Goal: Feedback & Contribution: Leave review/rating

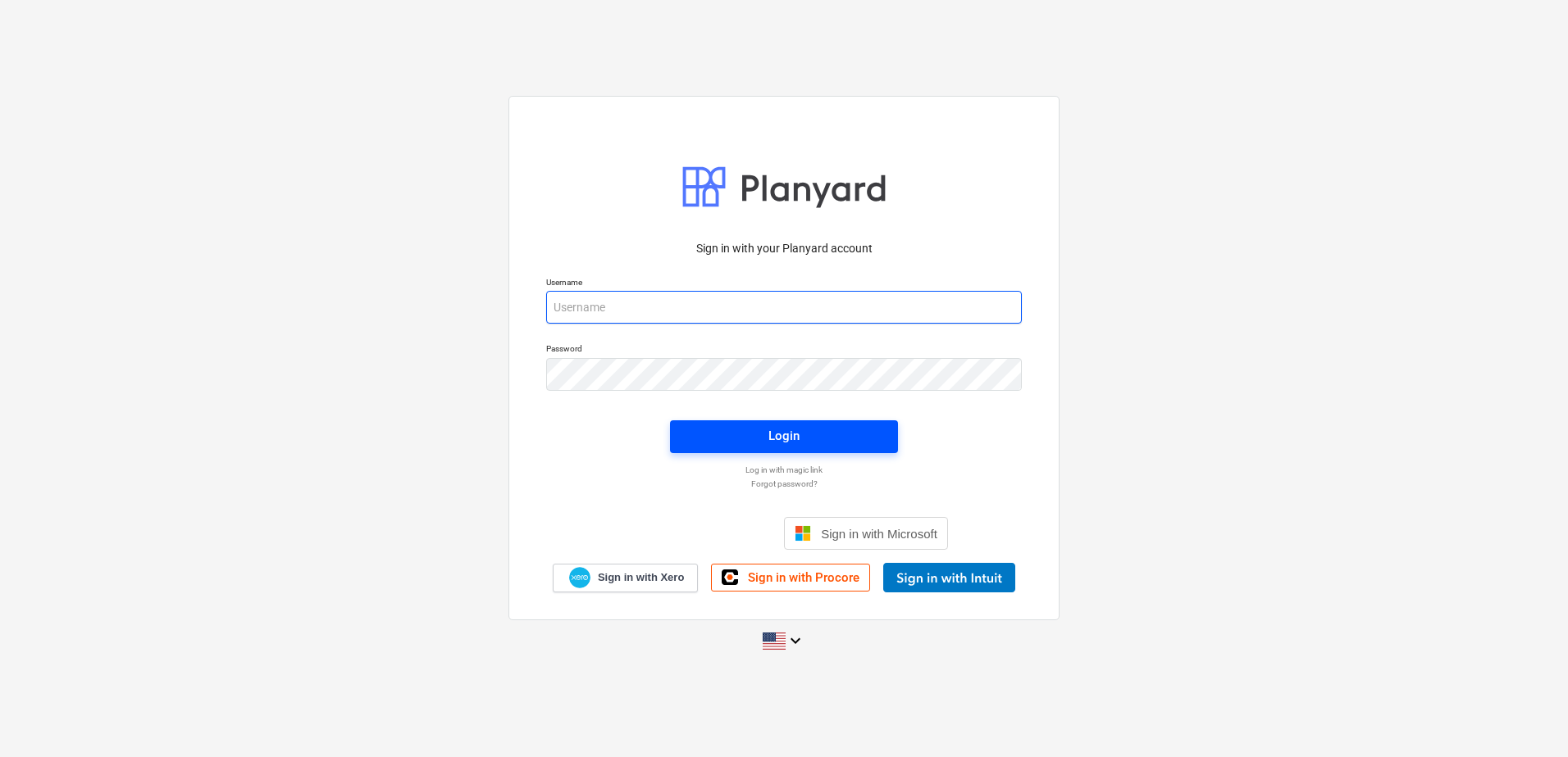
type input "[EMAIL_ADDRESS][DOMAIN_NAME]"
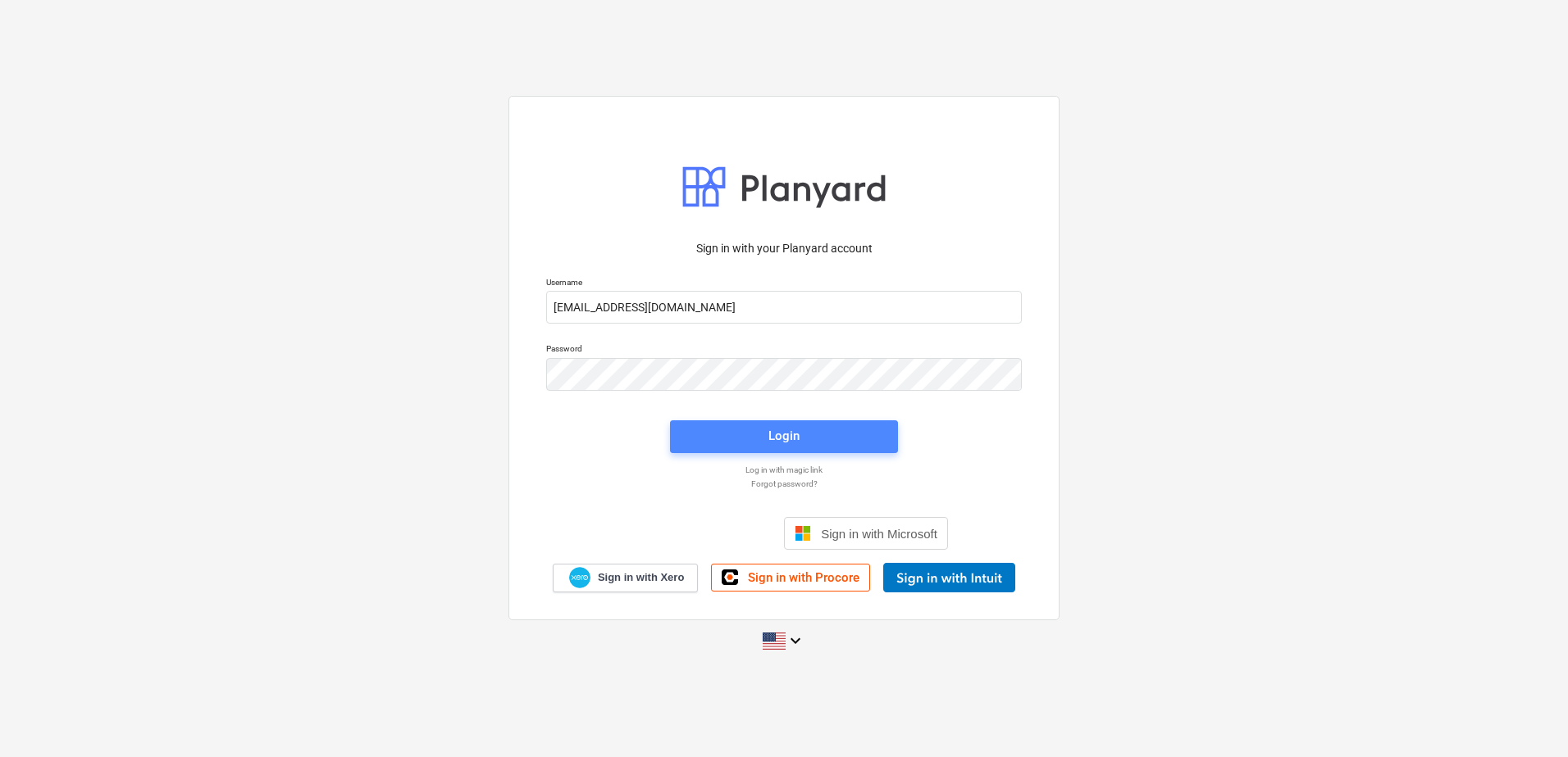
click at [775, 441] on div "Login" at bounding box center [784, 436] width 31 height 21
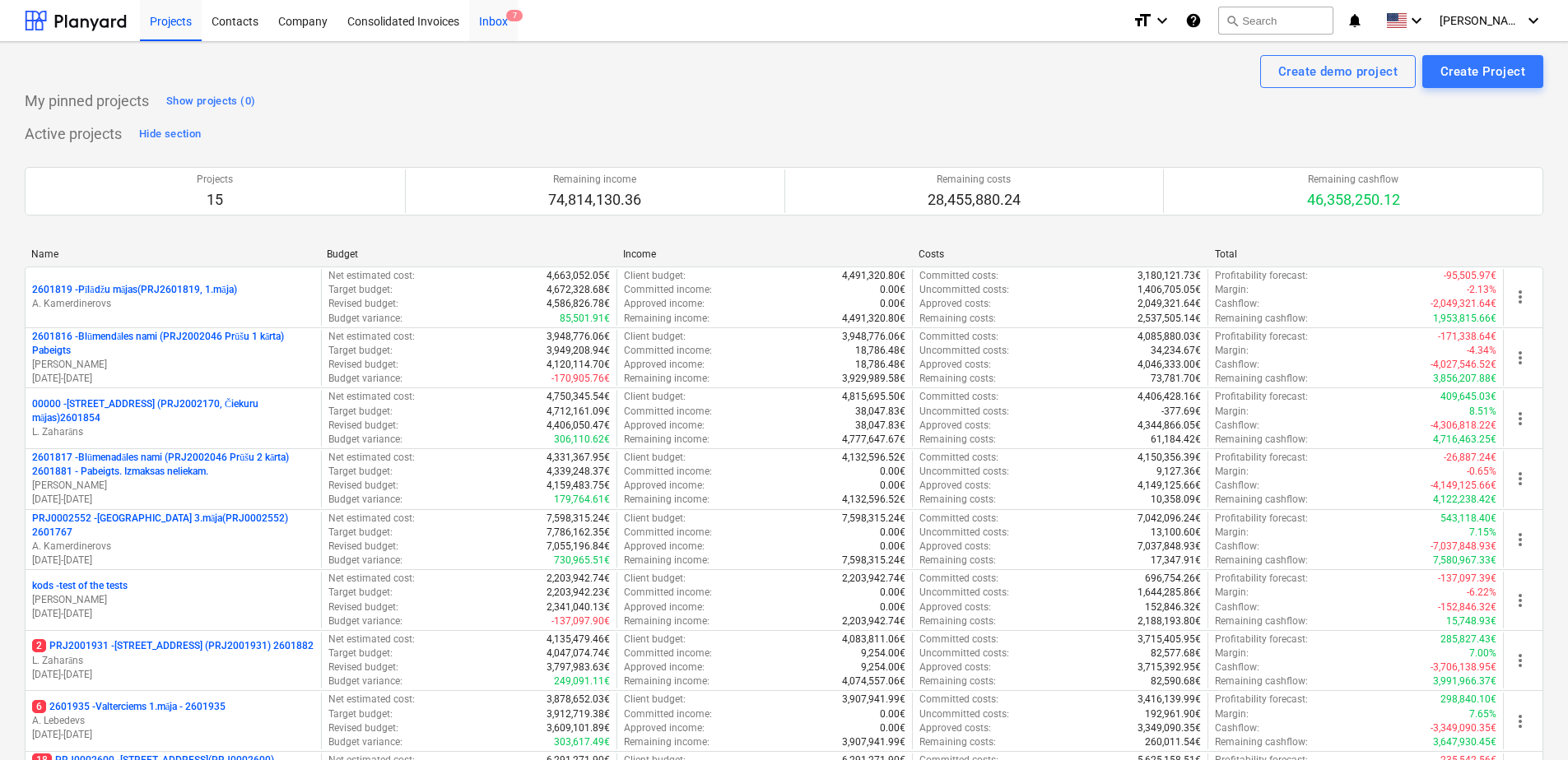
click at [495, 13] on div "Inbox 7" at bounding box center [494, 19] width 48 height 42
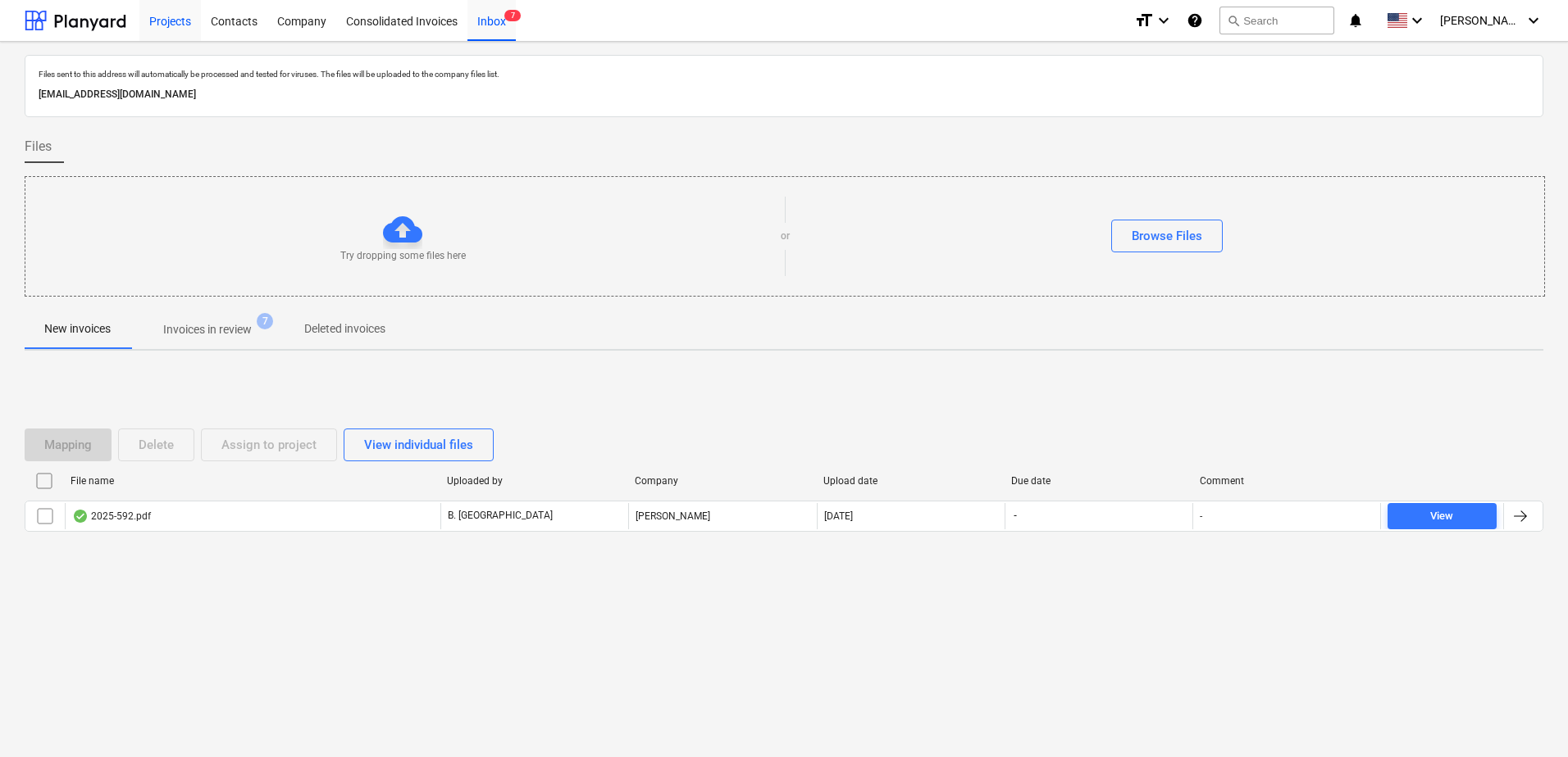
click at [154, 24] on div "Projects" at bounding box center [170, 19] width 62 height 42
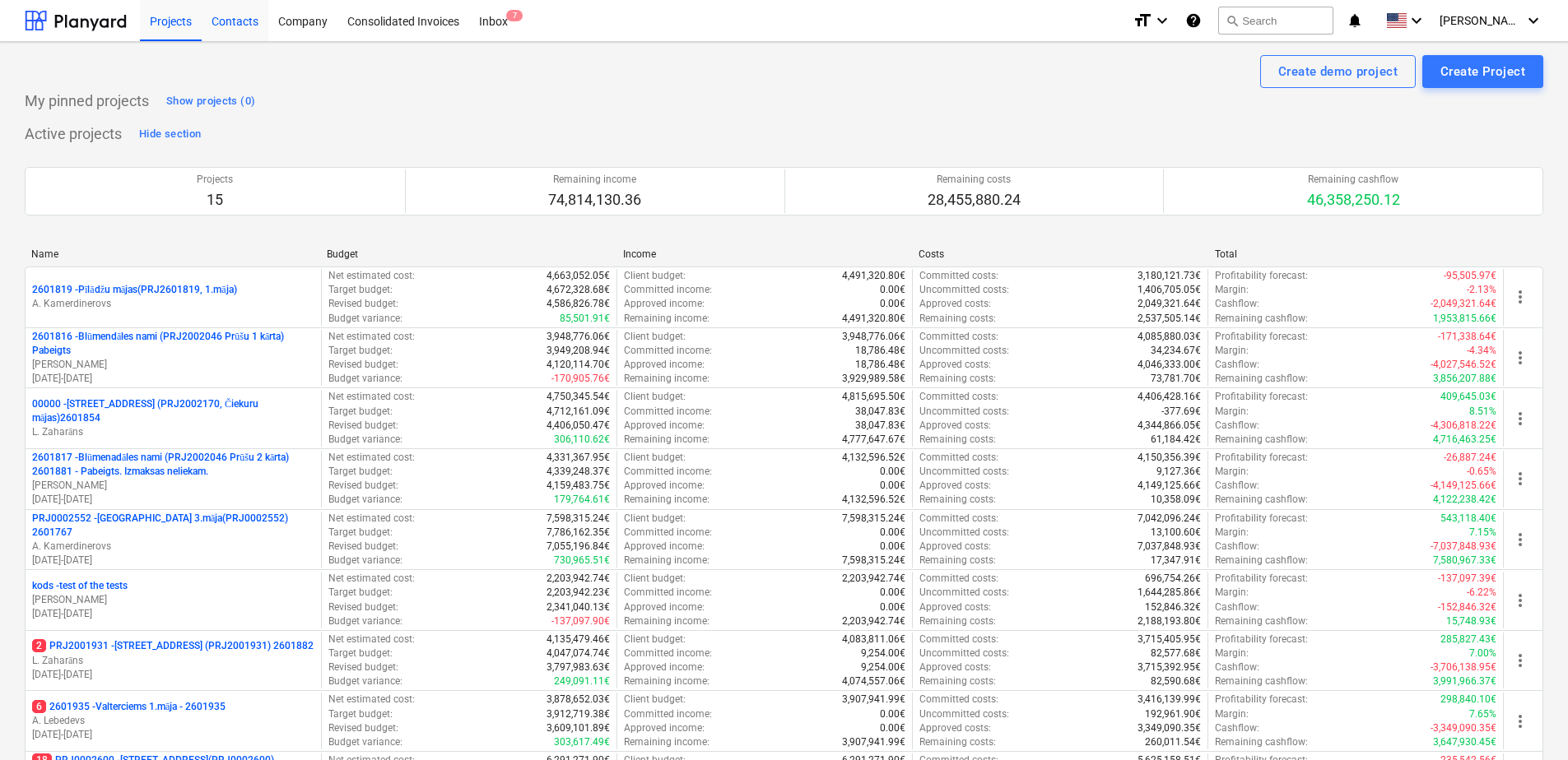
click at [234, 19] on div "Contacts" at bounding box center [235, 19] width 67 height 42
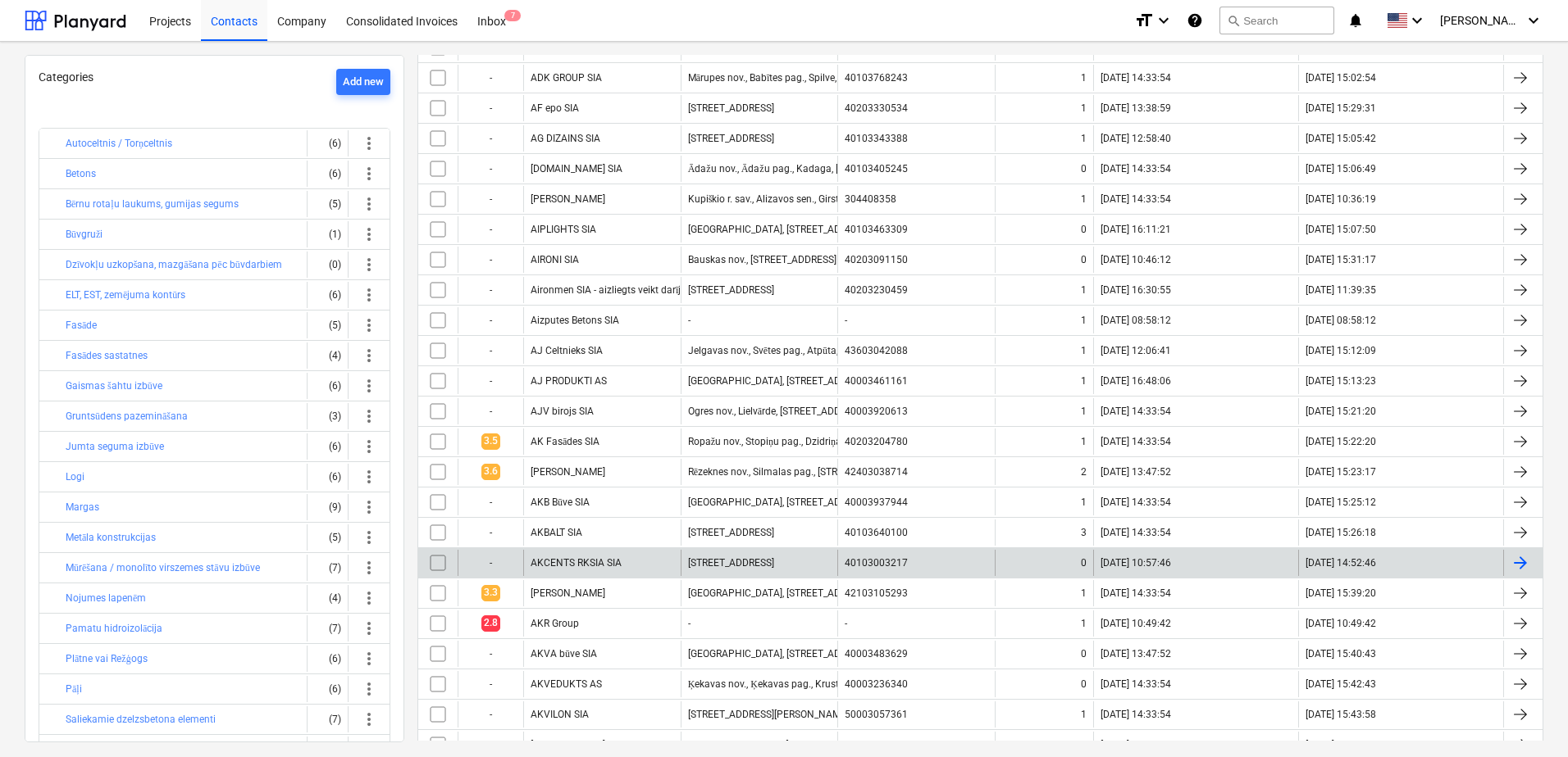
scroll to position [491, 0]
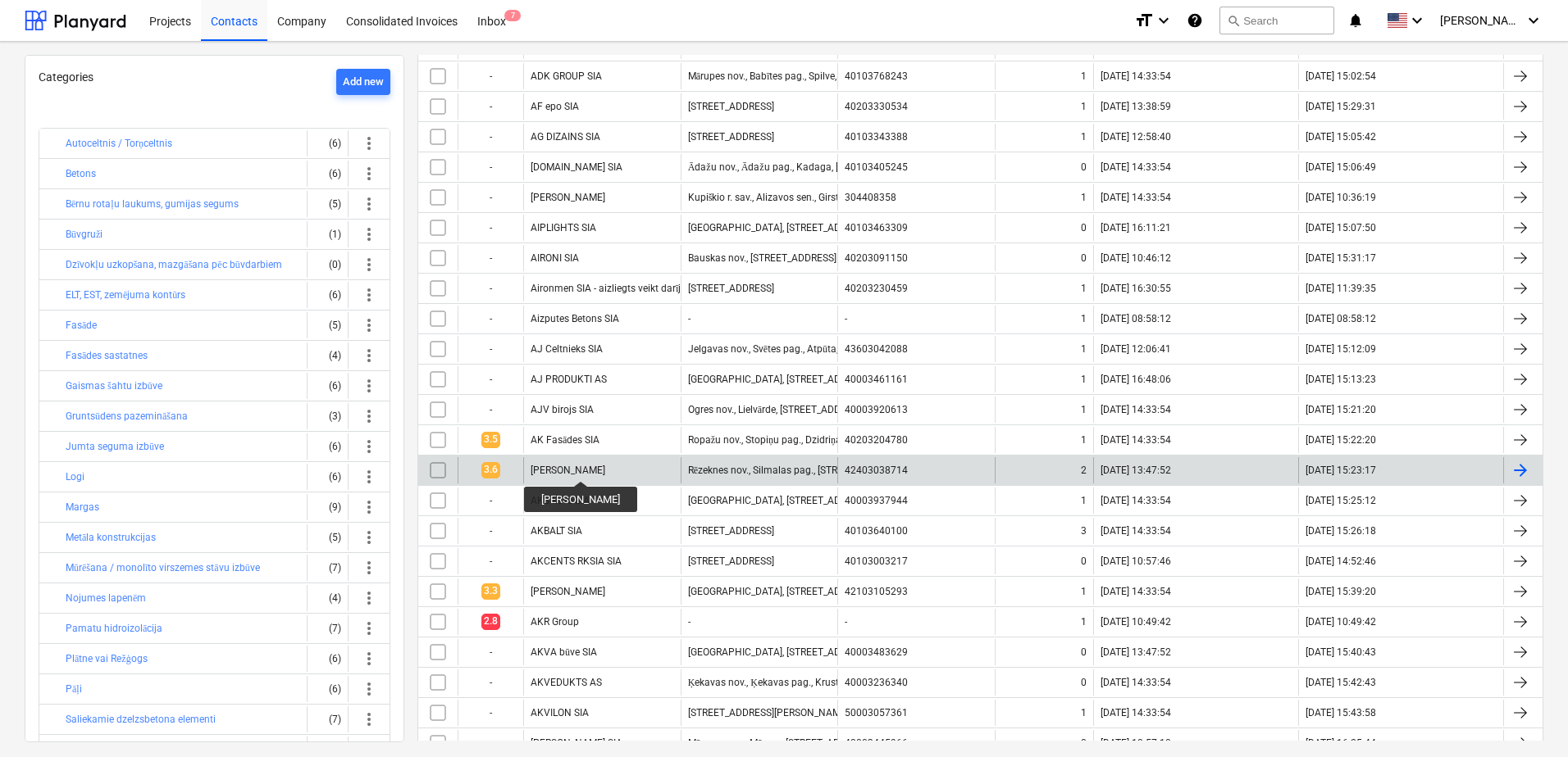
click at [568, 466] on div "[PERSON_NAME]" at bounding box center [567, 470] width 74 height 12
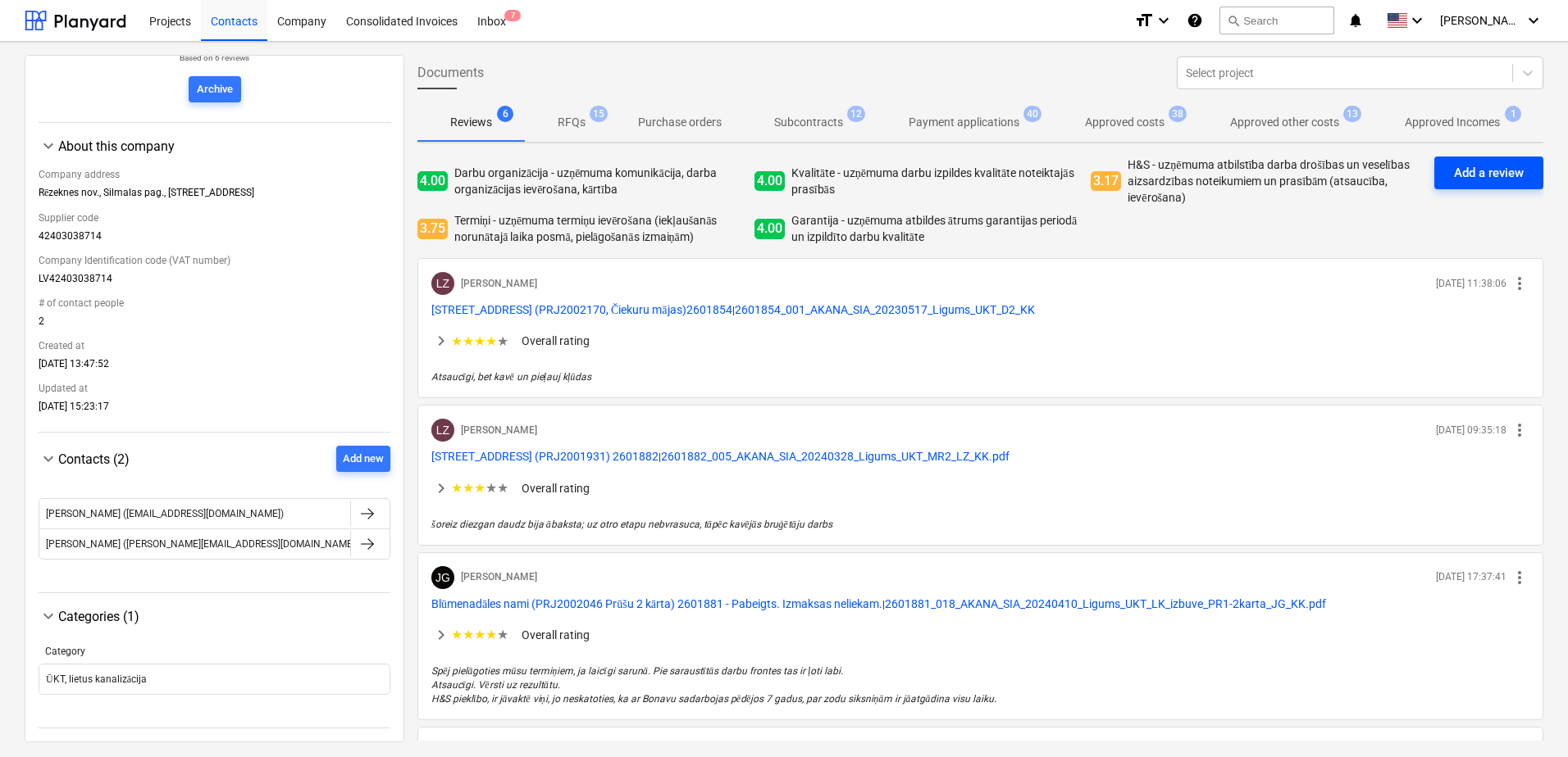
click at [1496, 177] on div "Add a review" at bounding box center [1489, 173] width 70 height 21
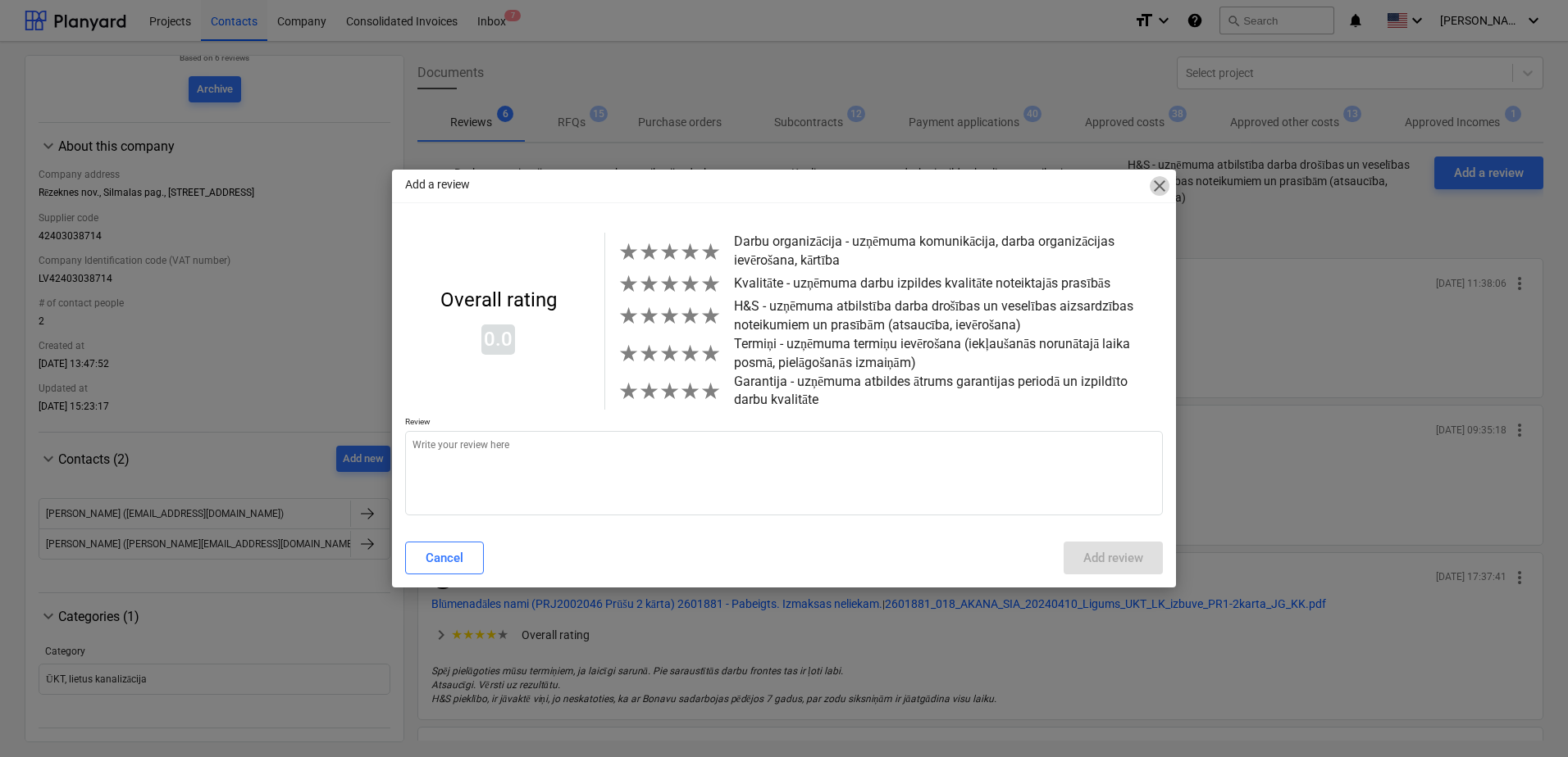
click at [1164, 187] on span "close" at bounding box center [1159, 186] width 19 height 19
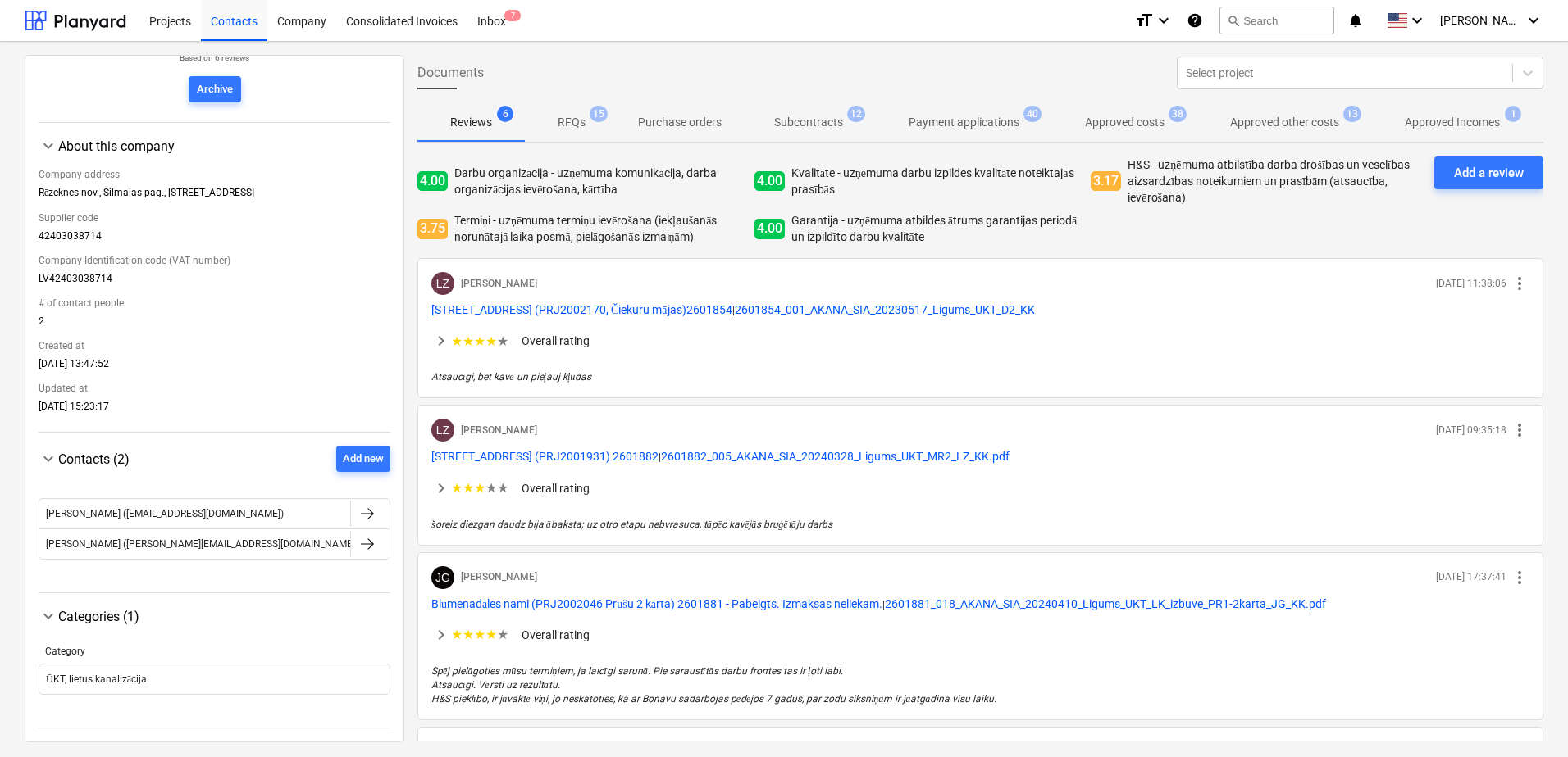
type textarea "x"
click at [809, 119] on p "Subcontracts" at bounding box center [808, 123] width 69 height 17
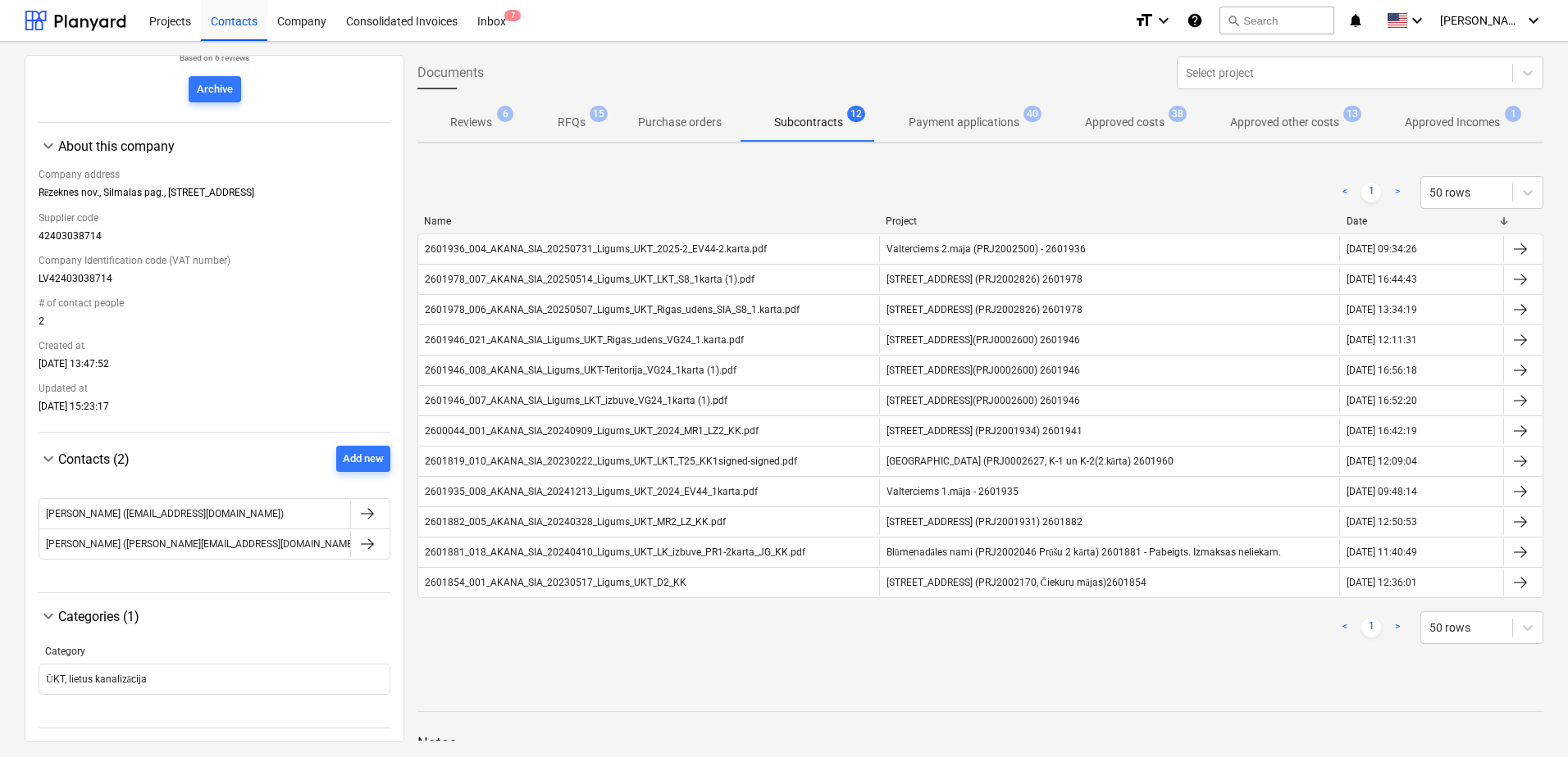
drag, startPoint x: 580, startPoint y: 116, endPoint x: 567, endPoint y: 120, distance: 13.6
click at [580, 117] on p "RFQs" at bounding box center [571, 123] width 28 height 17
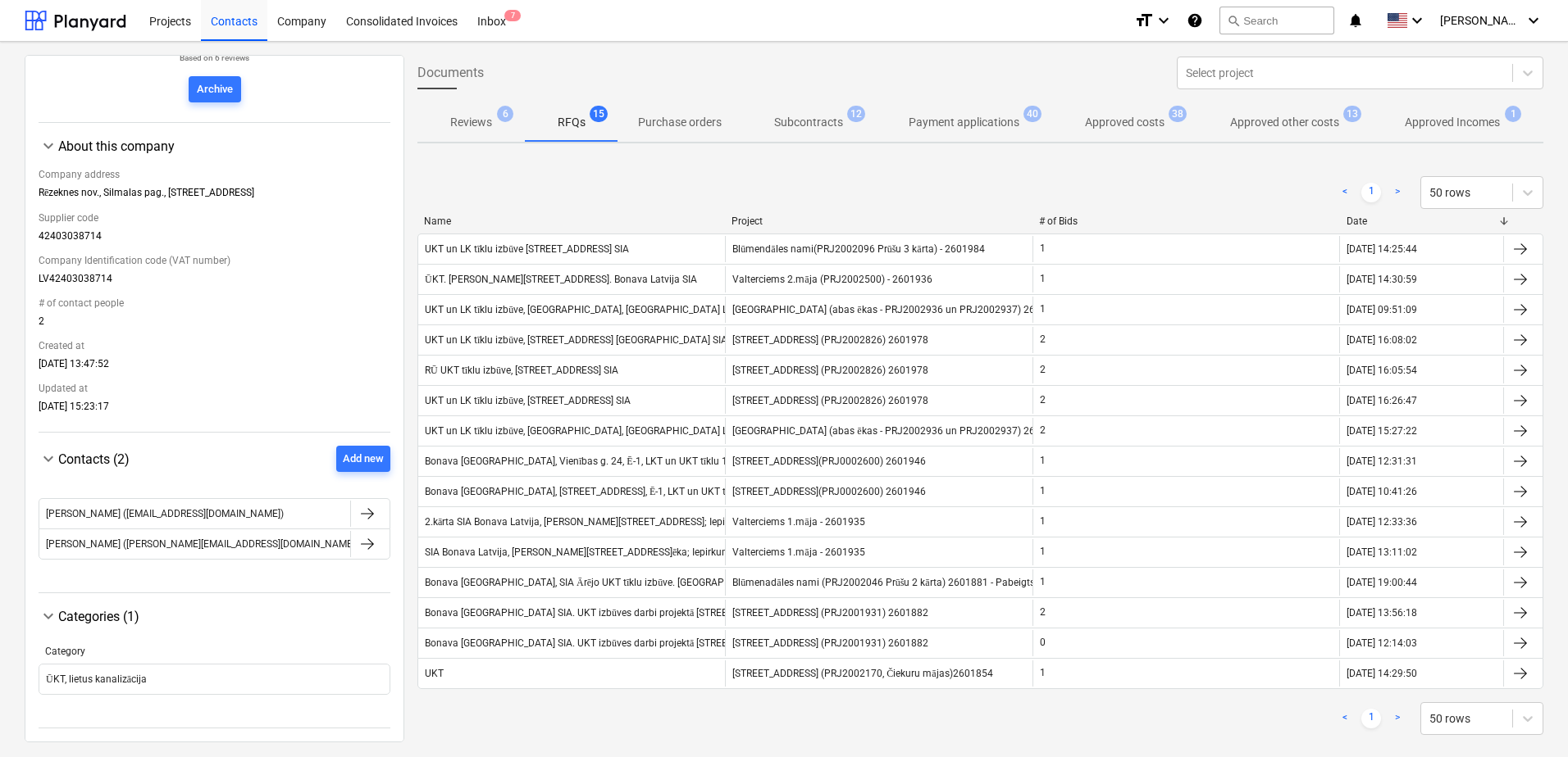
click at [459, 124] on p "Reviews" at bounding box center [470, 123] width 42 height 17
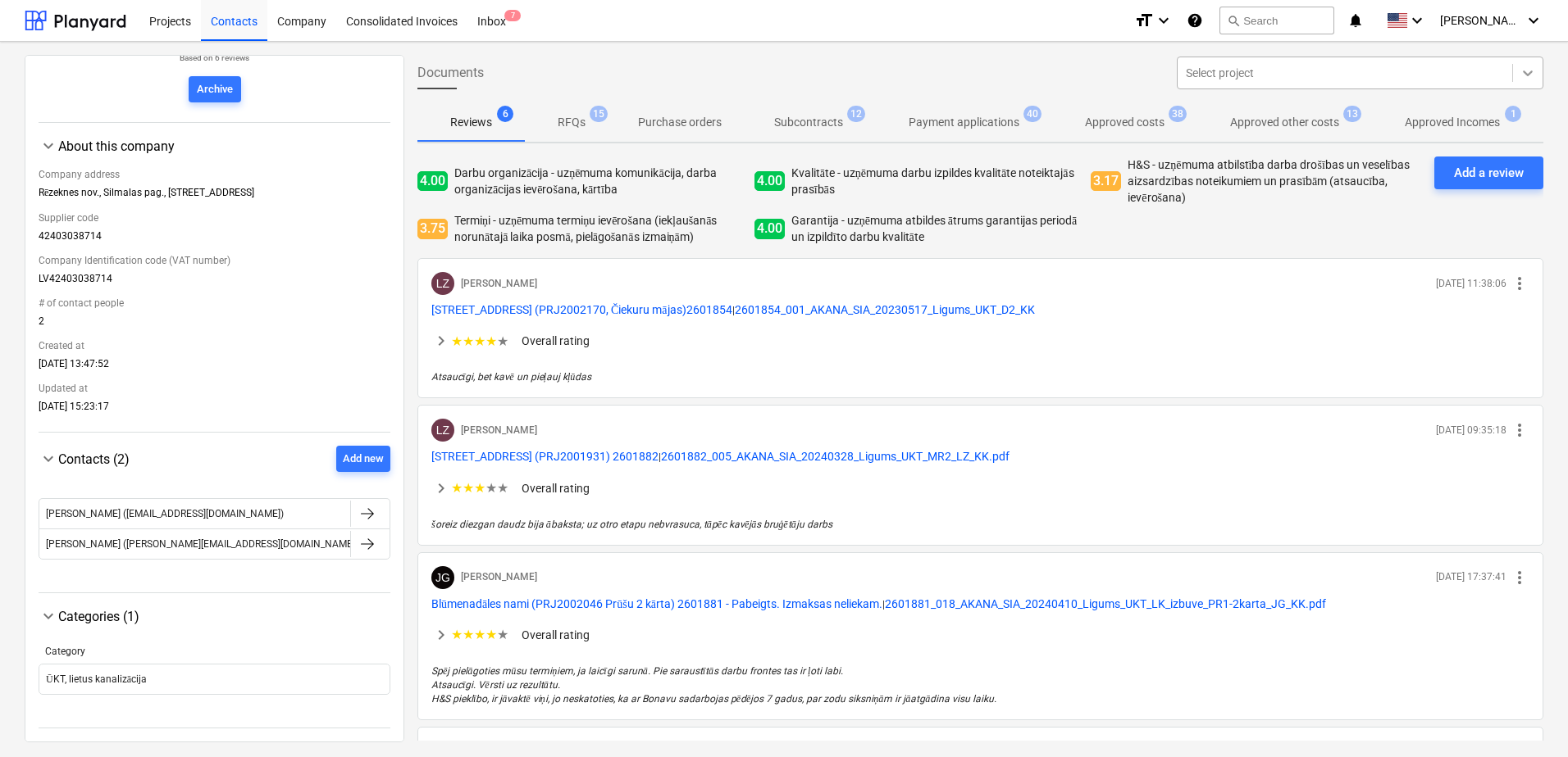
click at [1534, 76] on div at bounding box center [1527, 72] width 30 height 30
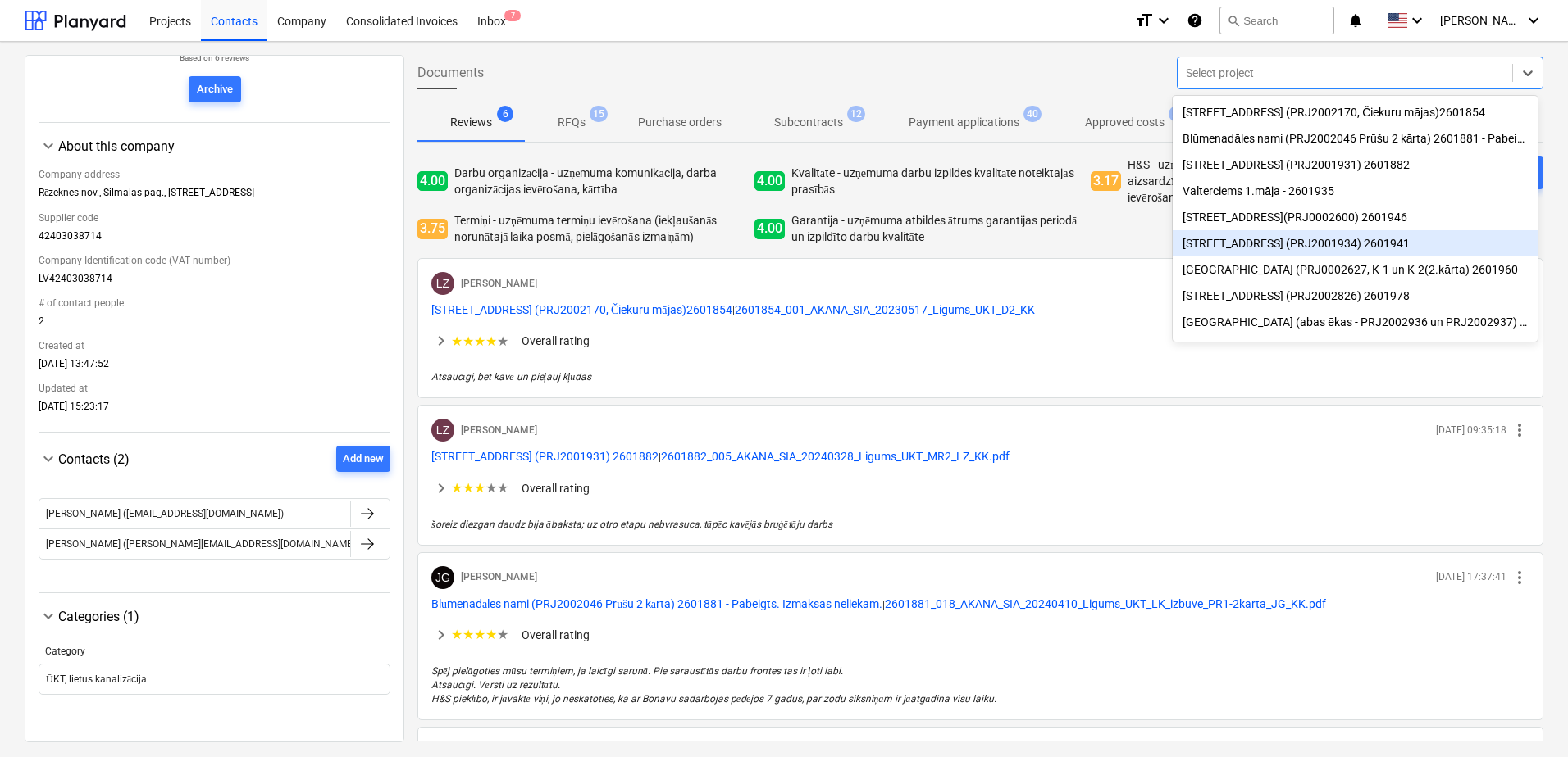
click at [1134, 242] on div "4.00 Darbu organizācija - uzņēmuma komunikācija, darba organizācijas ievērošana…" at bounding box center [919, 201] width 1004 height 89
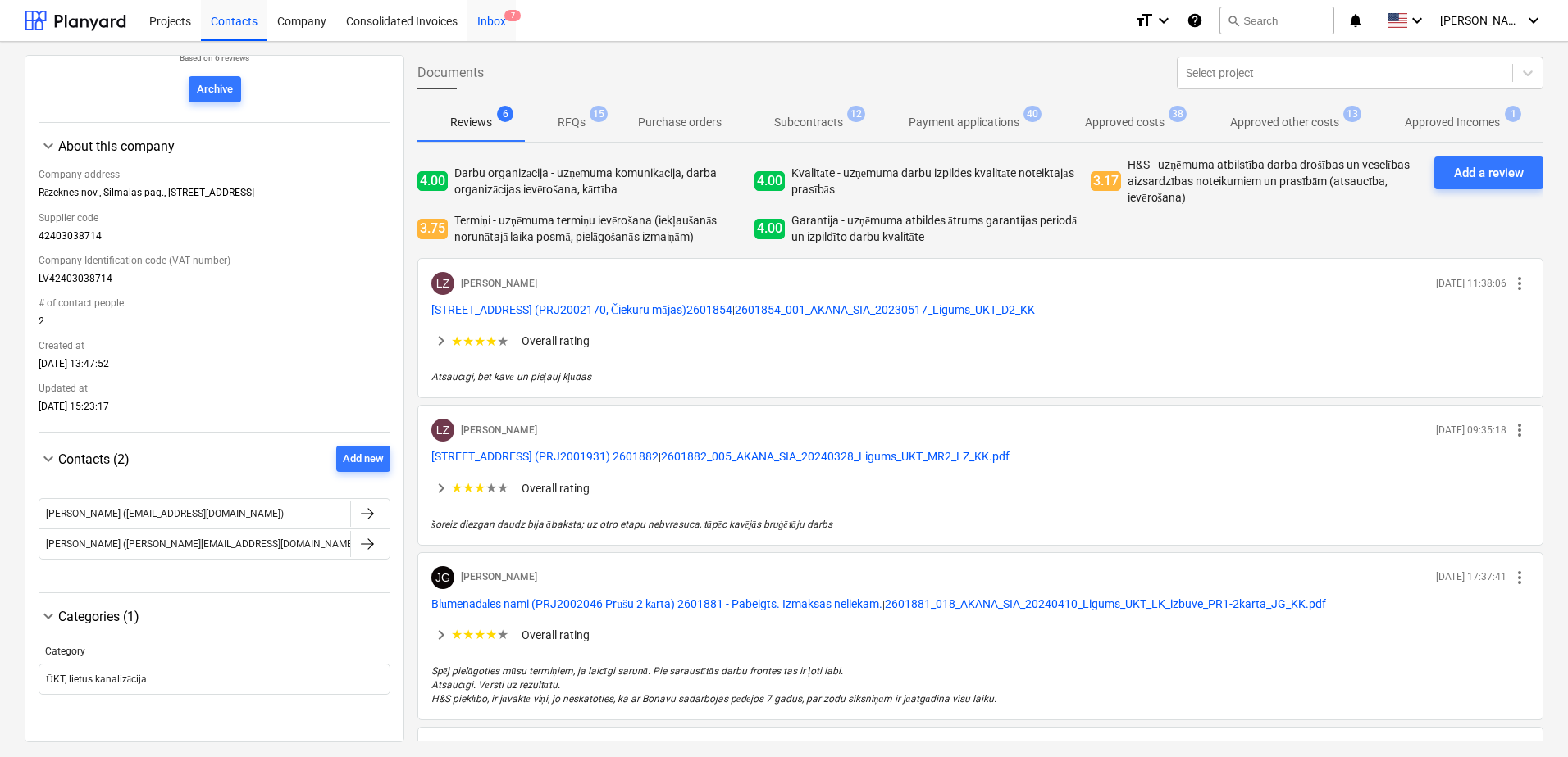
click at [493, 24] on div "Inbox 7" at bounding box center [492, 19] width 48 height 42
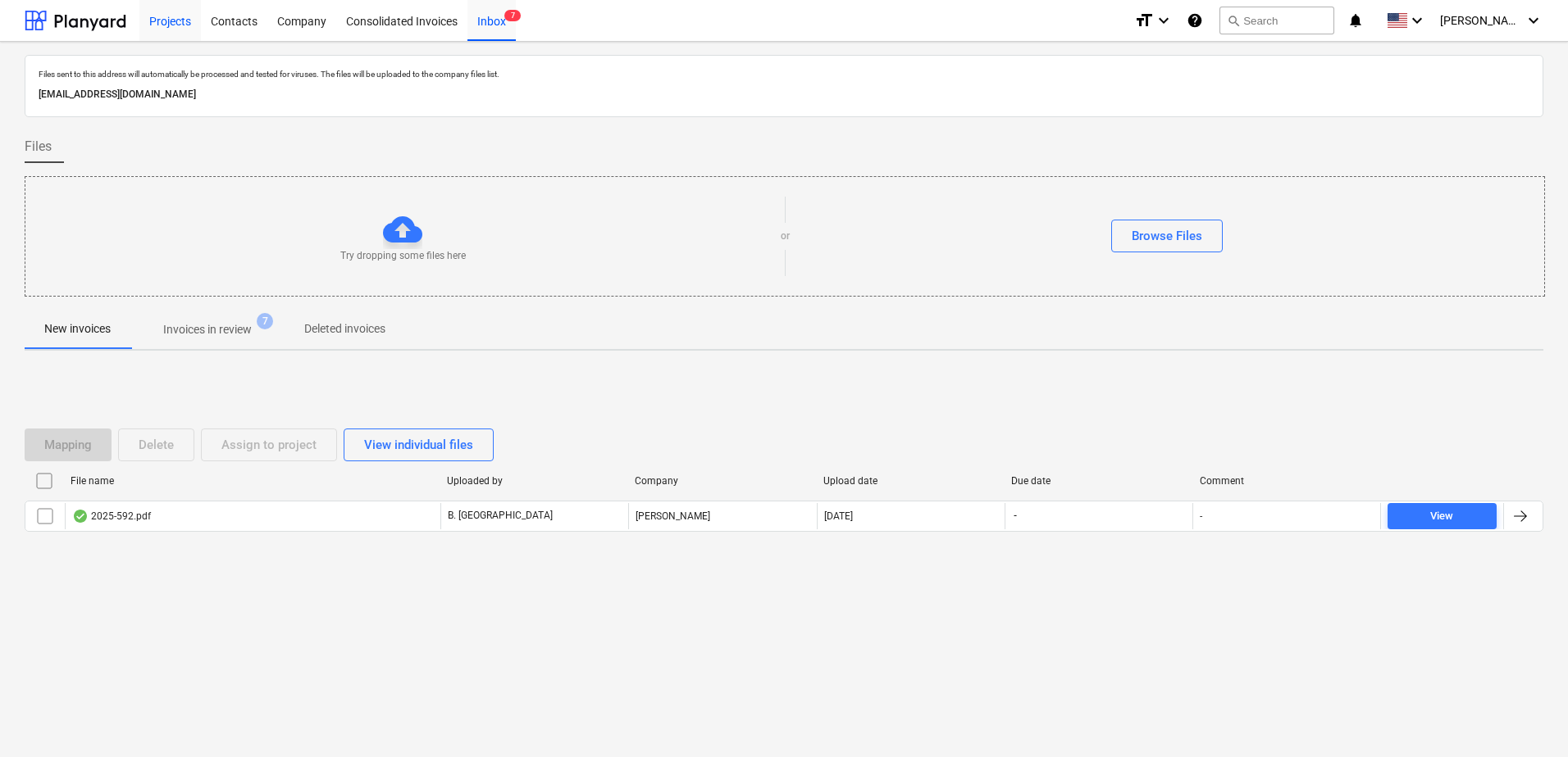
click at [157, 26] on div "Projects" at bounding box center [170, 19] width 62 height 42
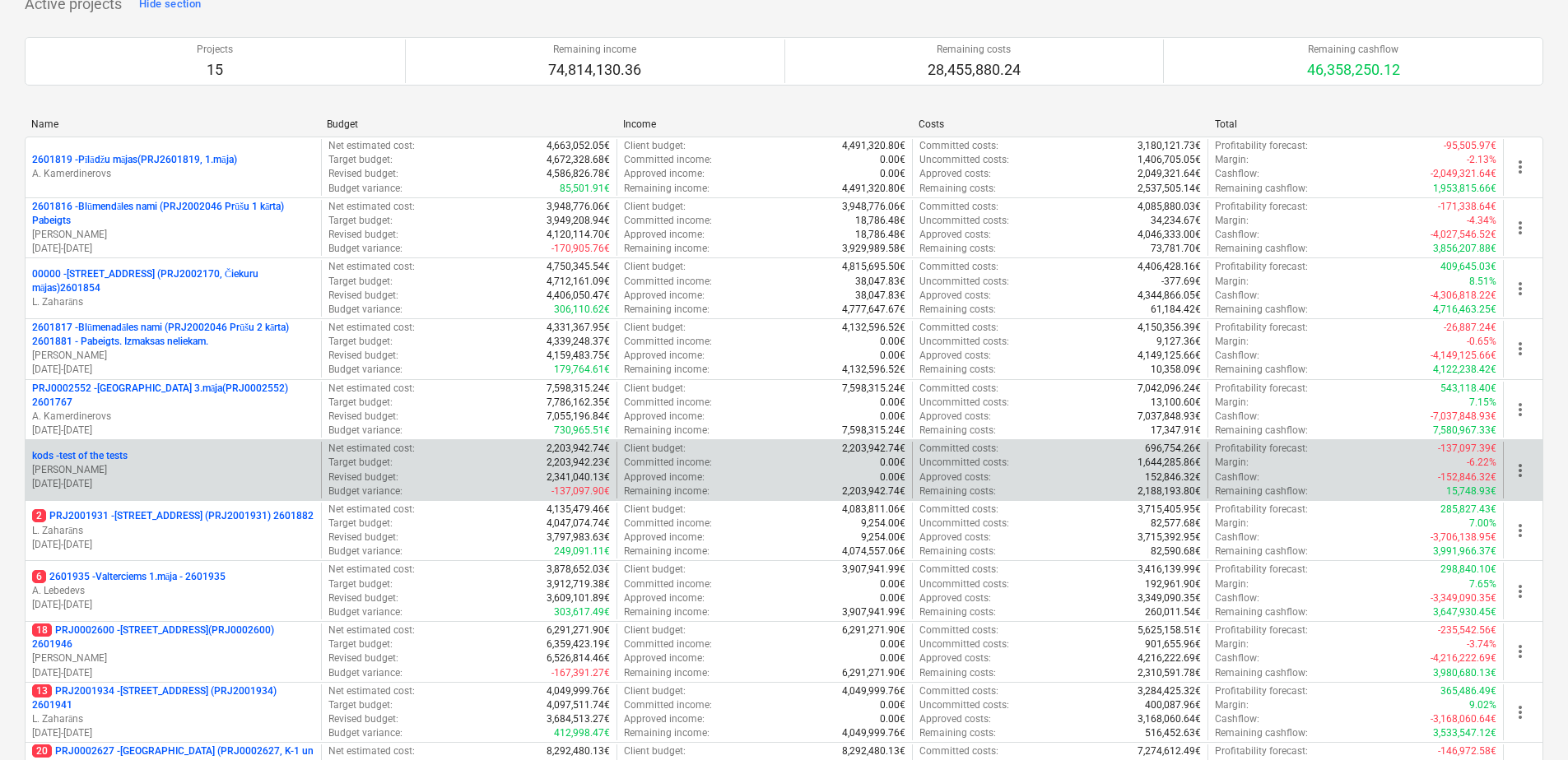
scroll to position [165, 0]
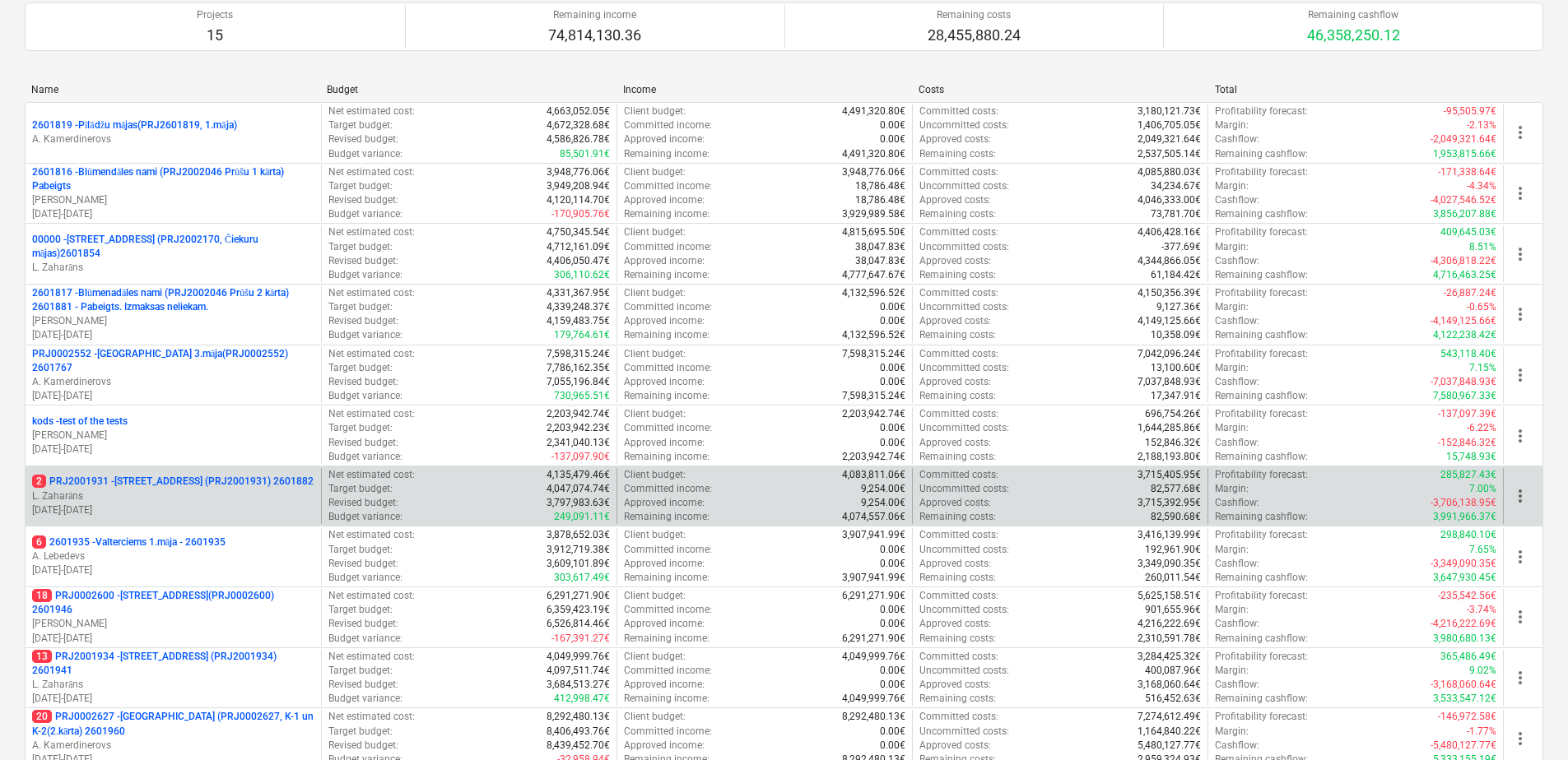
click at [270, 484] on p "2 PRJ2001931 - [STREET_ADDRESS] (PRJ2001931) 2601882" at bounding box center [173, 482] width 281 height 14
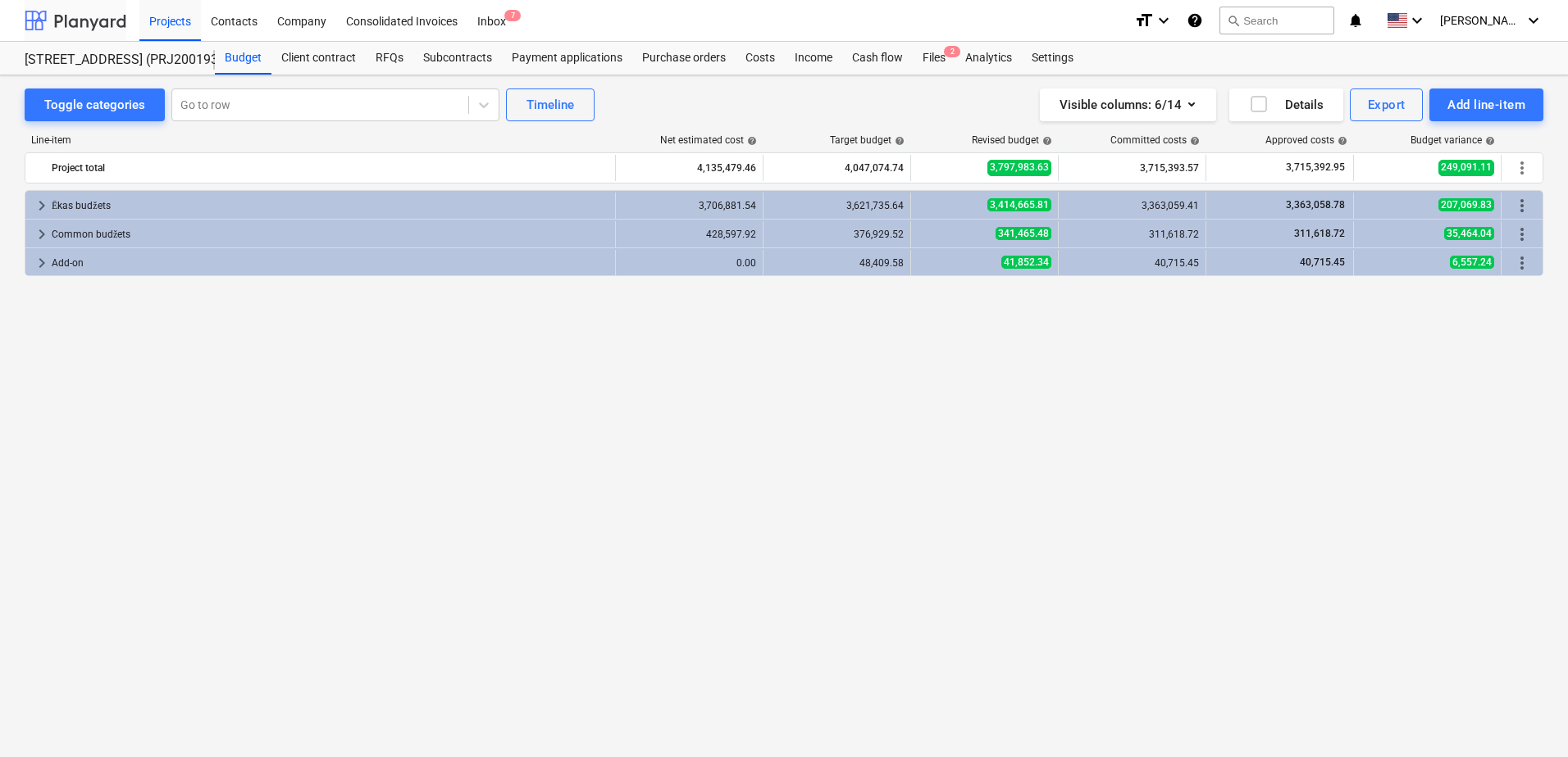
click at [114, 24] on div at bounding box center [74, 20] width 101 height 41
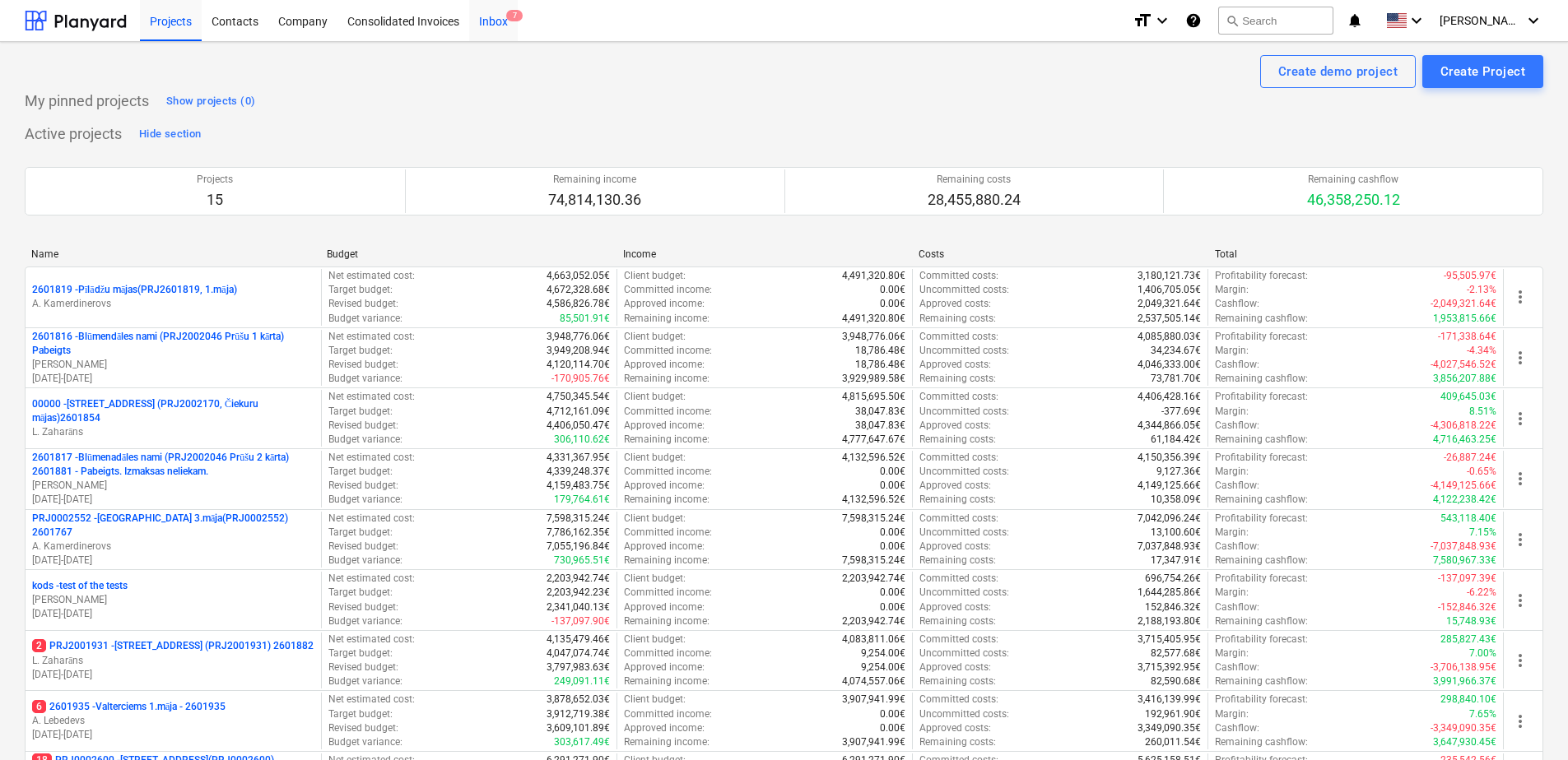
click at [488, 16] on div "Inbox 7" at bounding box center [494, 19] width 48 height 42
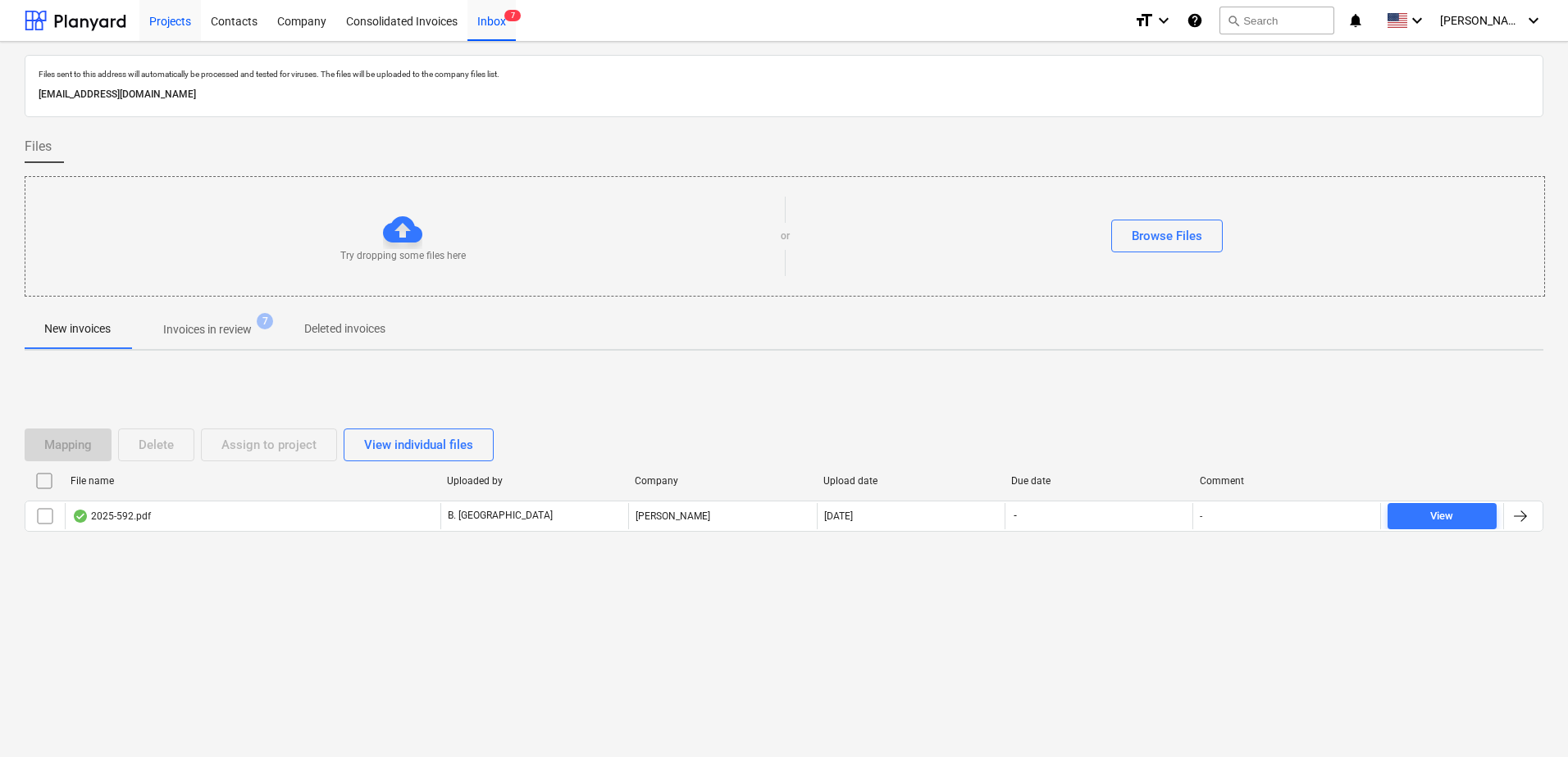
click at [174, 25] on div "Projects" at bounding box center [170, 19] width 62 height 42
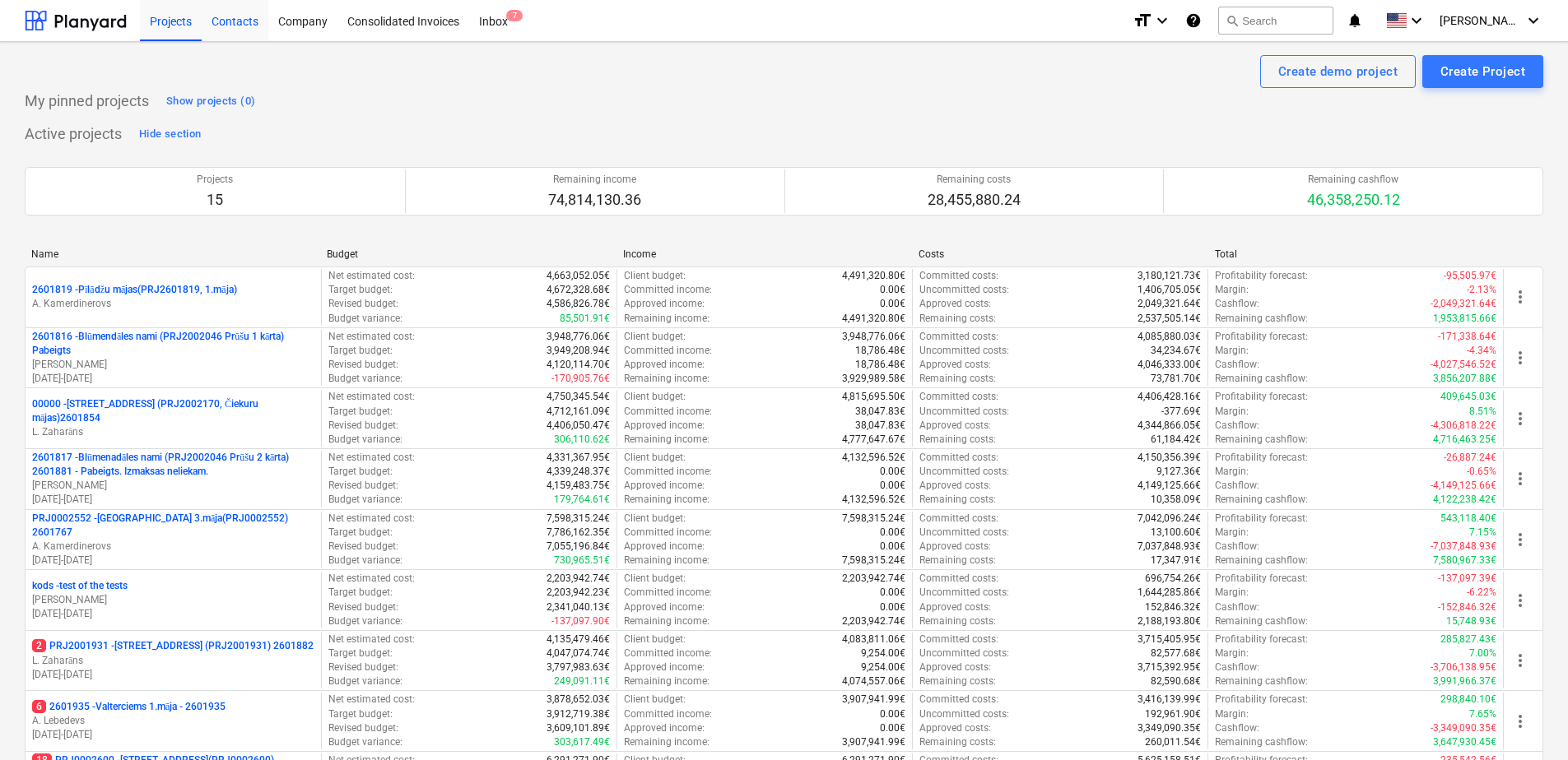
click at [249, 25] on div "Contacts" at bounding box center [235, 19] width 67 height 42
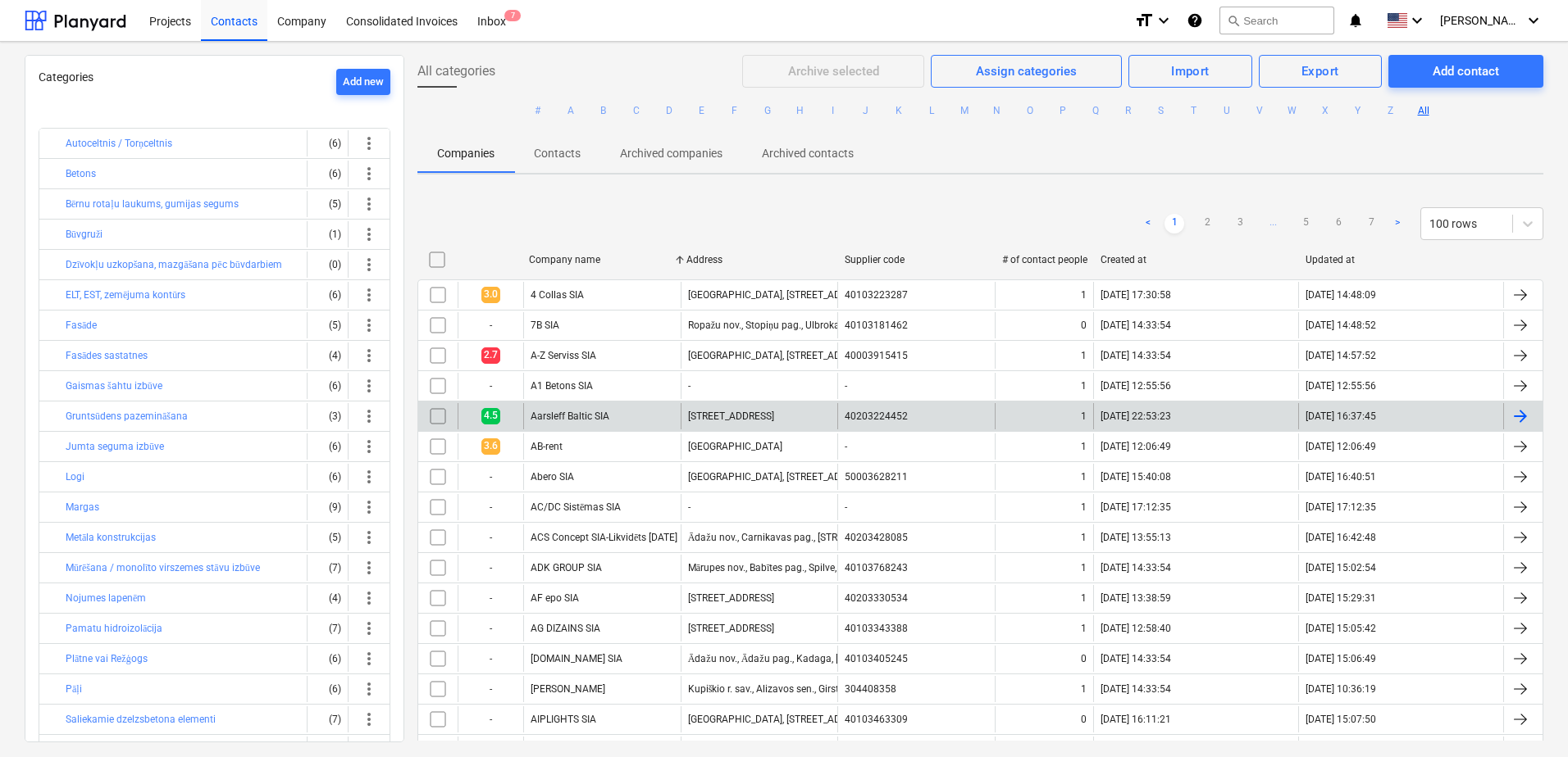
click at [600, 426] on div "Aarsleff Baltic SIA" at bounding box center [602, 416] width 157 height 26
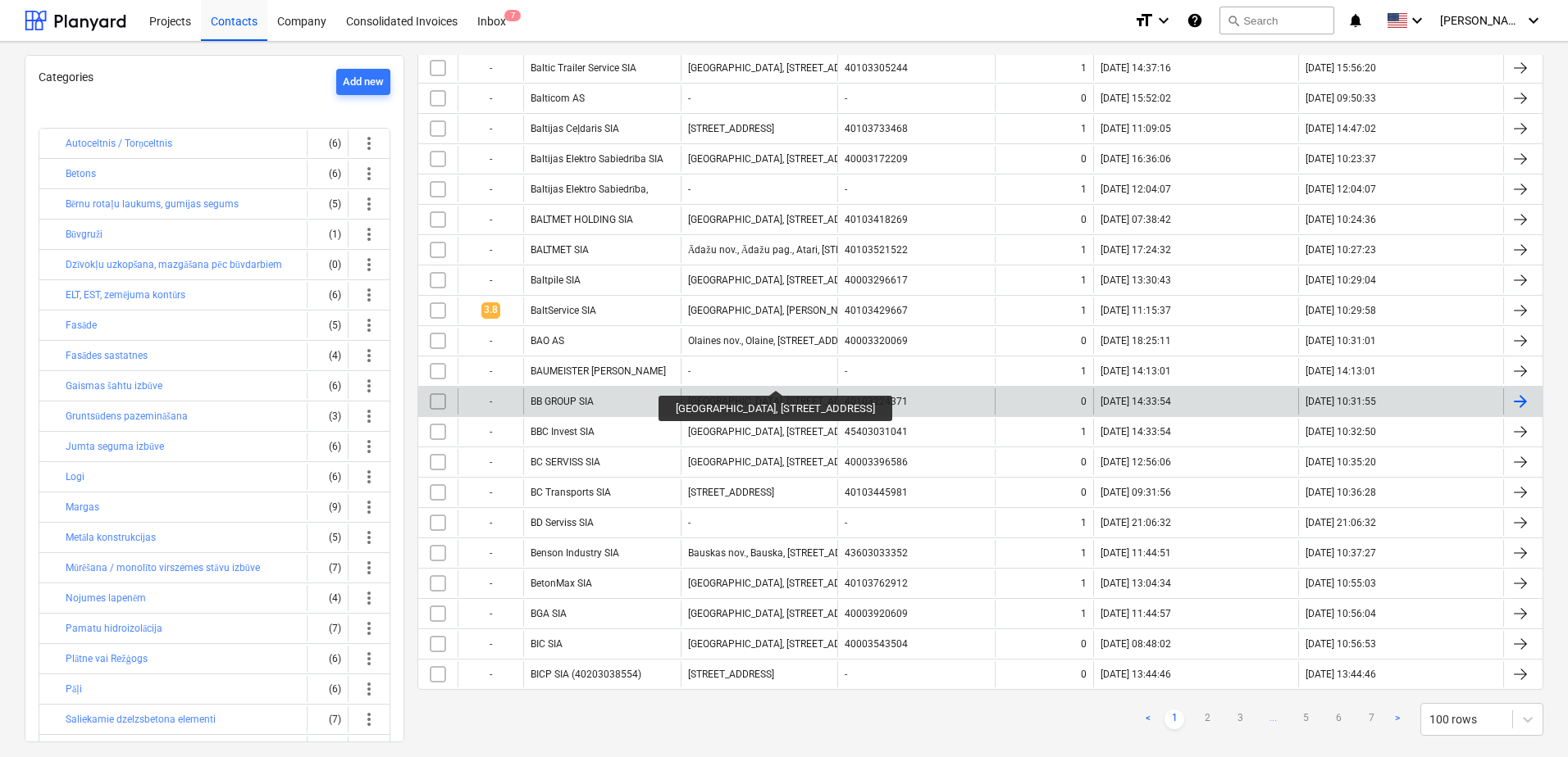
scroll to position [2650, 0]
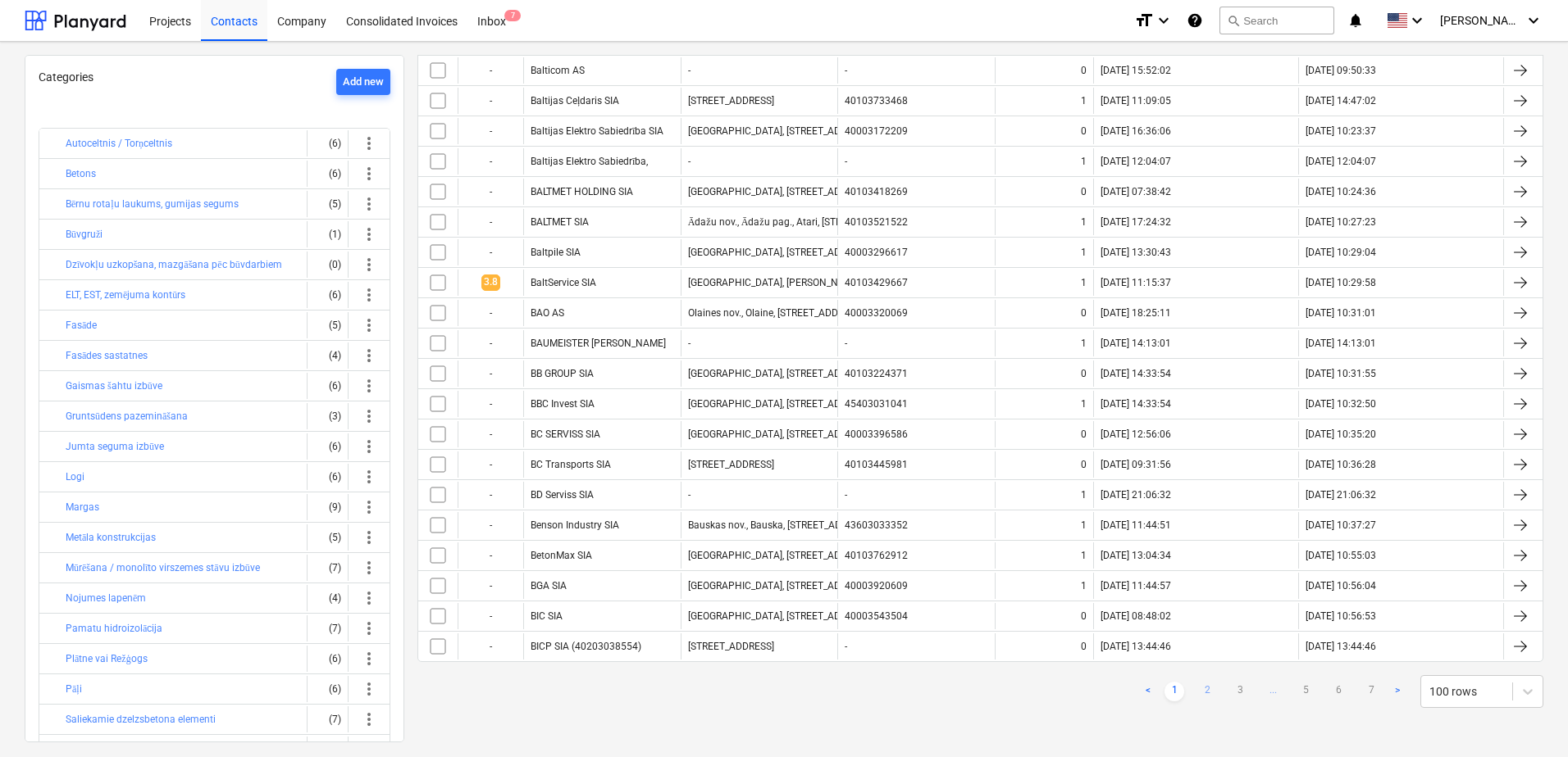
click at [1204, 693] on link "2" at bounding box center [1207, 691] width 19 height 19
checkbox input "false"
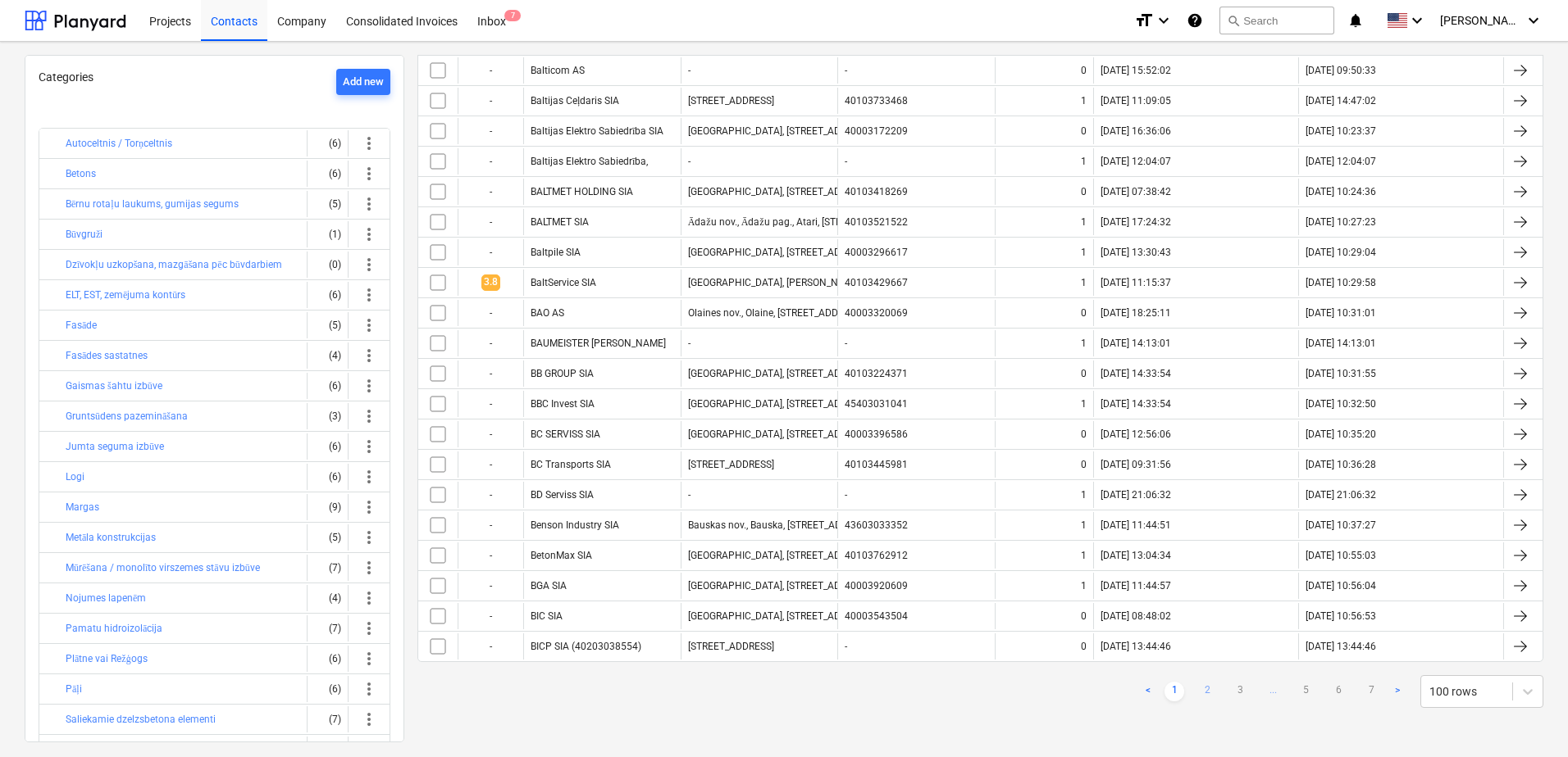
checkbox input "false"
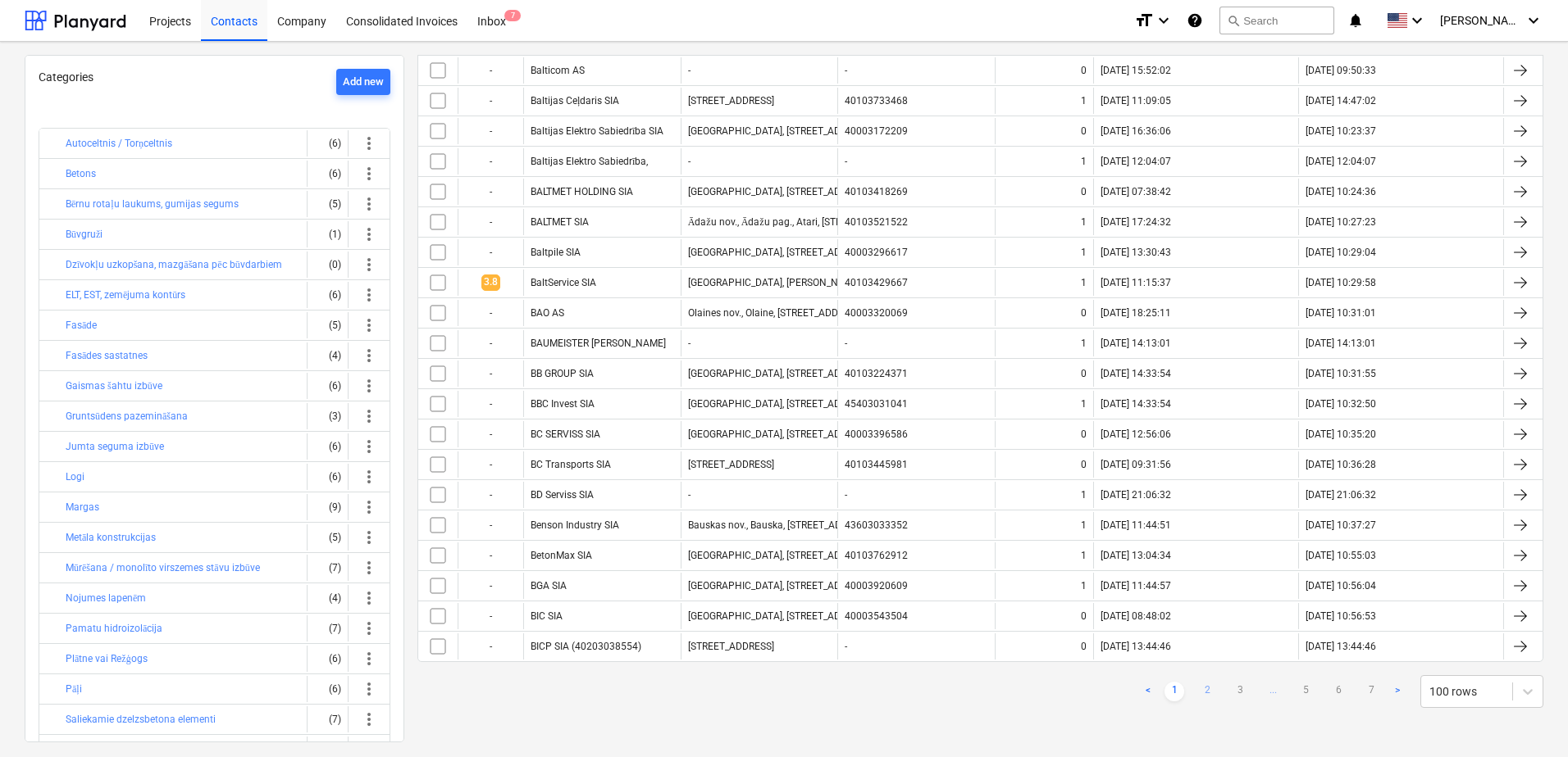
checkbox input "false"
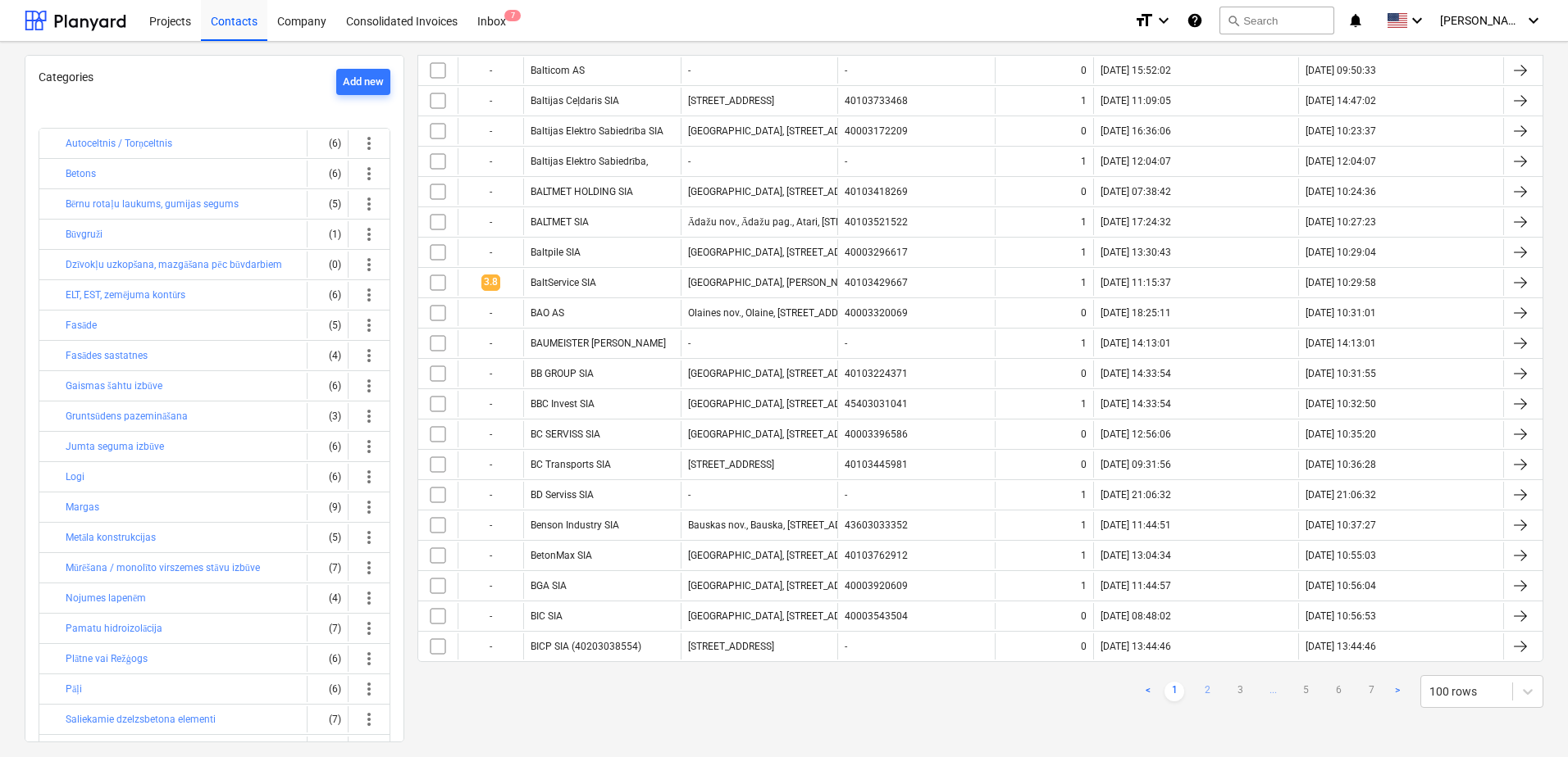
checkbox input "false"
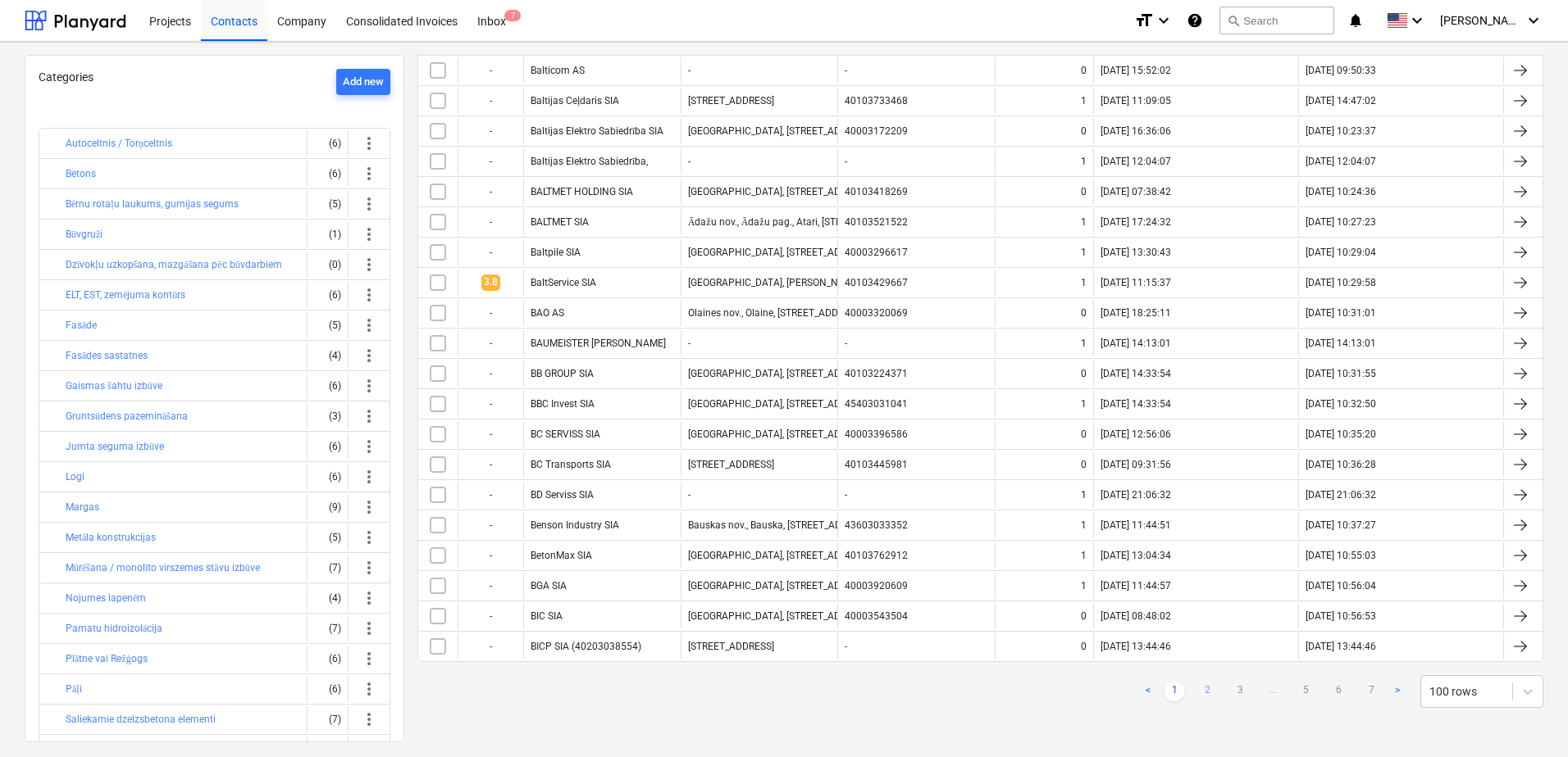
checkbox input "false"
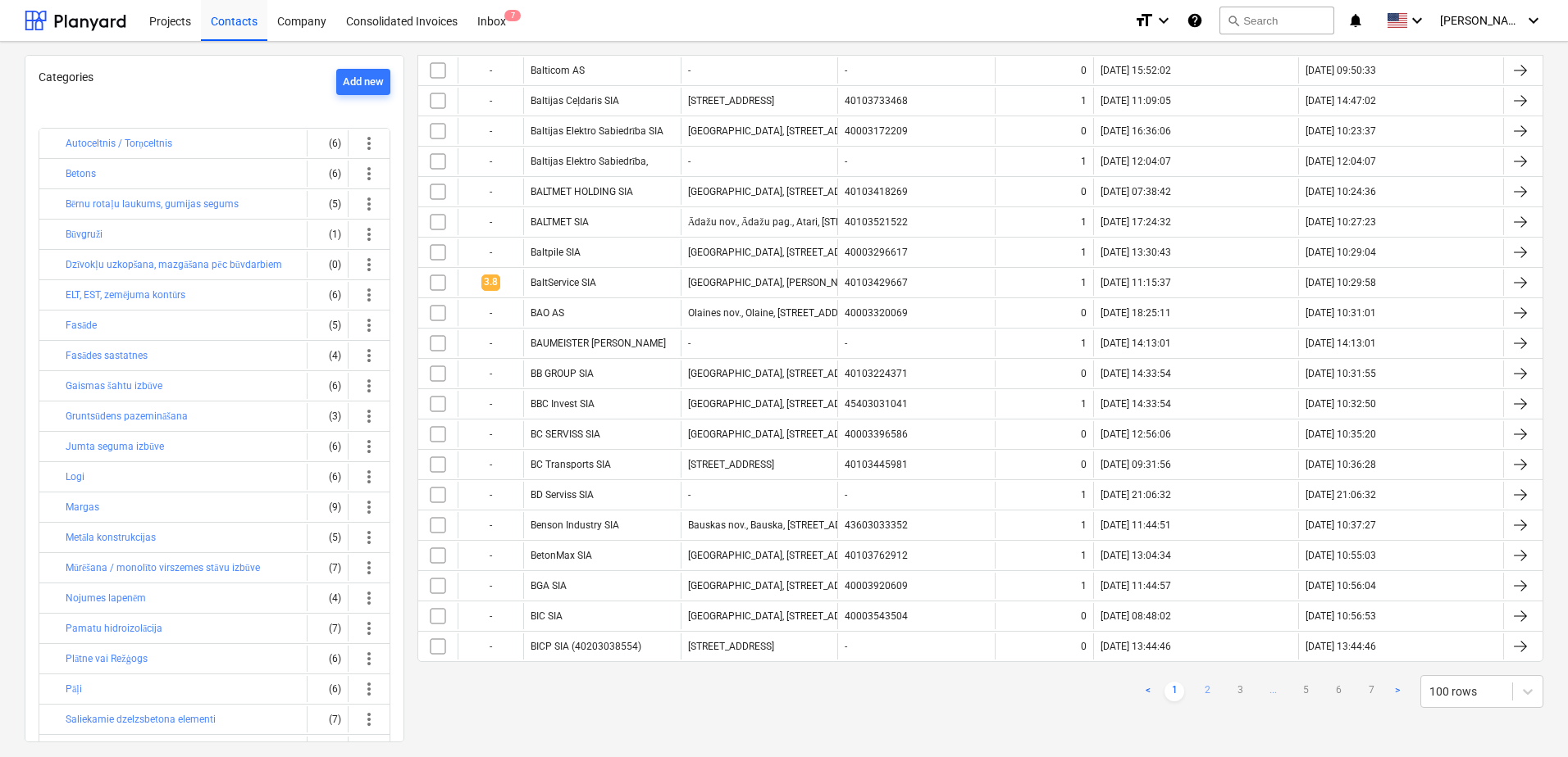
checkbox input "false"
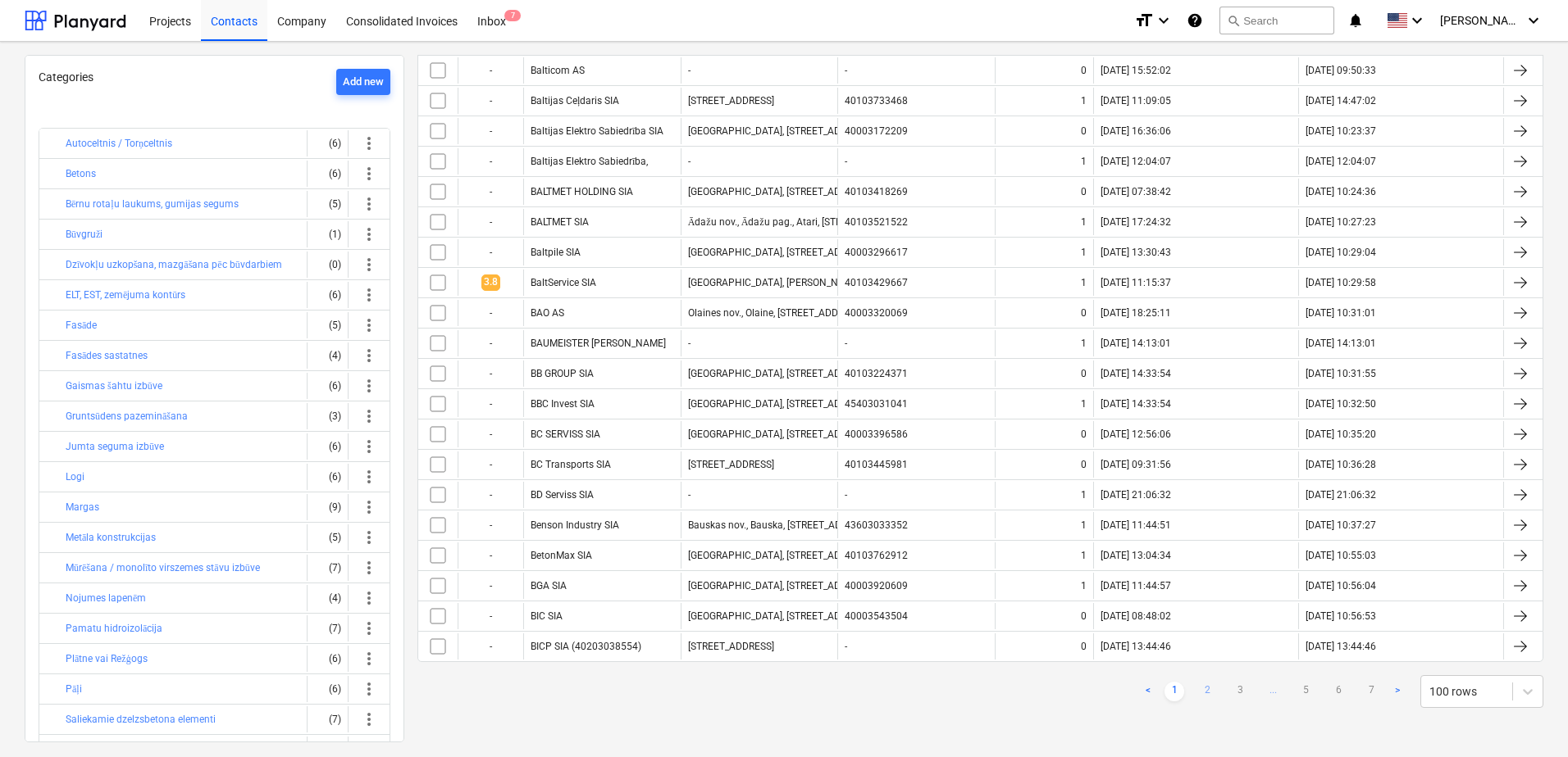
checkbox input "false"
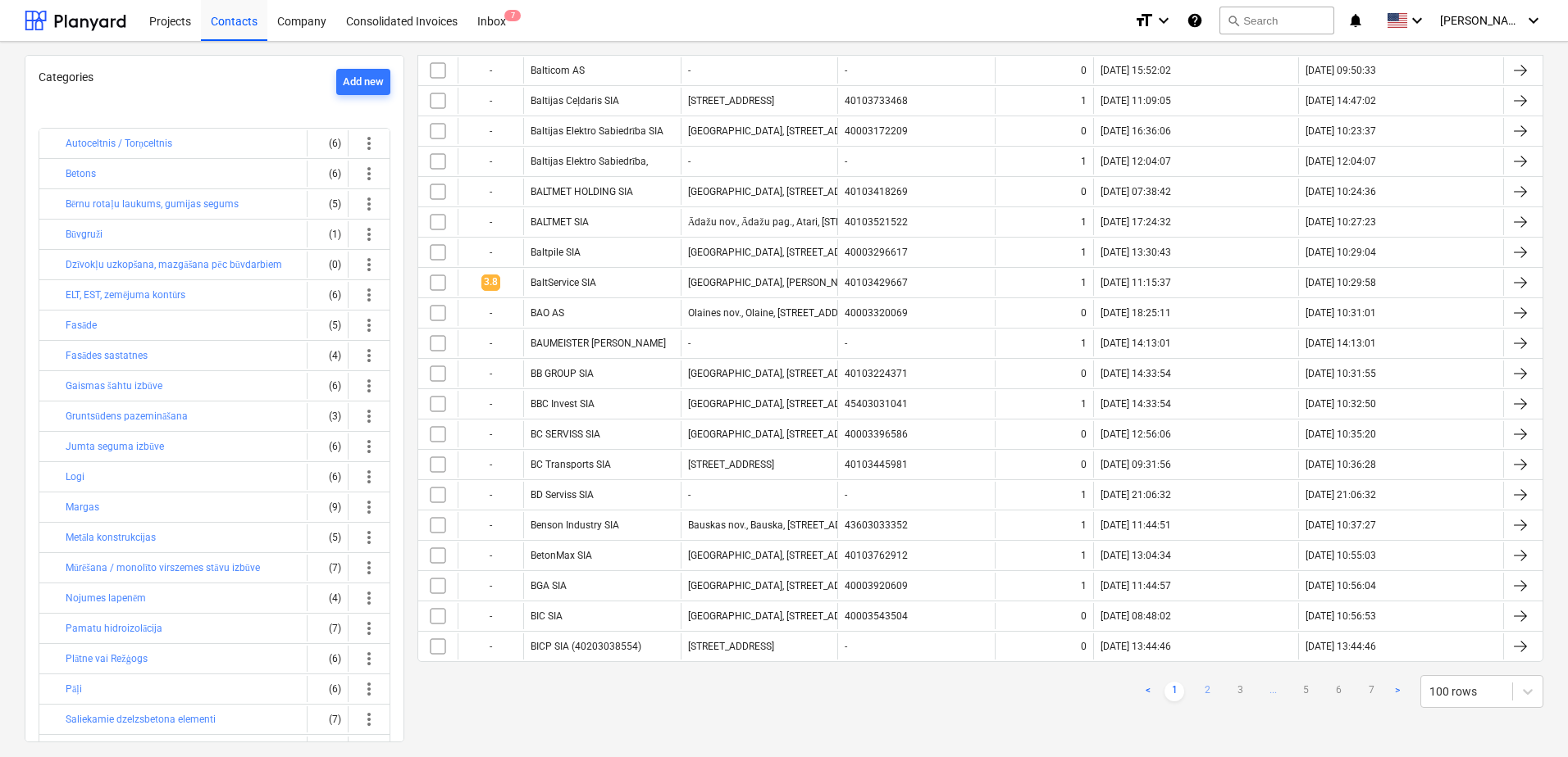
checkbox input "false"
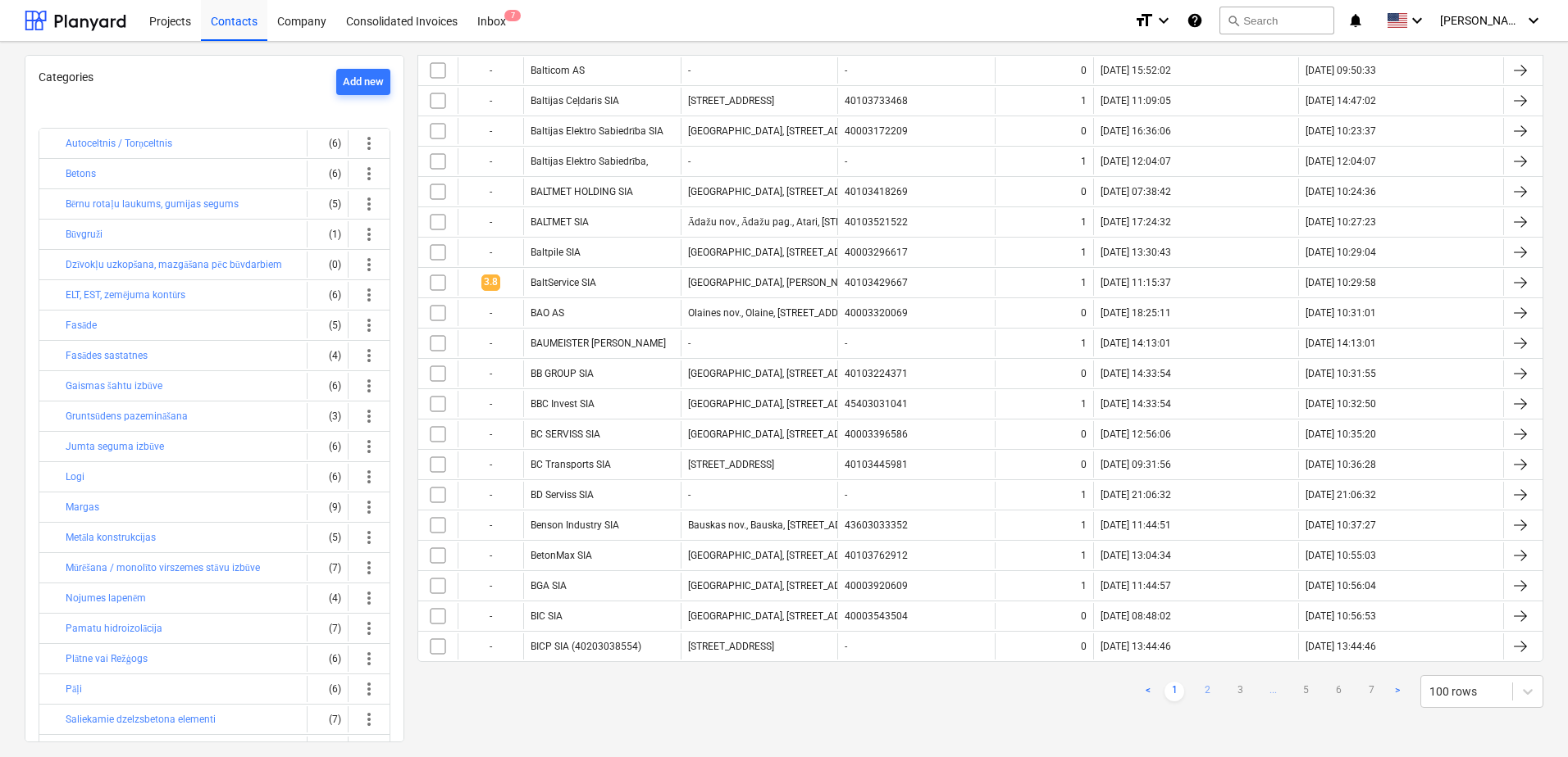
checkbox input "false"
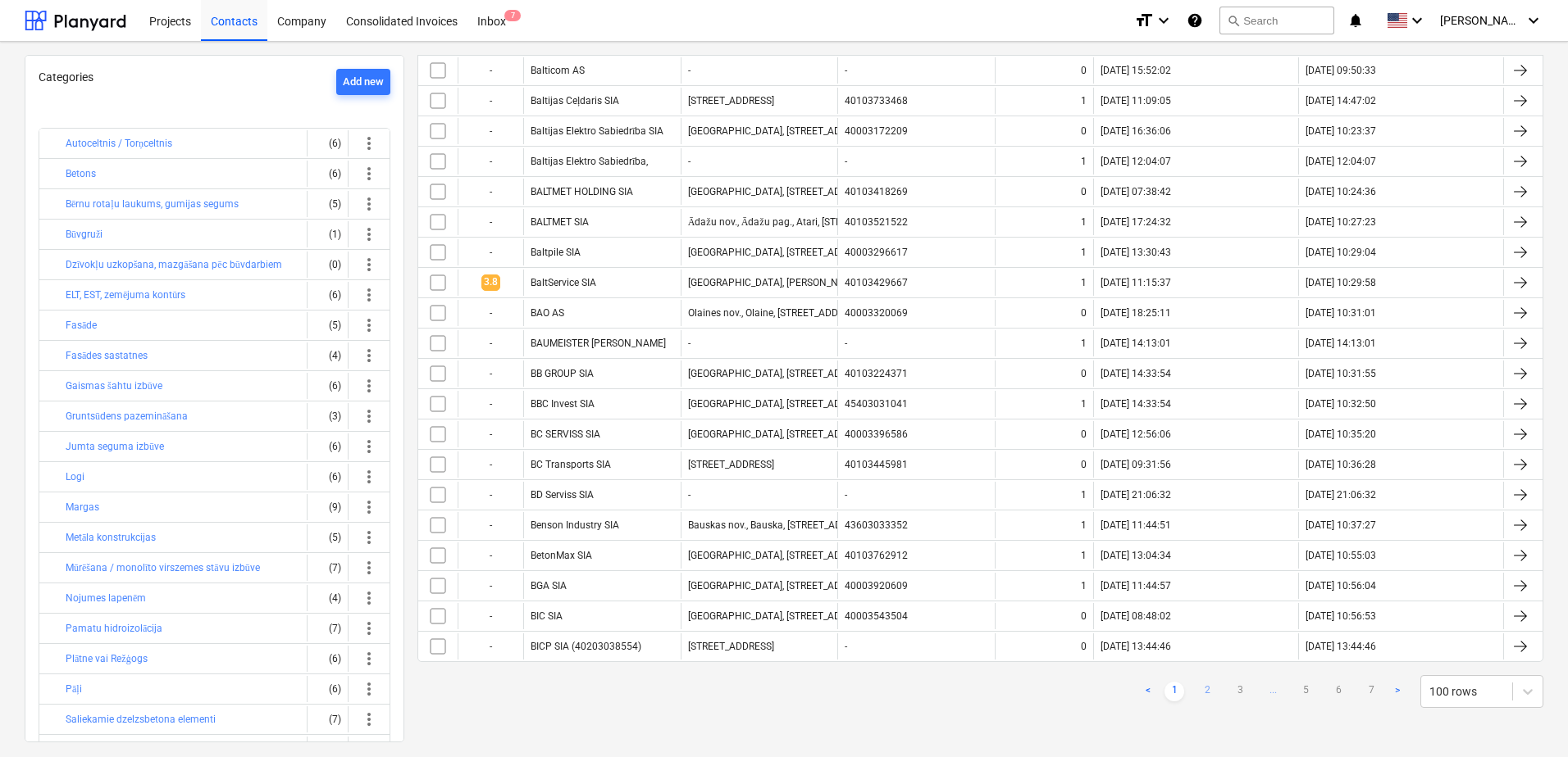
checkbox input "false"
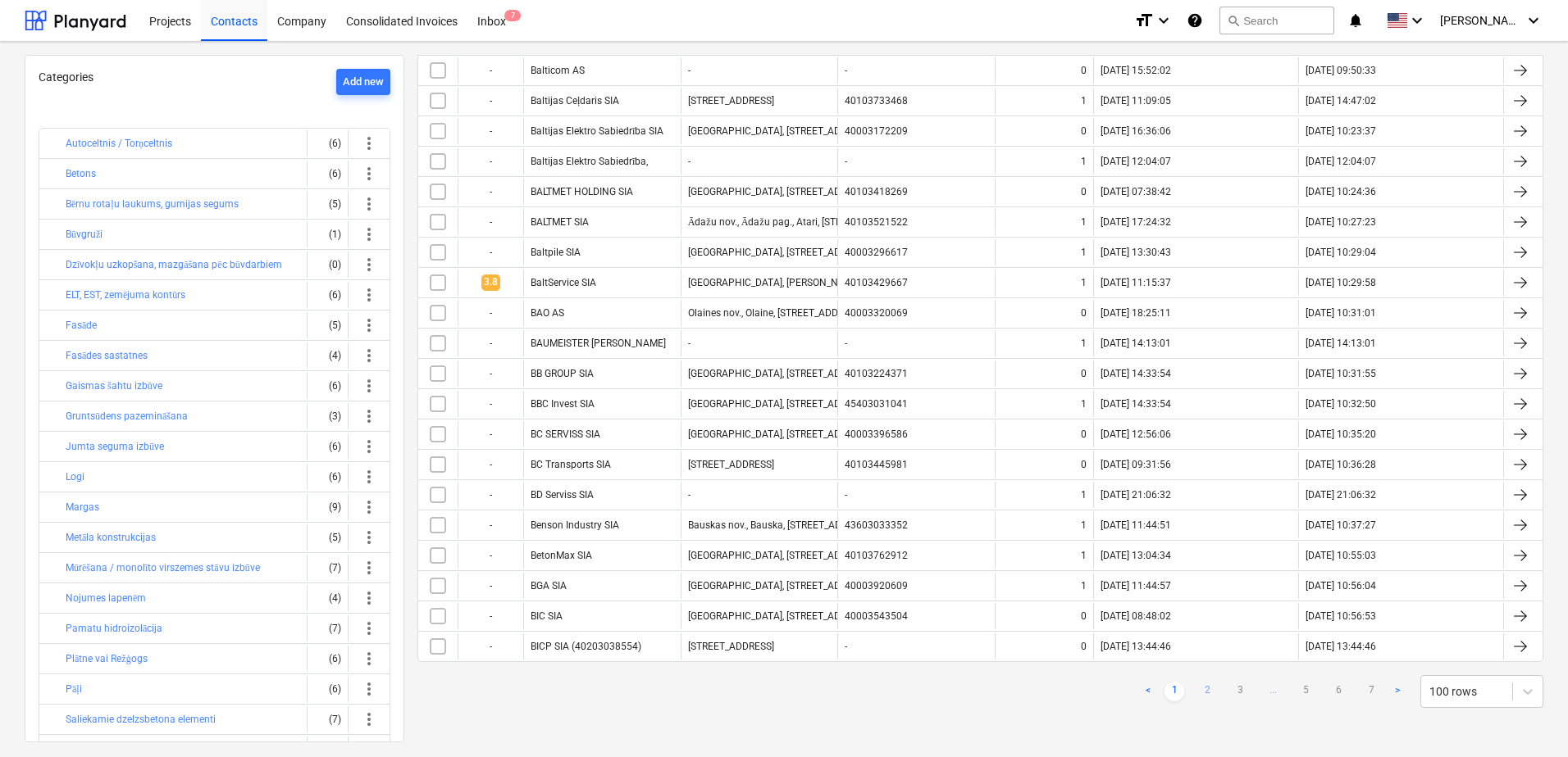
checkbox input "false"
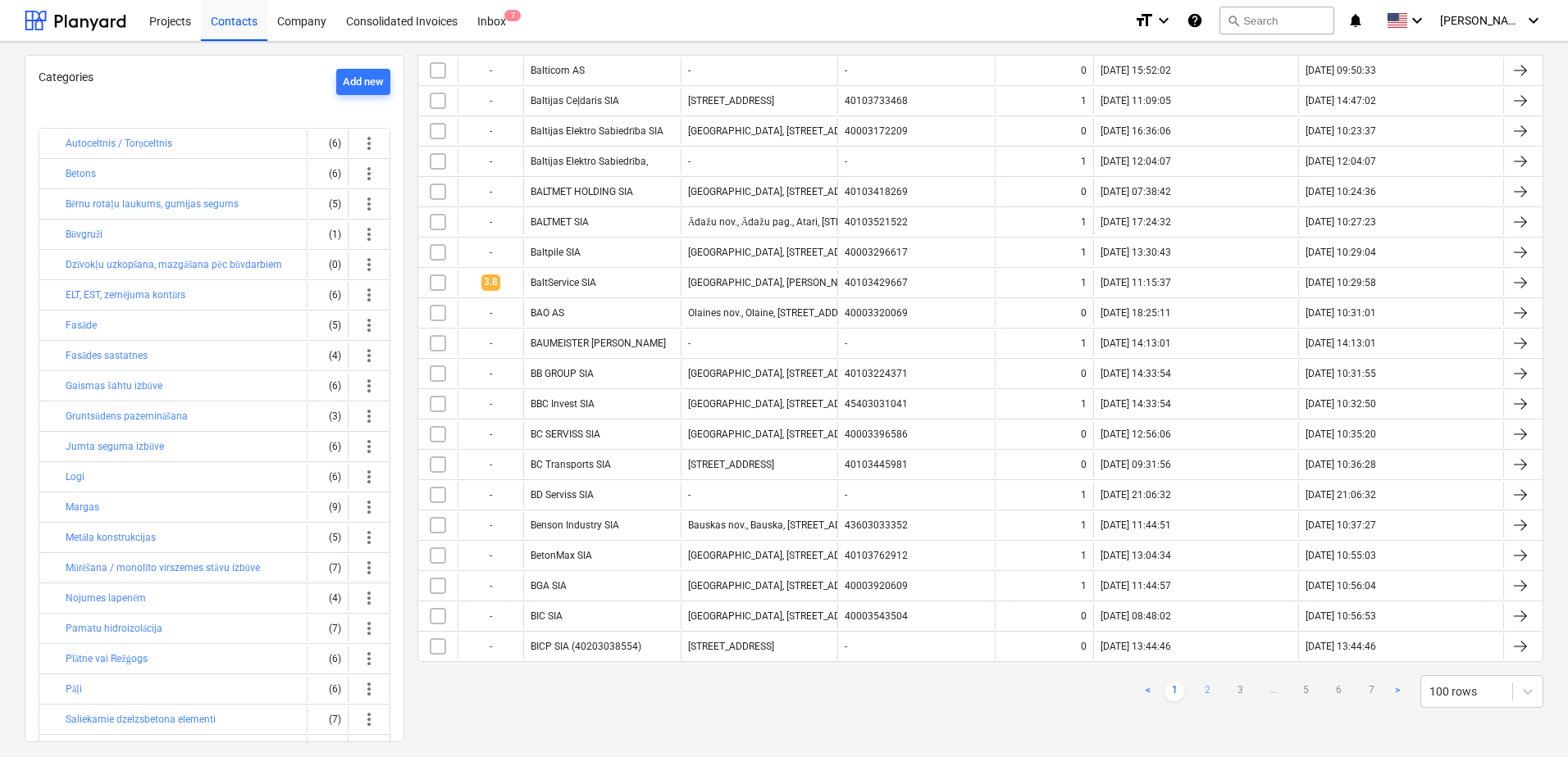
checkbox input "false"
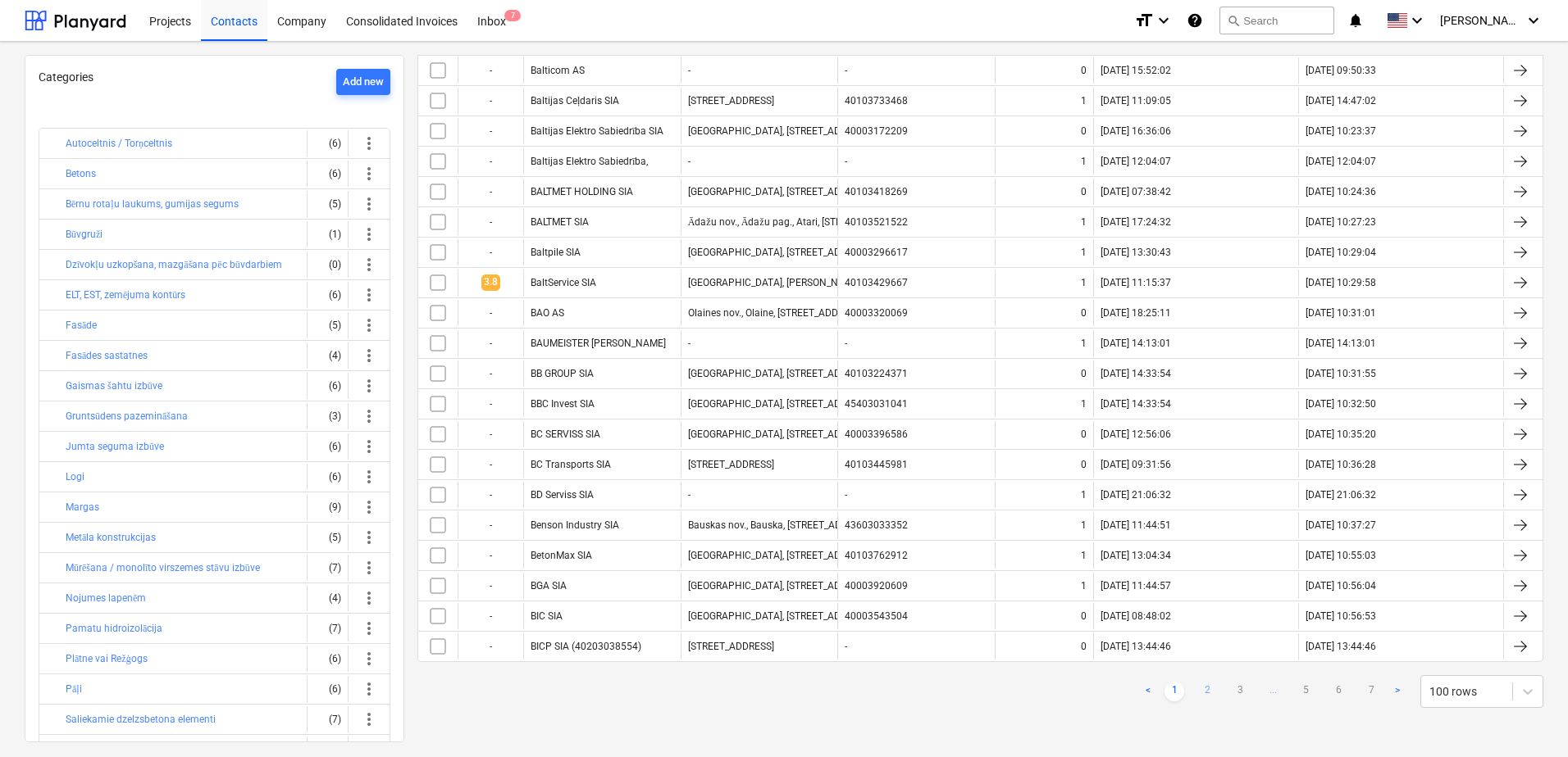
checkbox input "false"
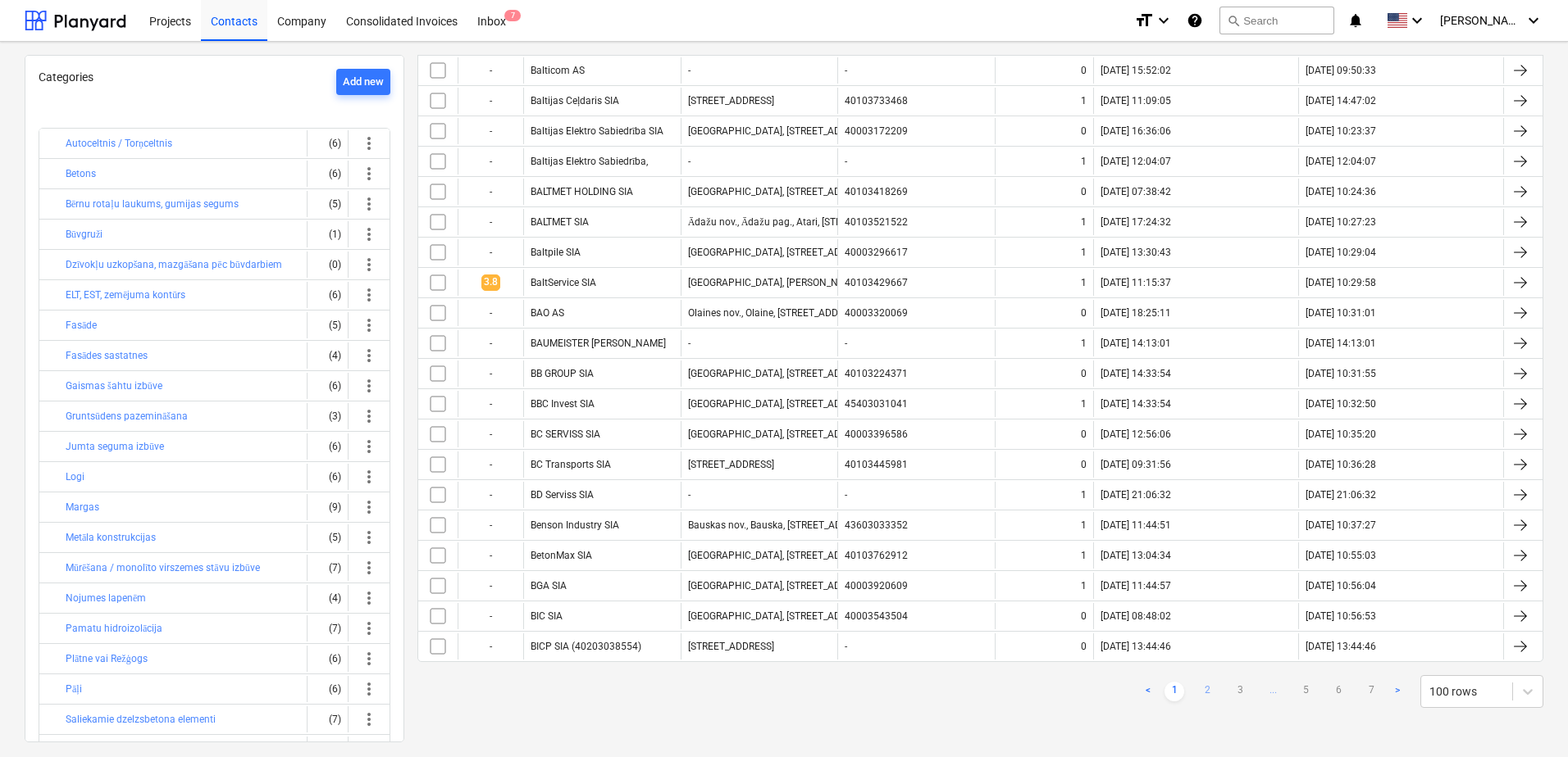
checkbox input "false"
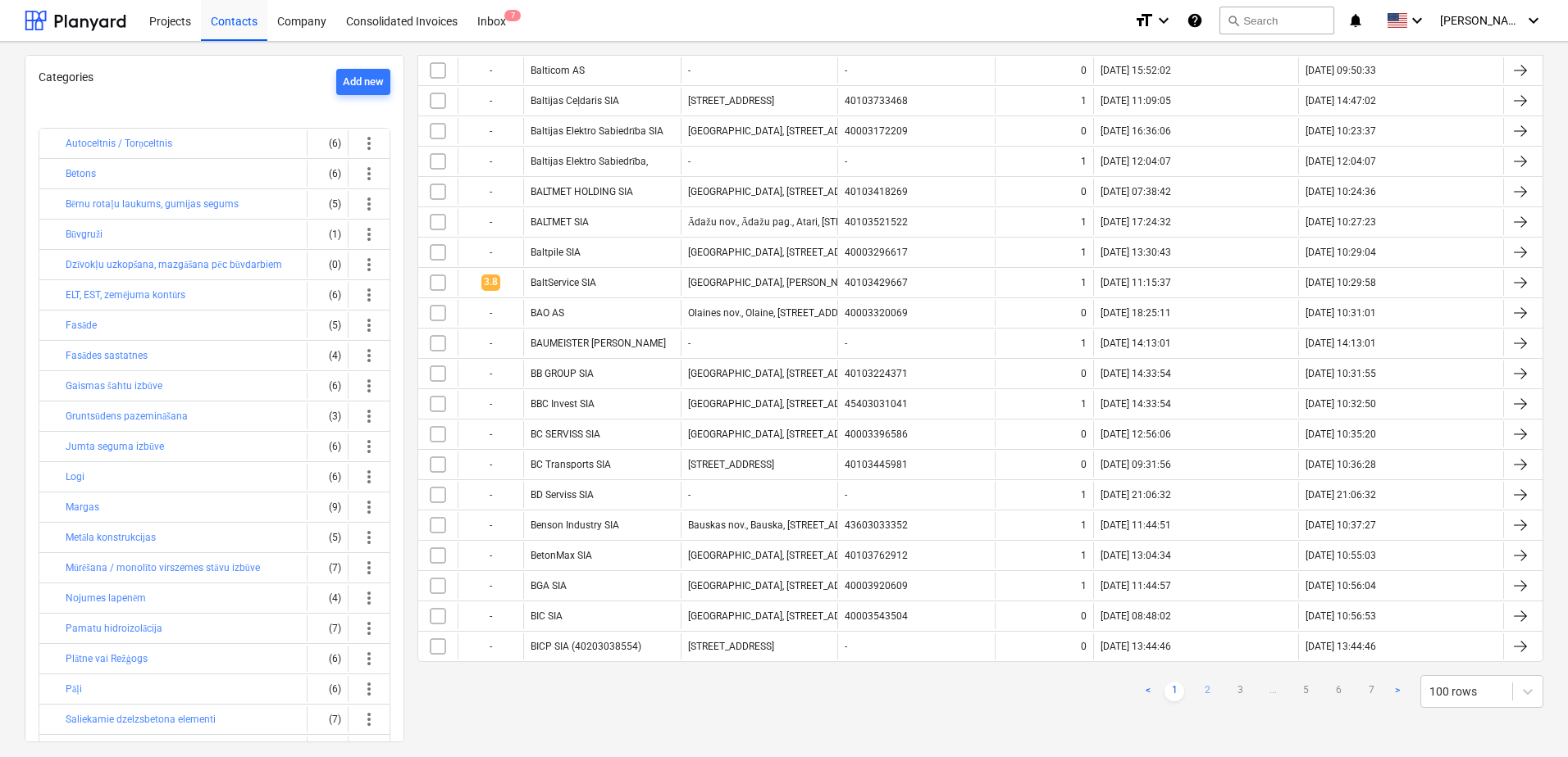
checkbox input "false"
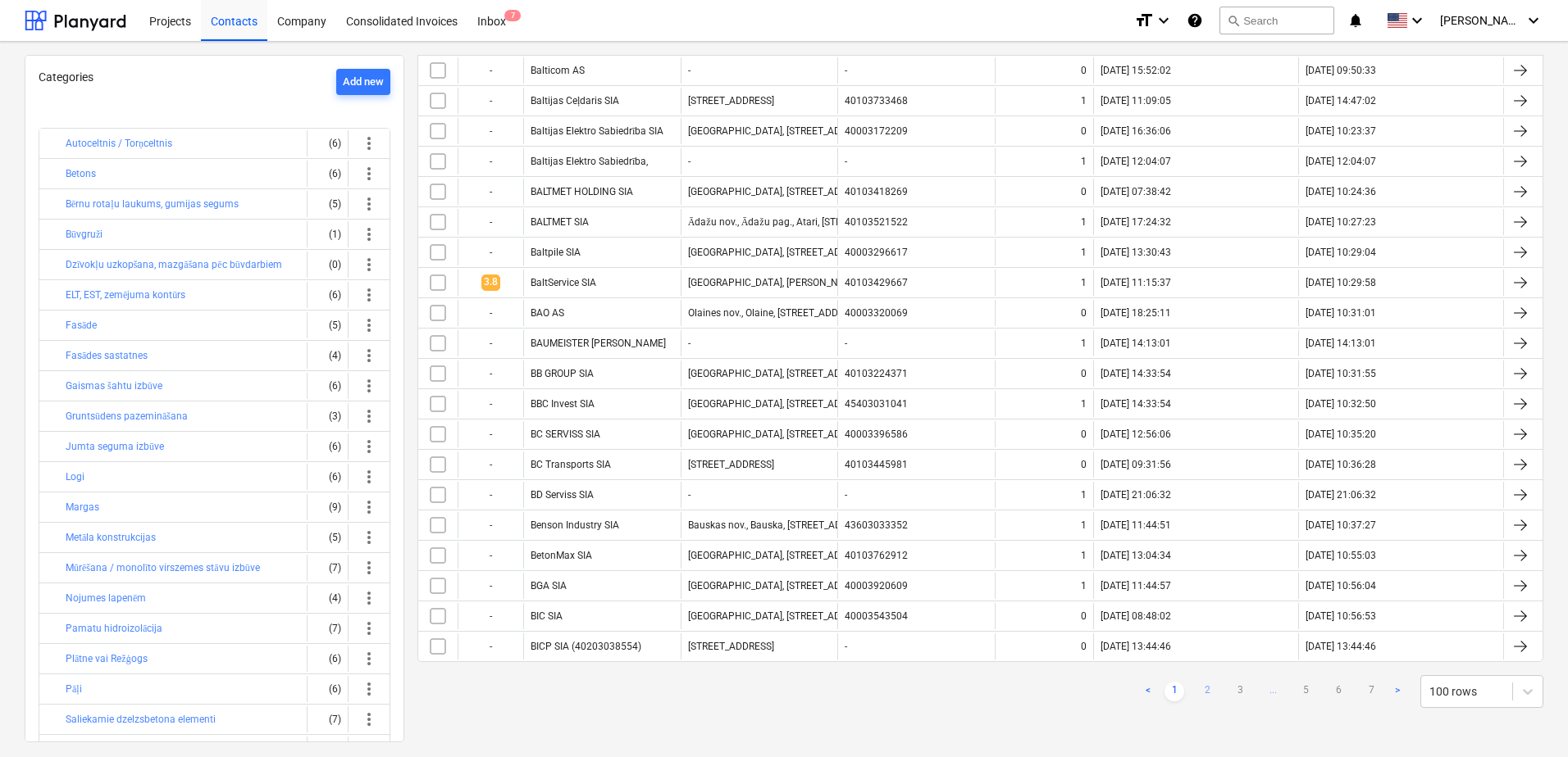
checkbox input "false"
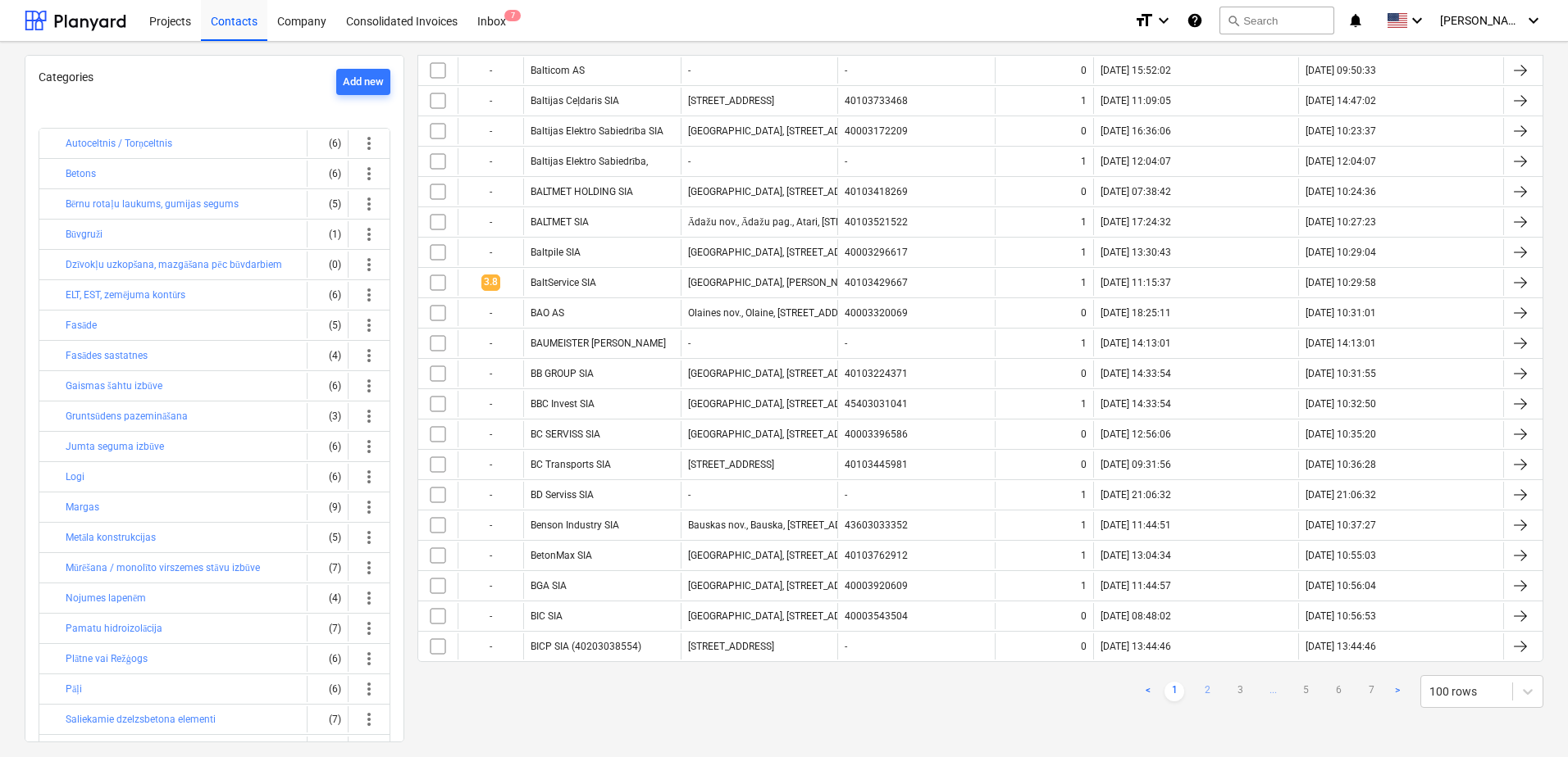
checkbox input "false"
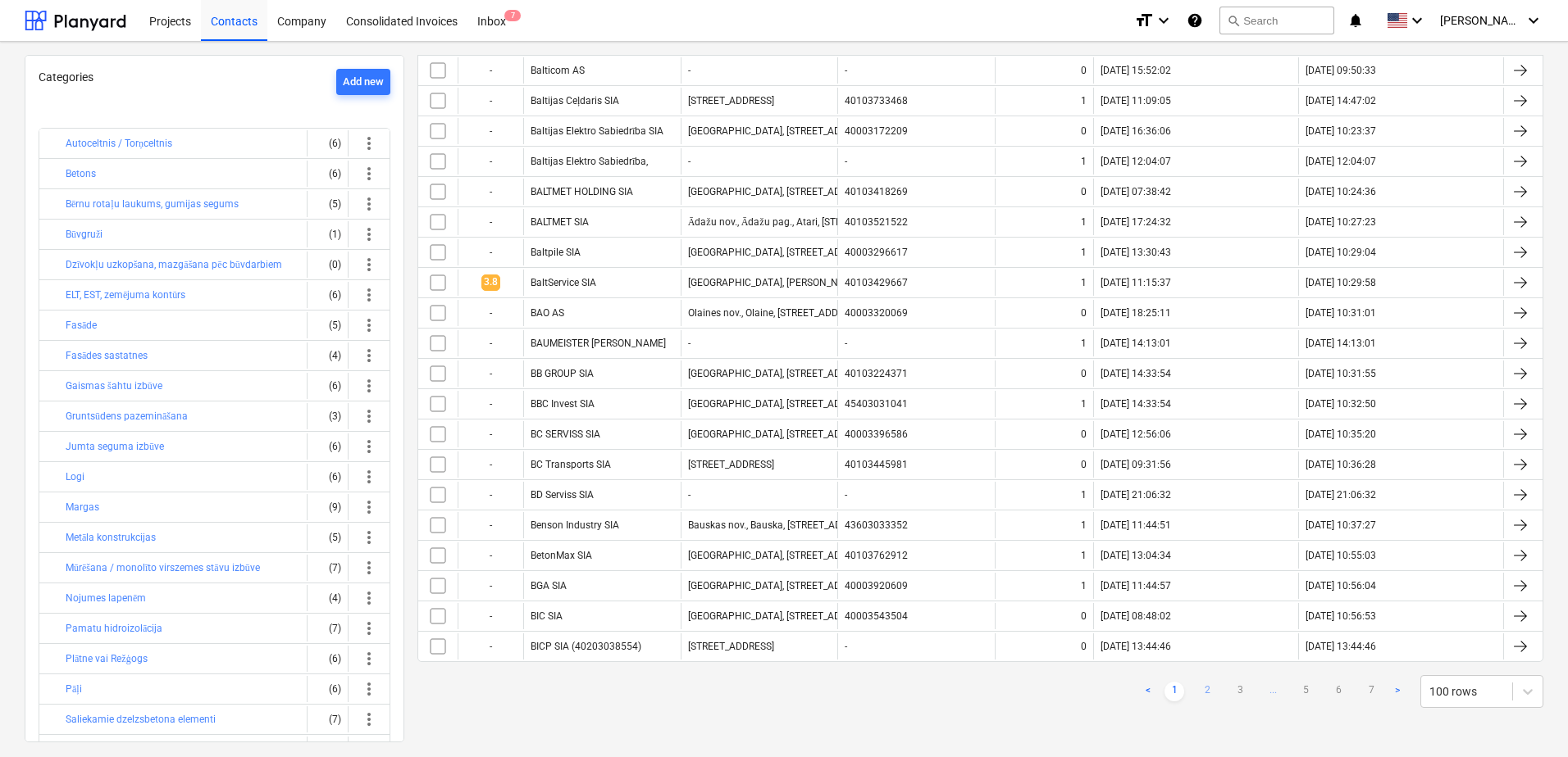
checkbox input "false"
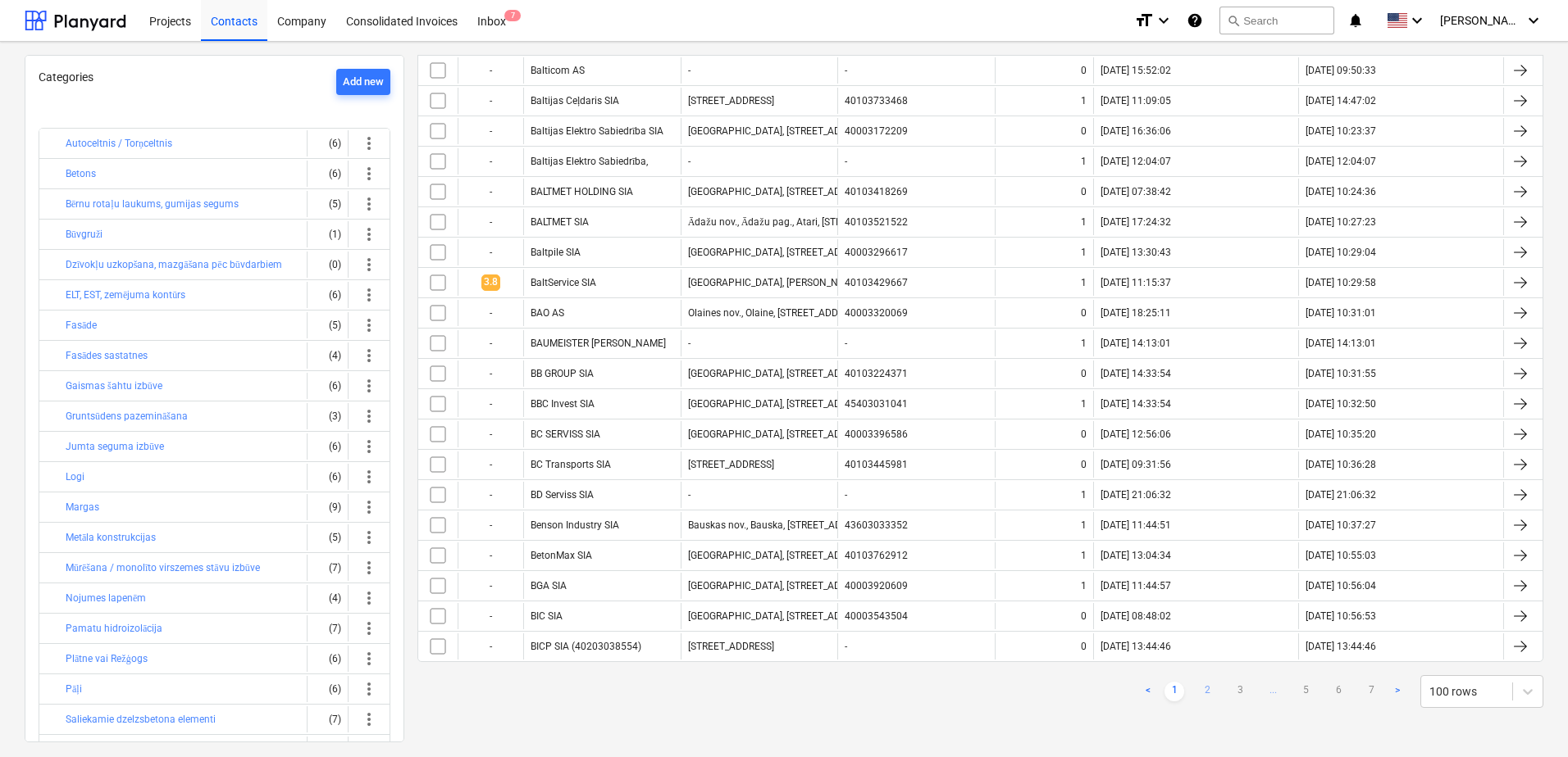
checkbox input "false"
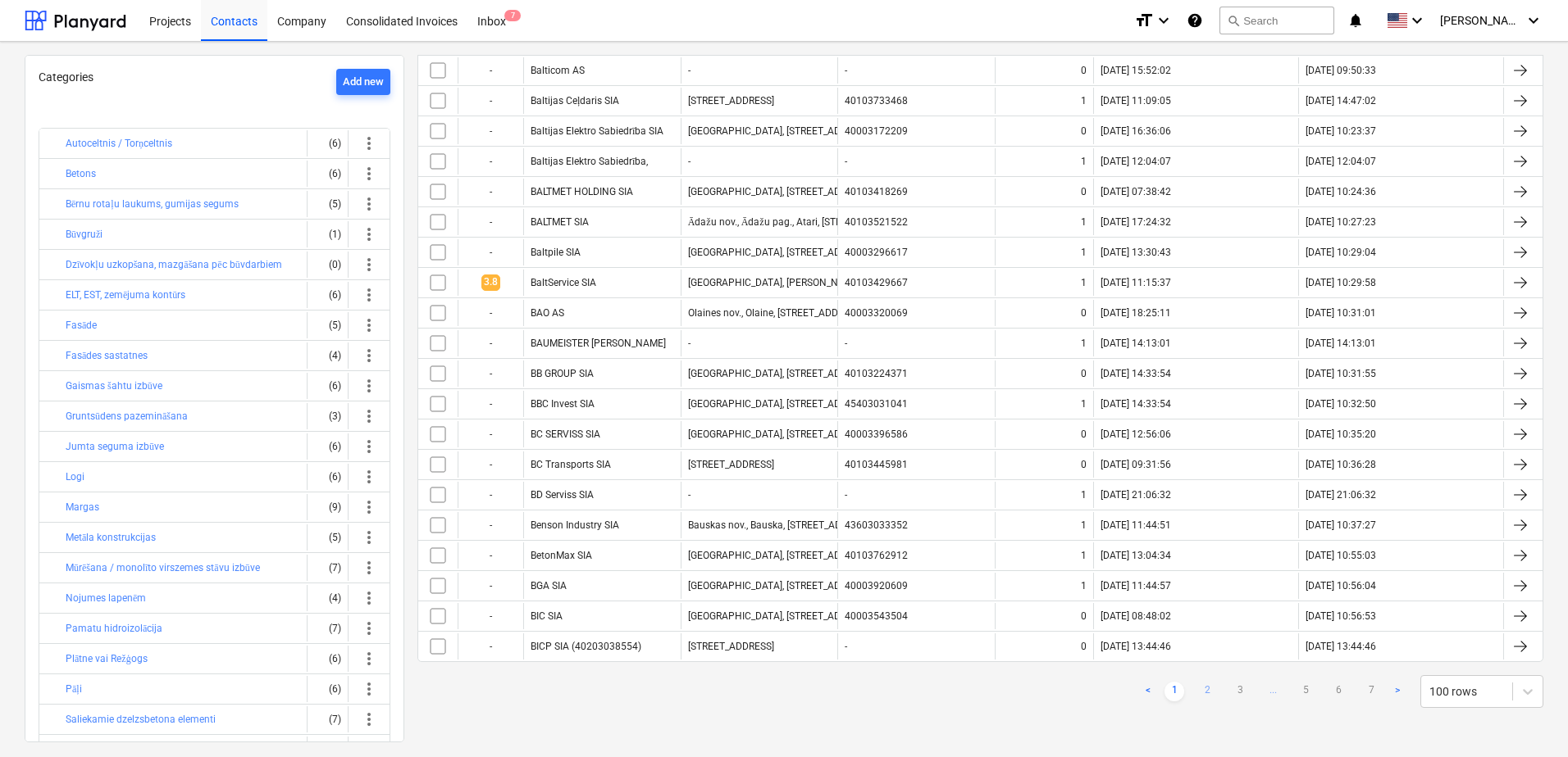
checkbox input "false"
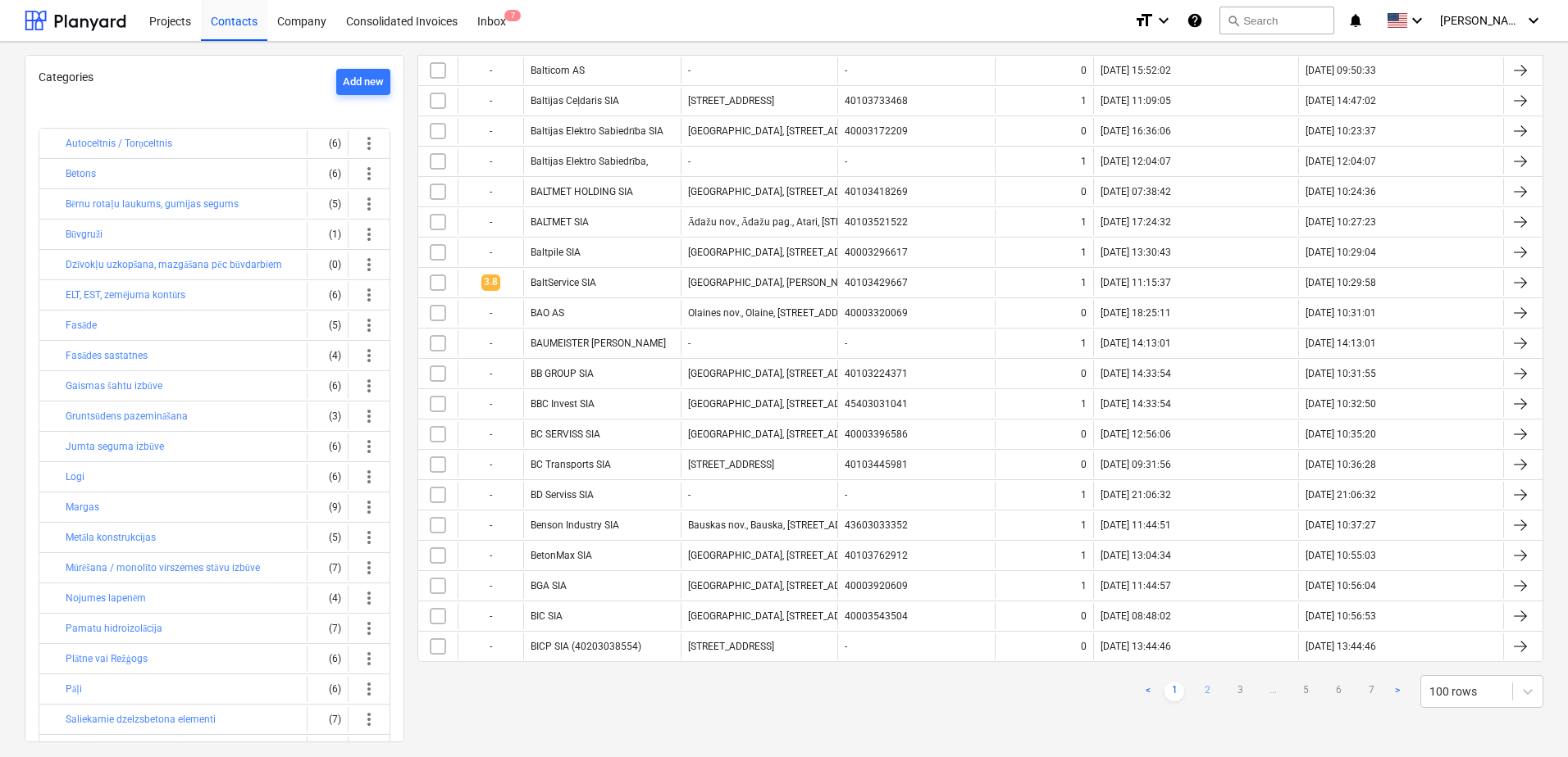
checkbox input "false"
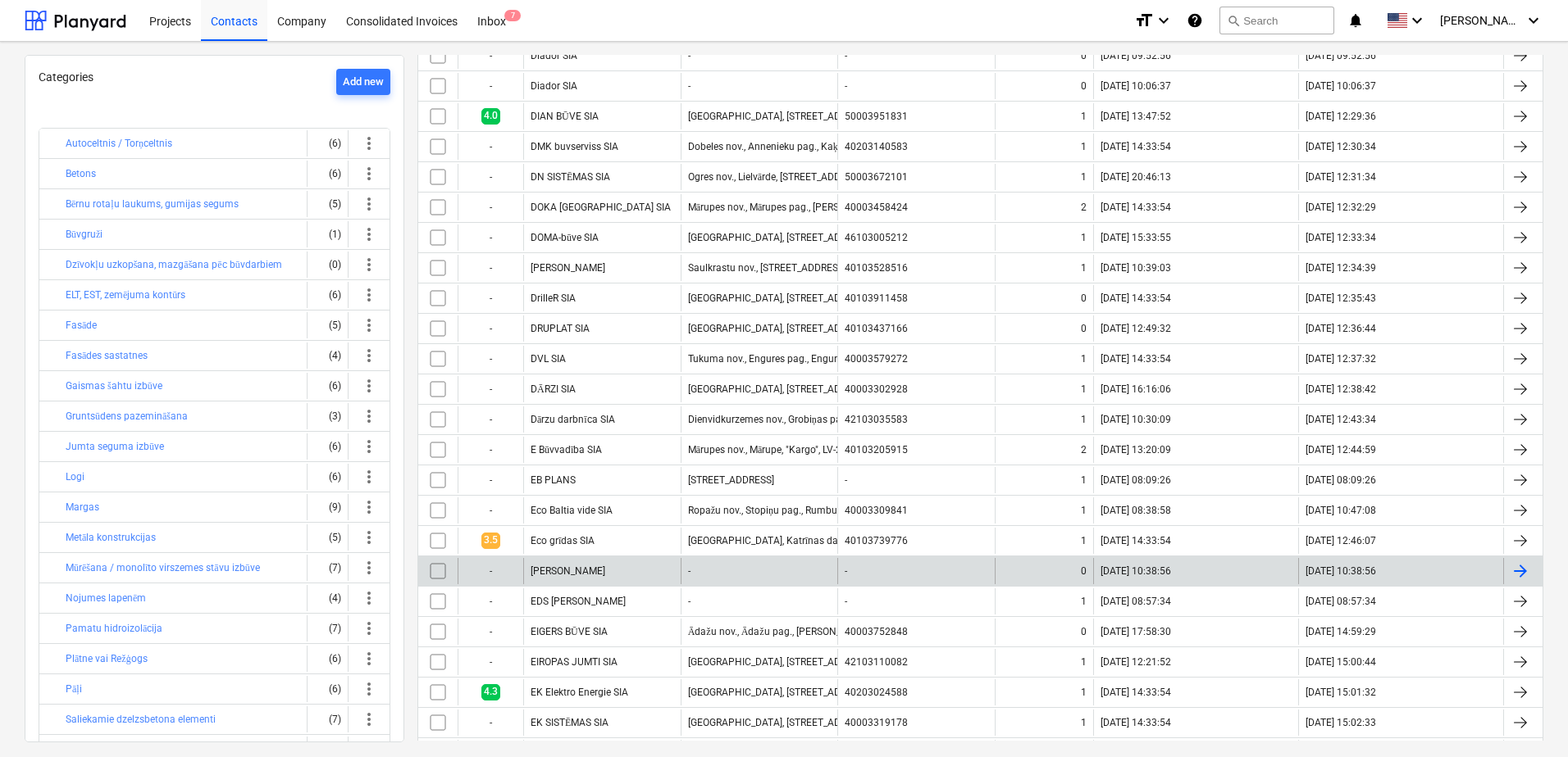
scroll to position [2487, 0]
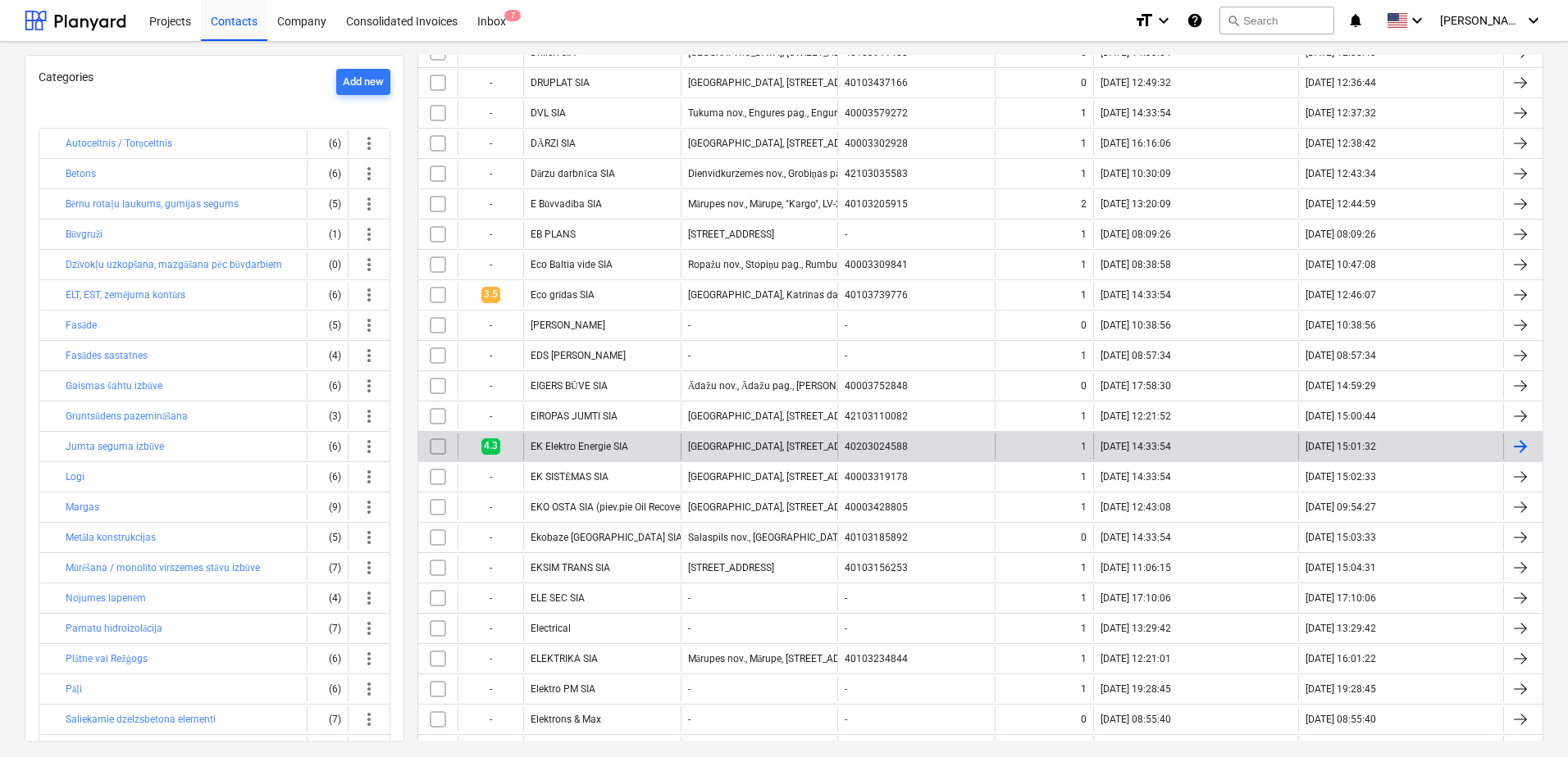
click at [573, 442] on div "EK Elektro Energie SIA" at bounding box center [602, 446] width 157 height 26
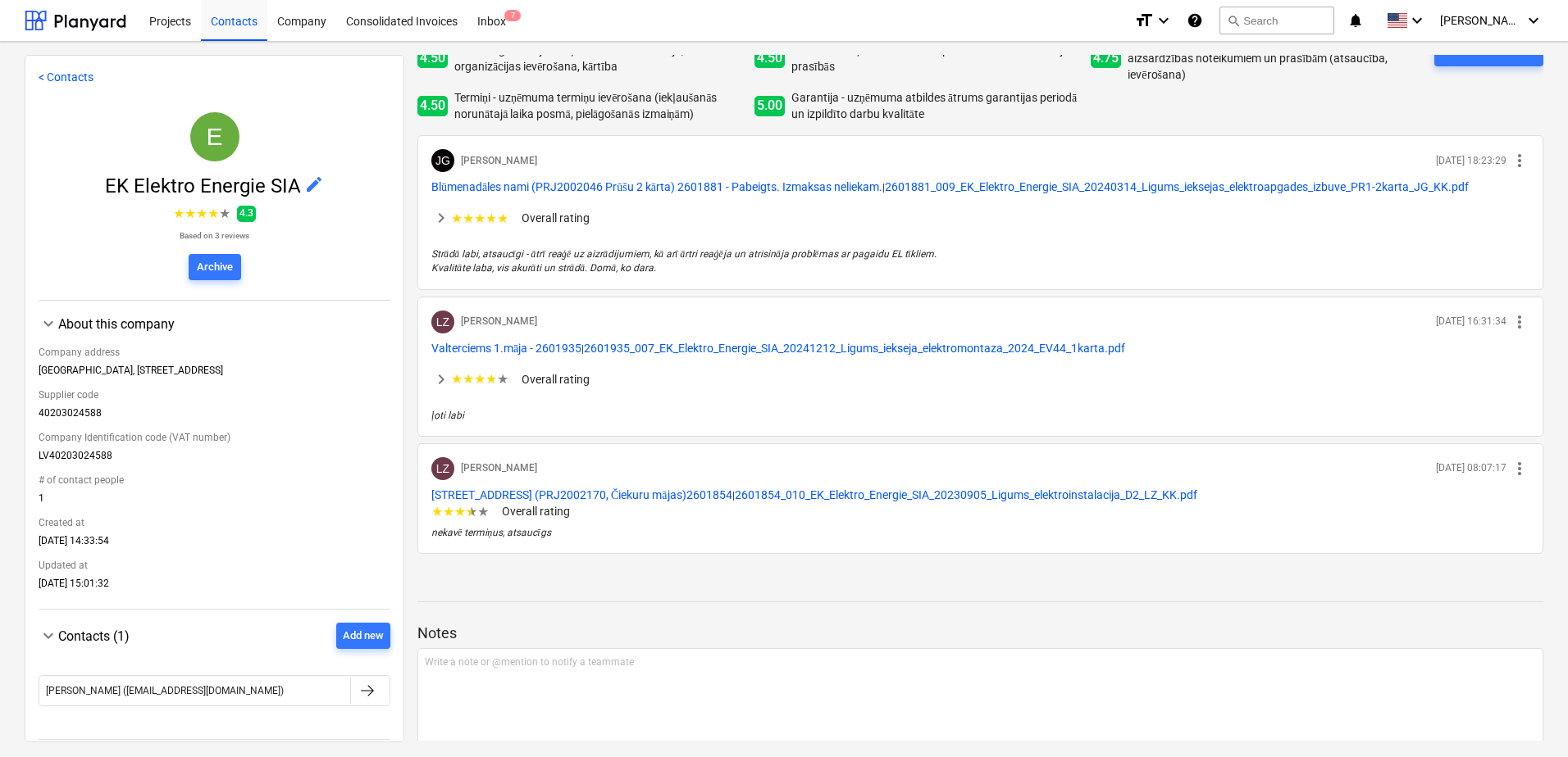
scroll to position [98, 0]
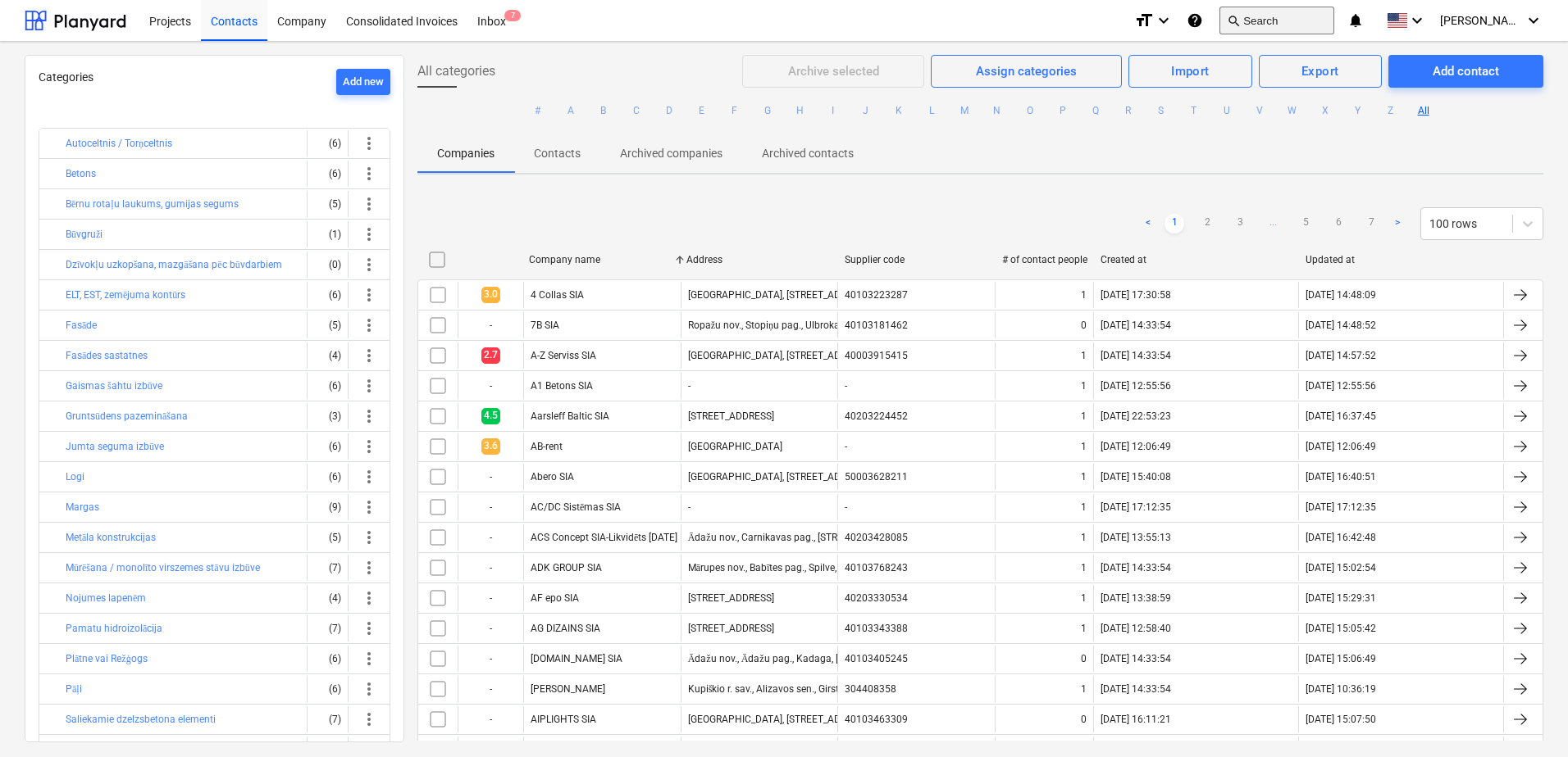
click at [1334, 12] on button "search Search" at bounding box center [1276, 20] width 115 height 28
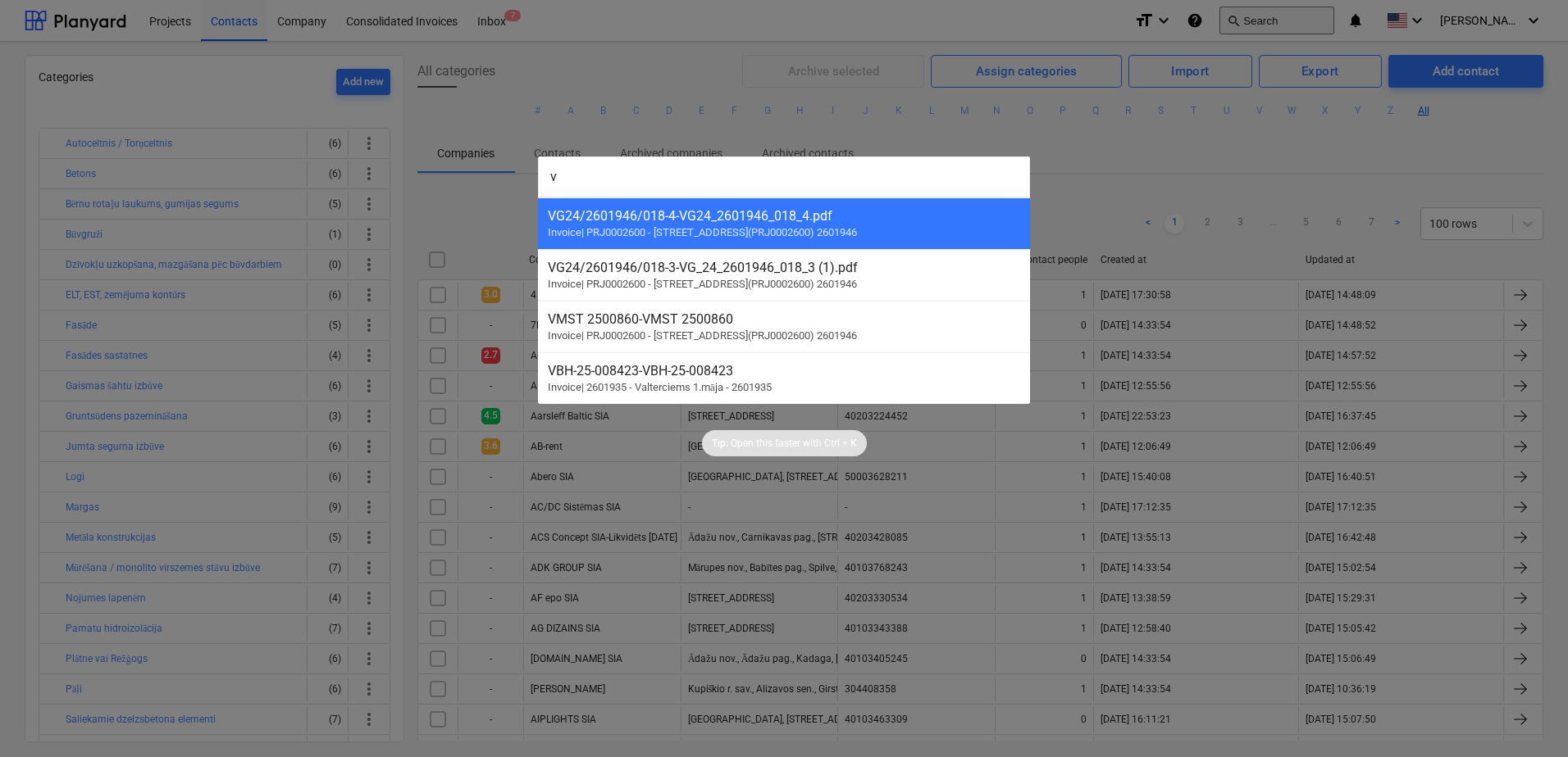
type input "vs"
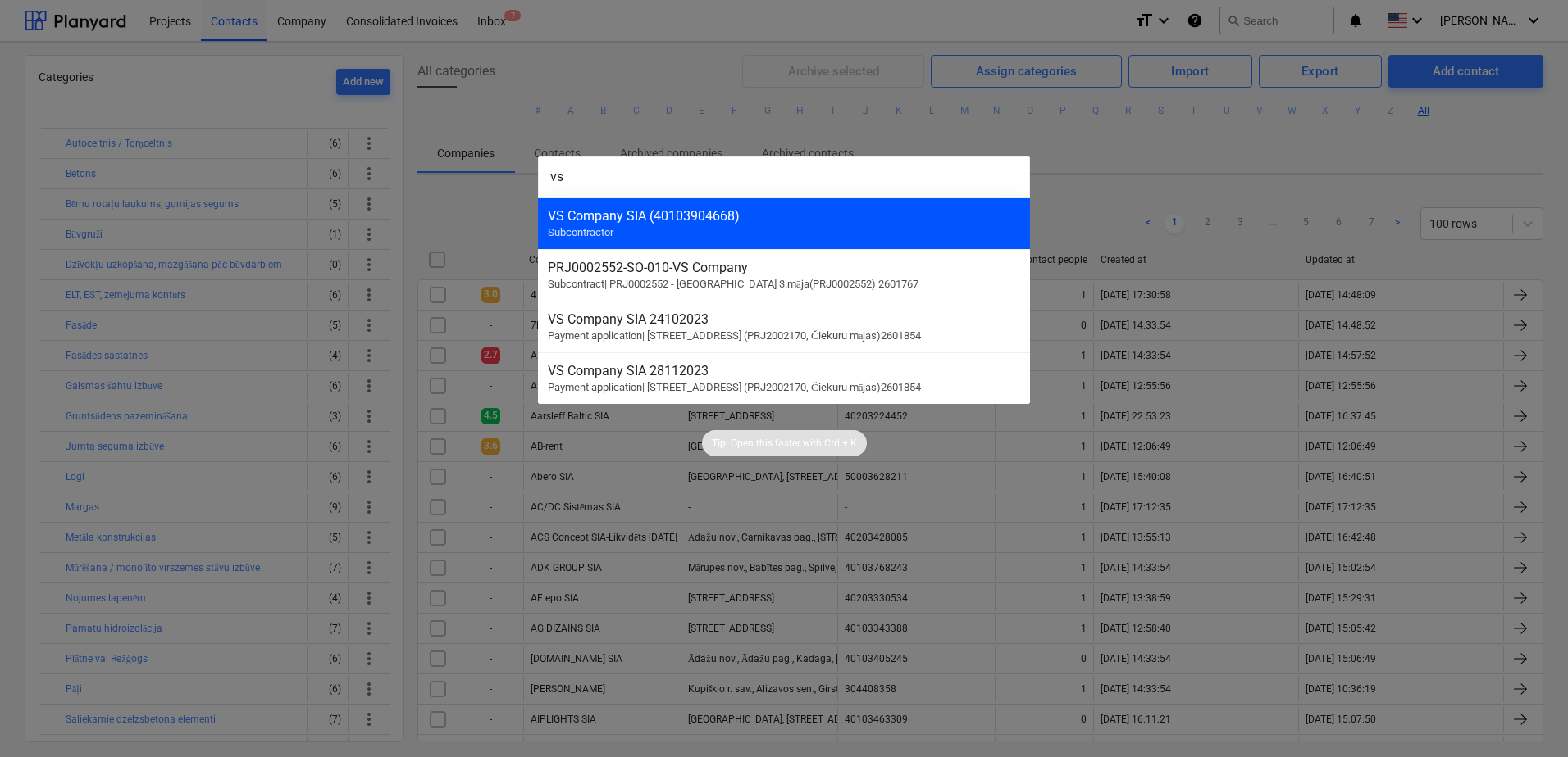
click at [559, 219] on div "VS Company SIA (40103904668)" at bounding box center [784, 216] width 472 height 15
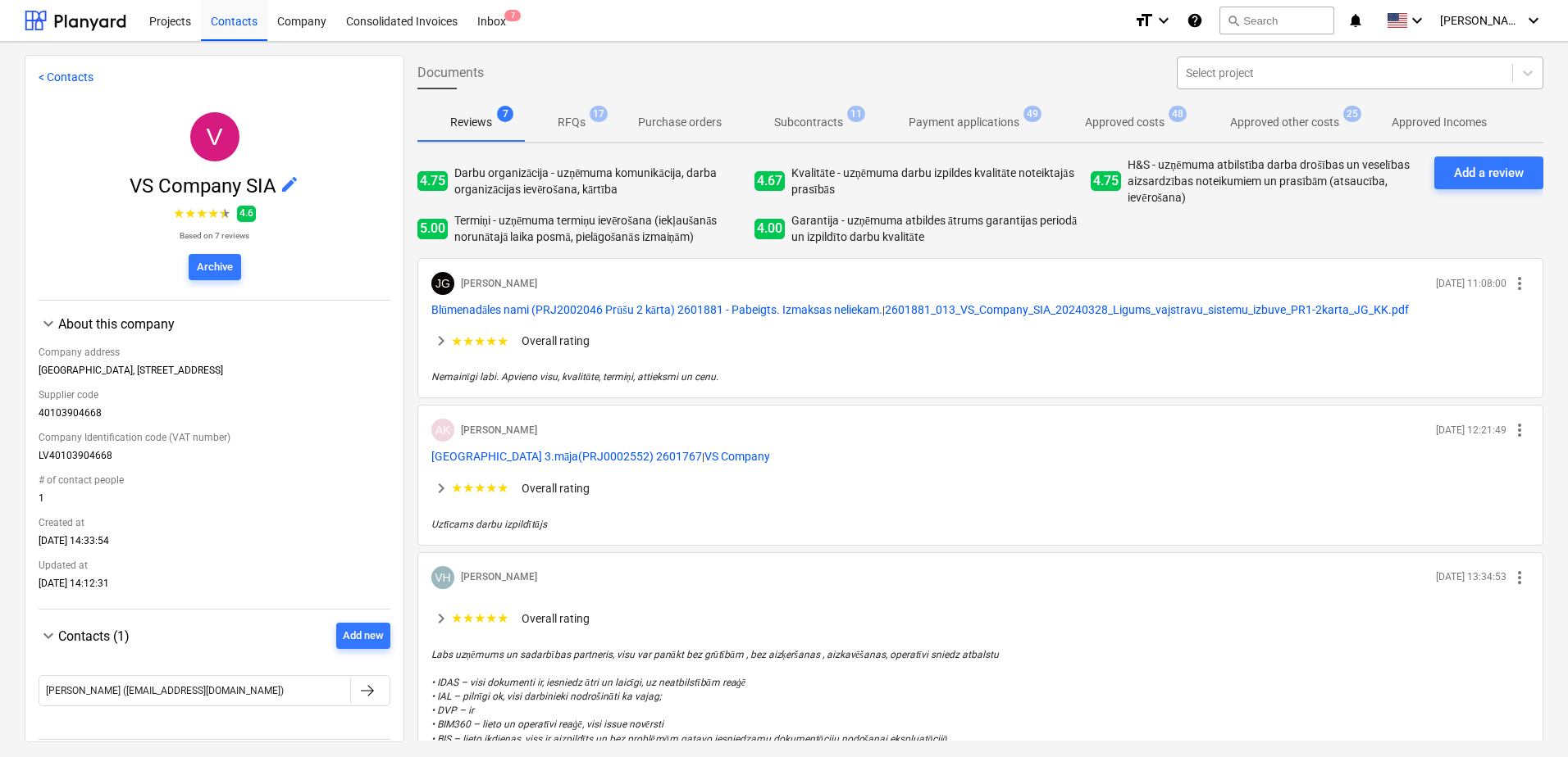
click at [1326, 77] on div at bounding box center [1345, 72] width 318 height 16
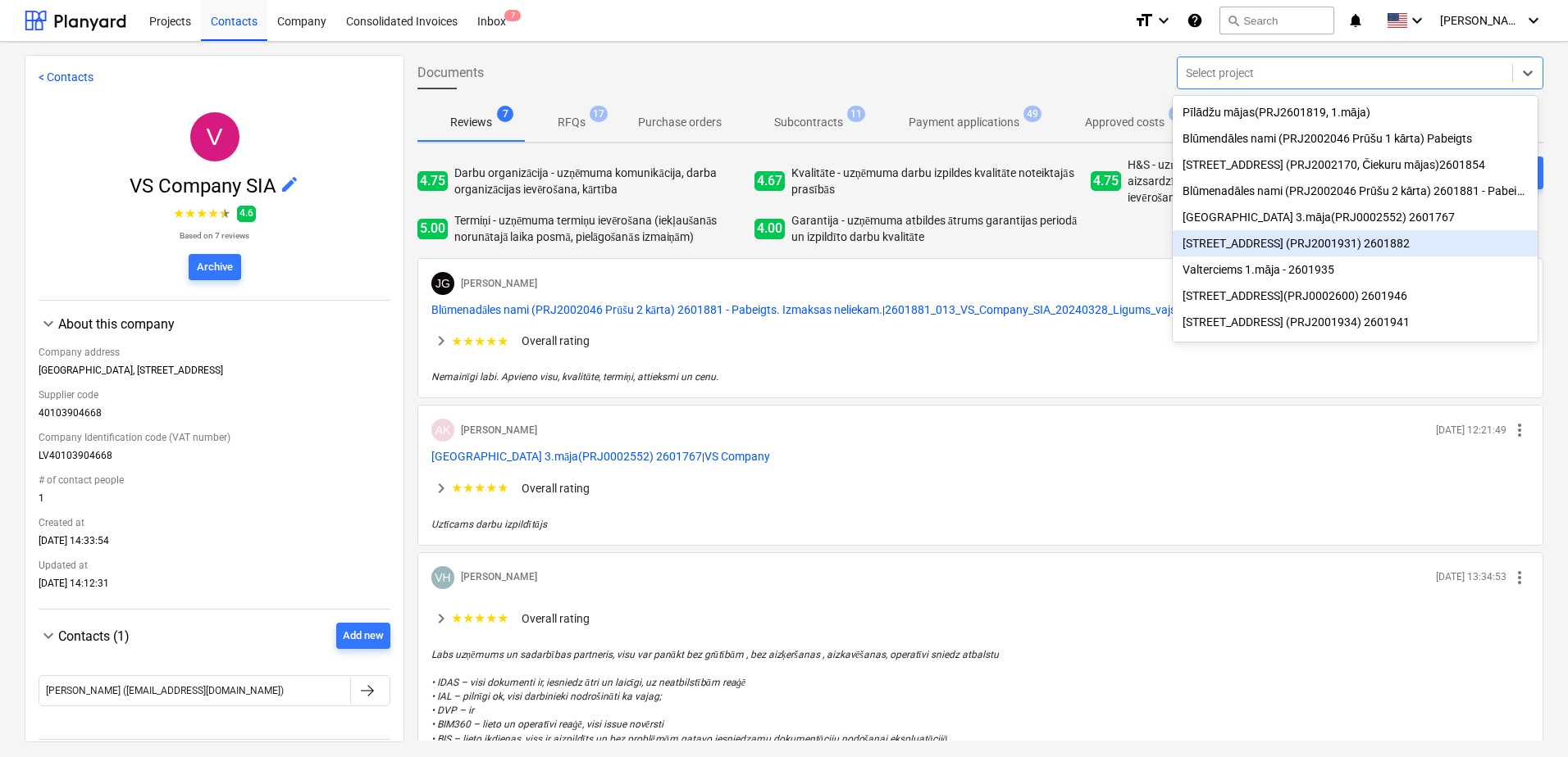
click at [1314, 241] on div "[STREET_ADDRESS] (PRJ2001931) 2601882" at bounding box center [1355, 243] width 365 height 26
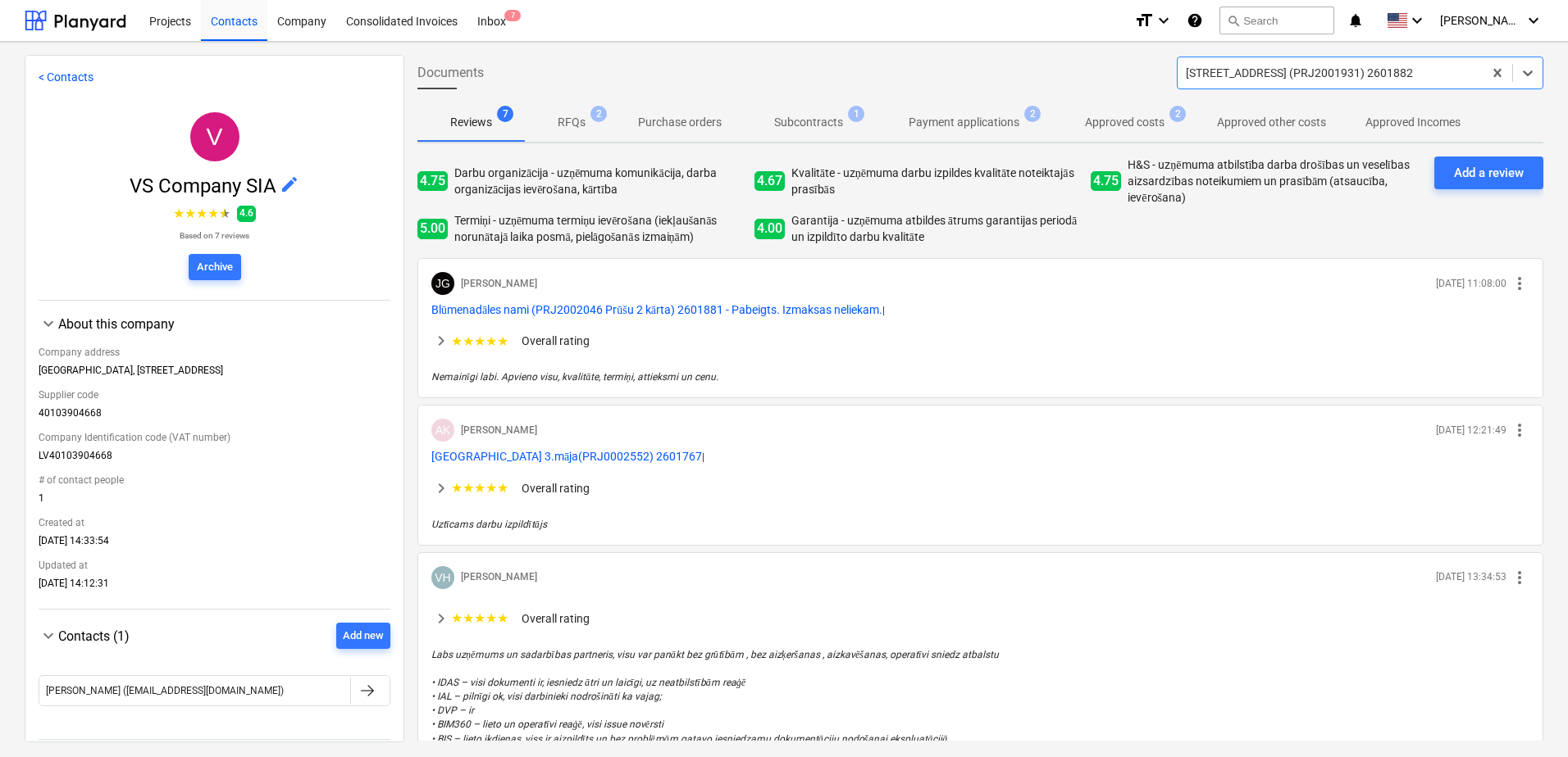
click at [1477, 190] on div "4.75 Darbu organizācija - uzņēmuma komunikācija, darba organizācijas ievērošana…" at bounding box center [981, 207] width 1126 height 101
click at [1469, 171] on div "Add a review" at bounding box center [1489, 173] width 70 height 21
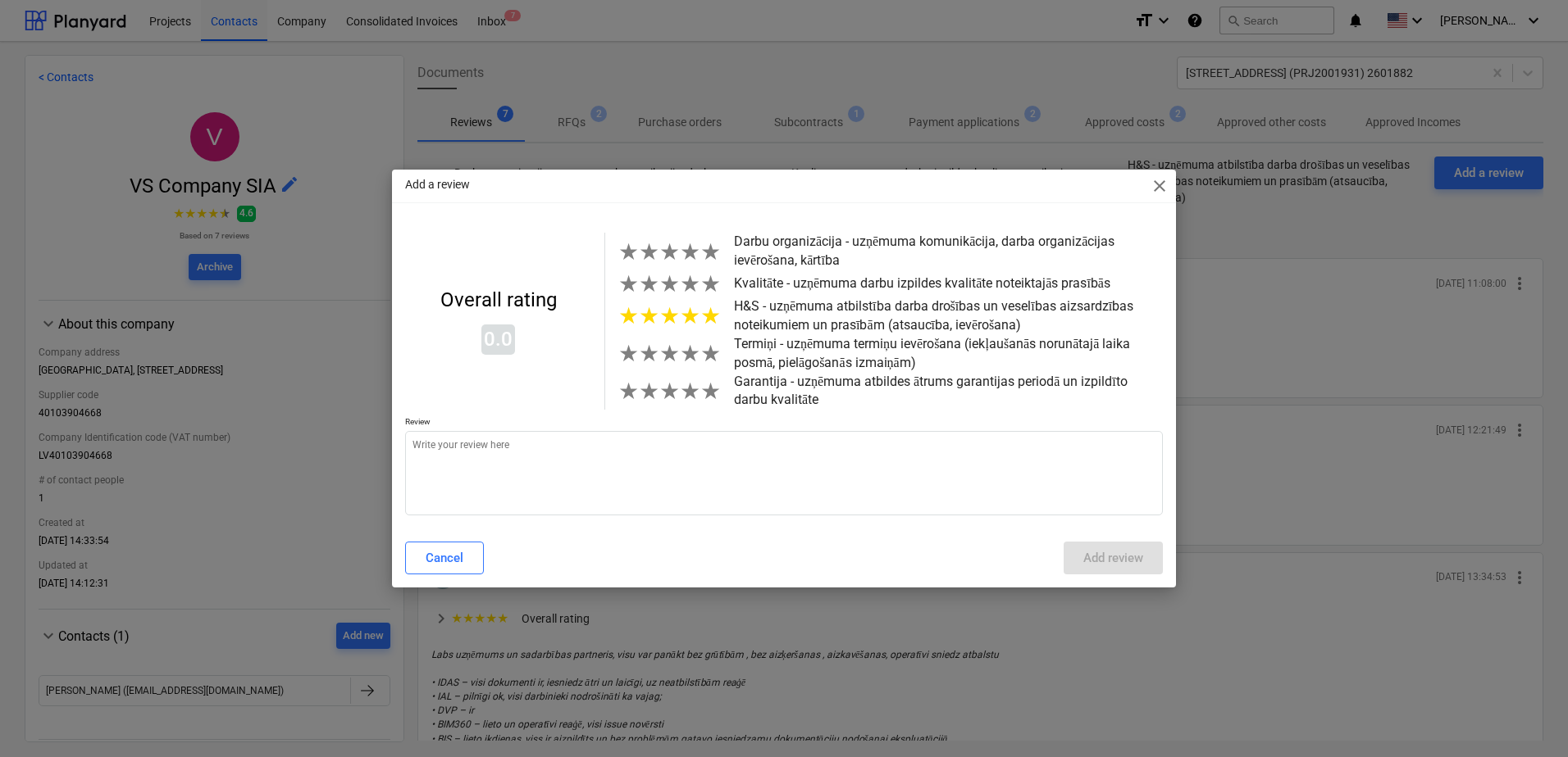
click at [710, 327] on span "★" at bounding box center [710, 316] width 20 height 27
click at [689, 318] on span "★" at bounding box center [690, 316] width 20 height 27
click at [700, 325] on span "★" at bounding box center [710, 316] width 20 height 27
click at [584, 450] on textarea at bounding box center [784, 473] width 757 height 84
type textarea "x"
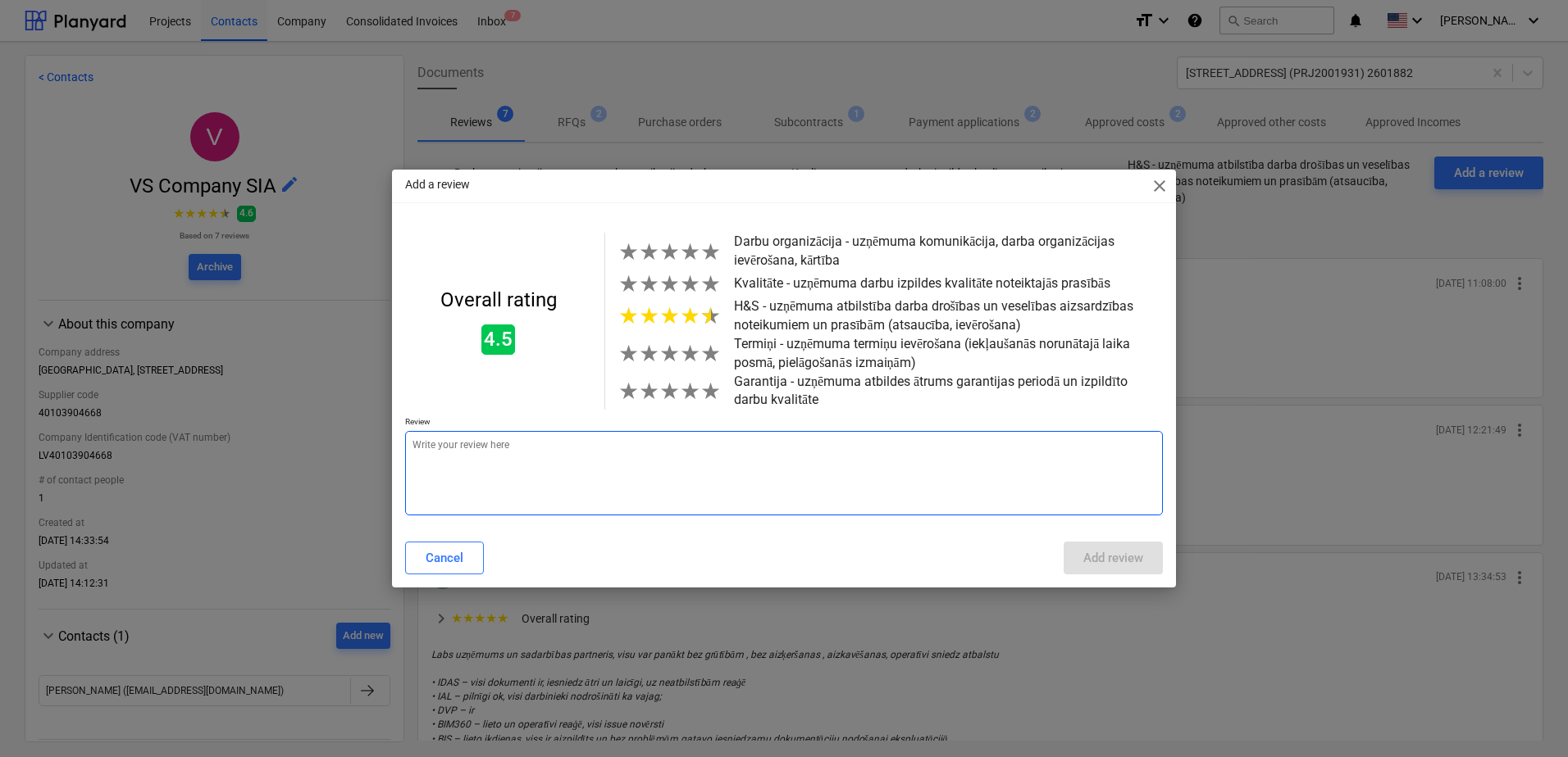
type textarea "L"
type textarea "x"
type textarea "T"
type textarea "x"
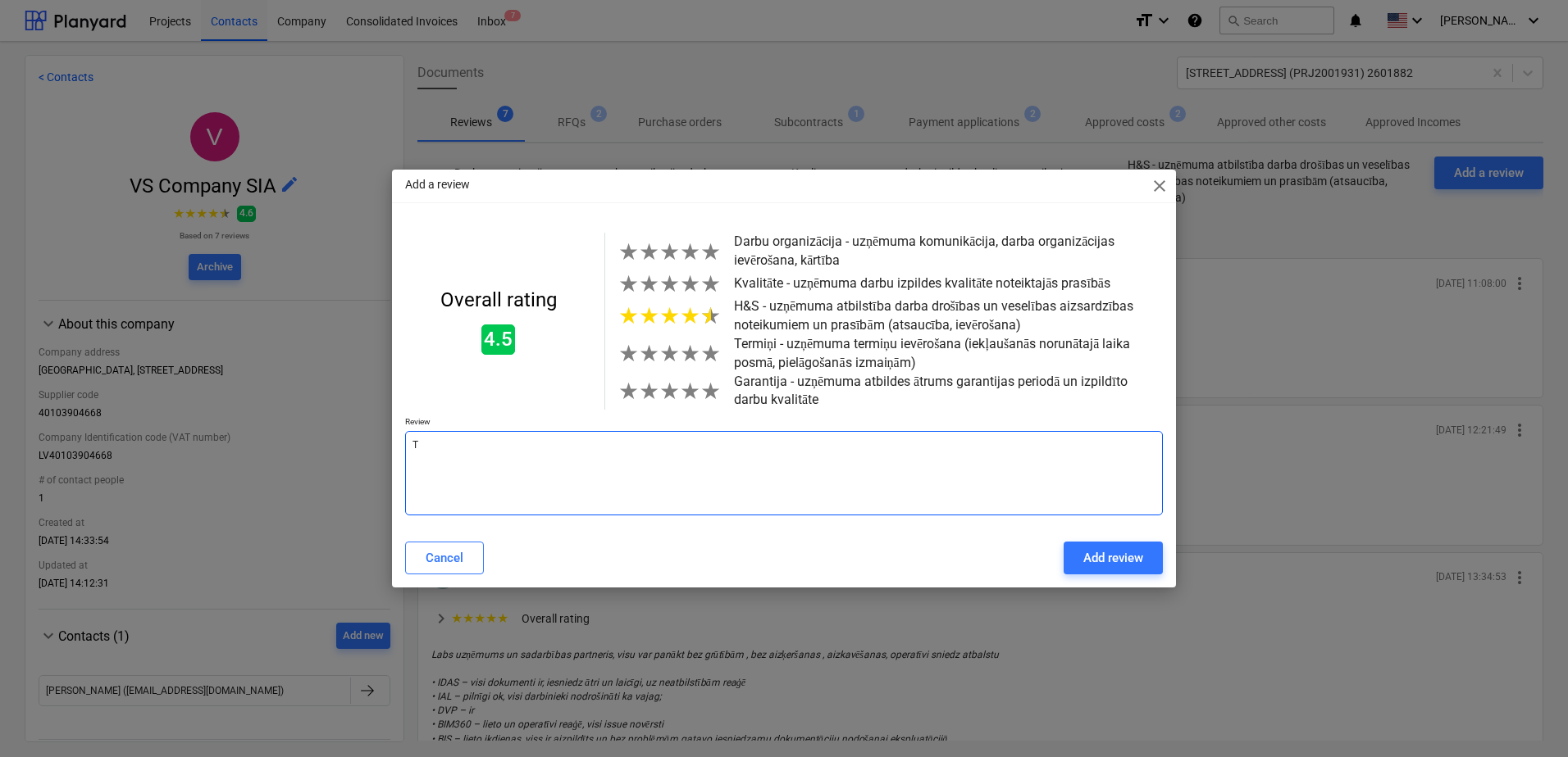
type textarea "Ti"
type textarea "x"
type textarea "Tie"
type textarea "x"
type textarea "Tiek"
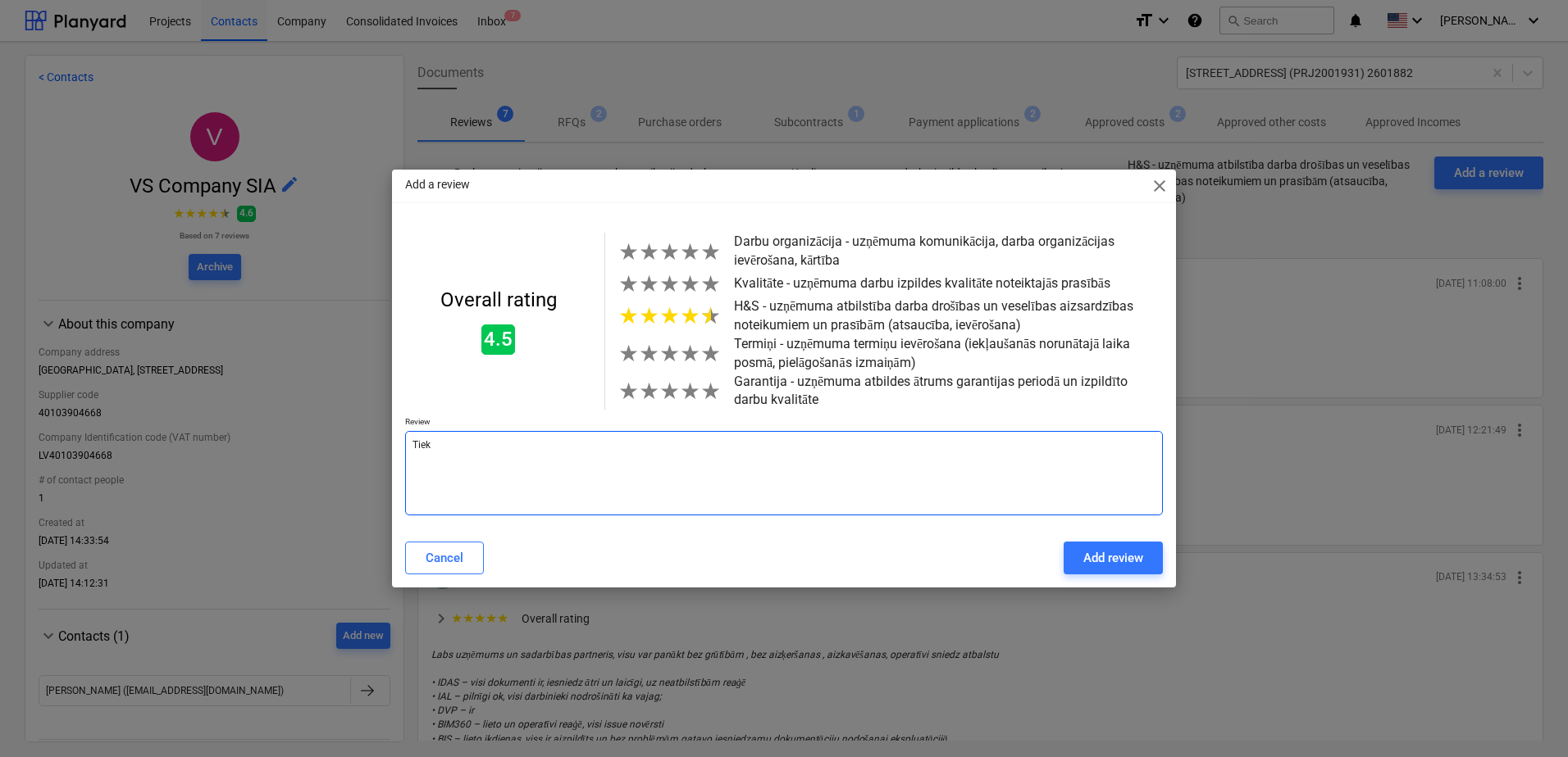
type textarea "x"
type textarea "Tiek"
type textarea "x"
type textarea "Tiek l"
type textarea "x"
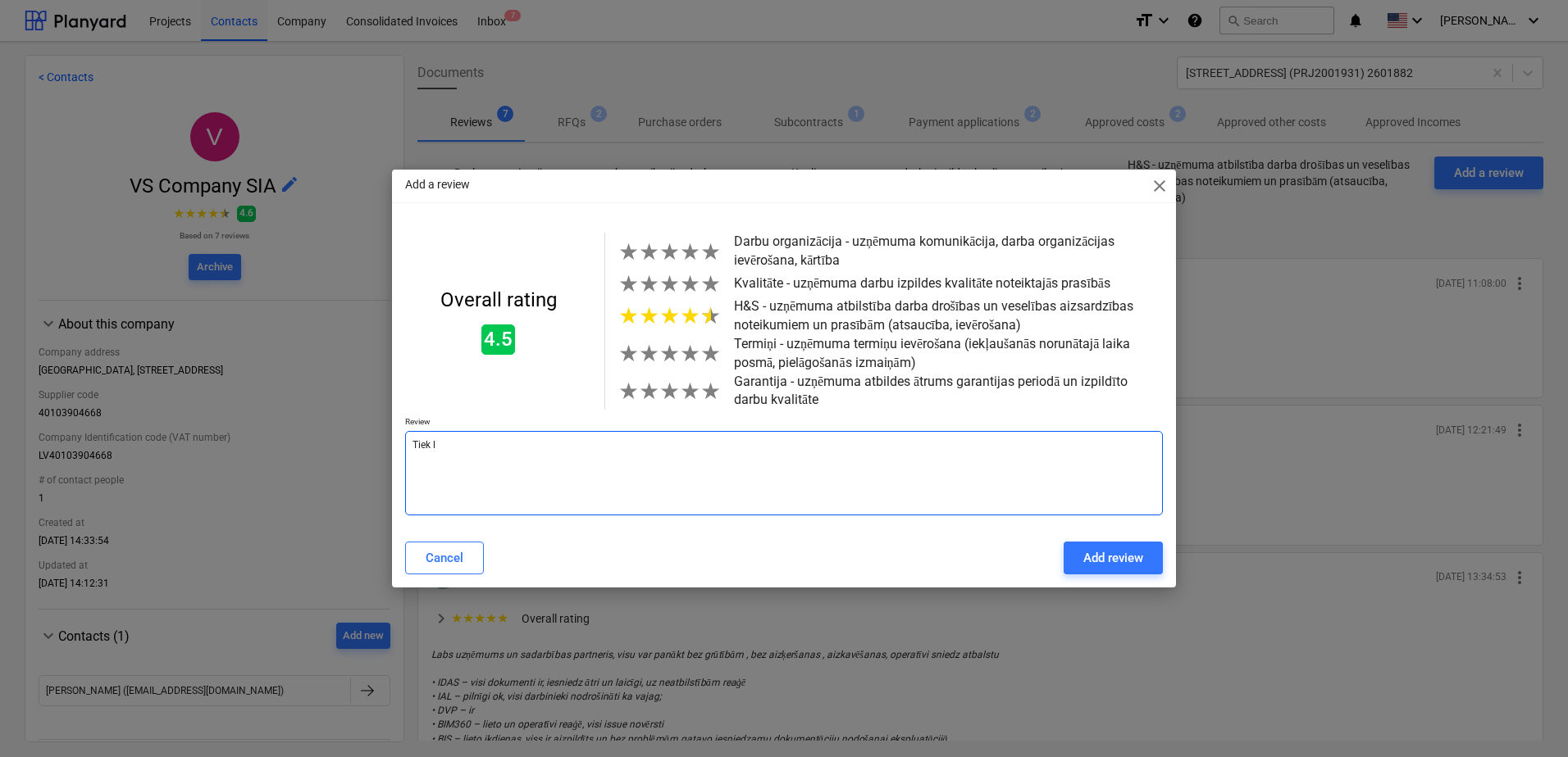
type textarea "Tiek la"
type textarea "x"
type textarea "Tiek lai"
type textarea "x"
type textarea "Tiek laic"
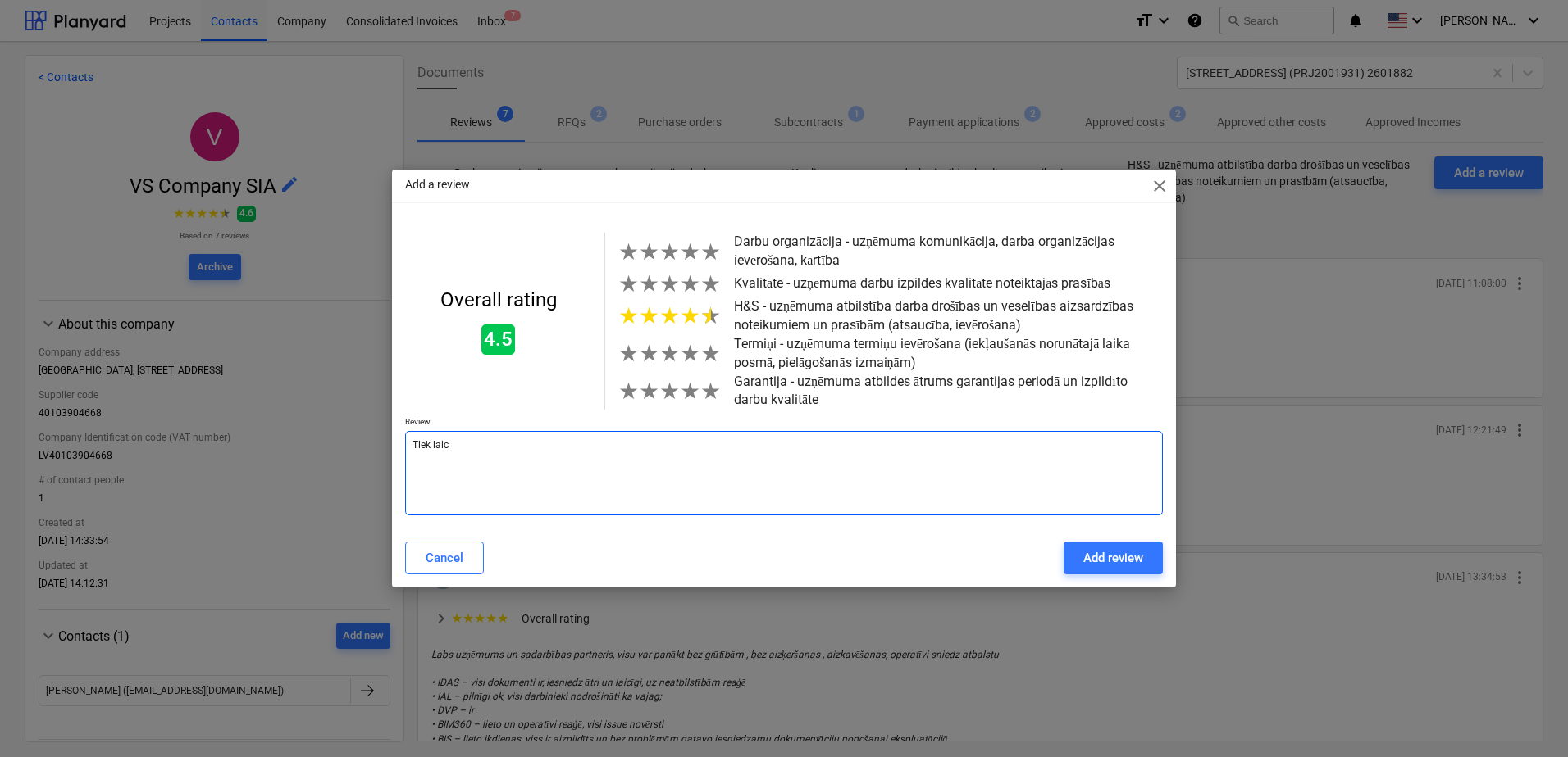
type textarea "x"
type textarea "Tiek laicī"
type textarea "x"
type textarea "Tiek laicīg"
type textarea "x"
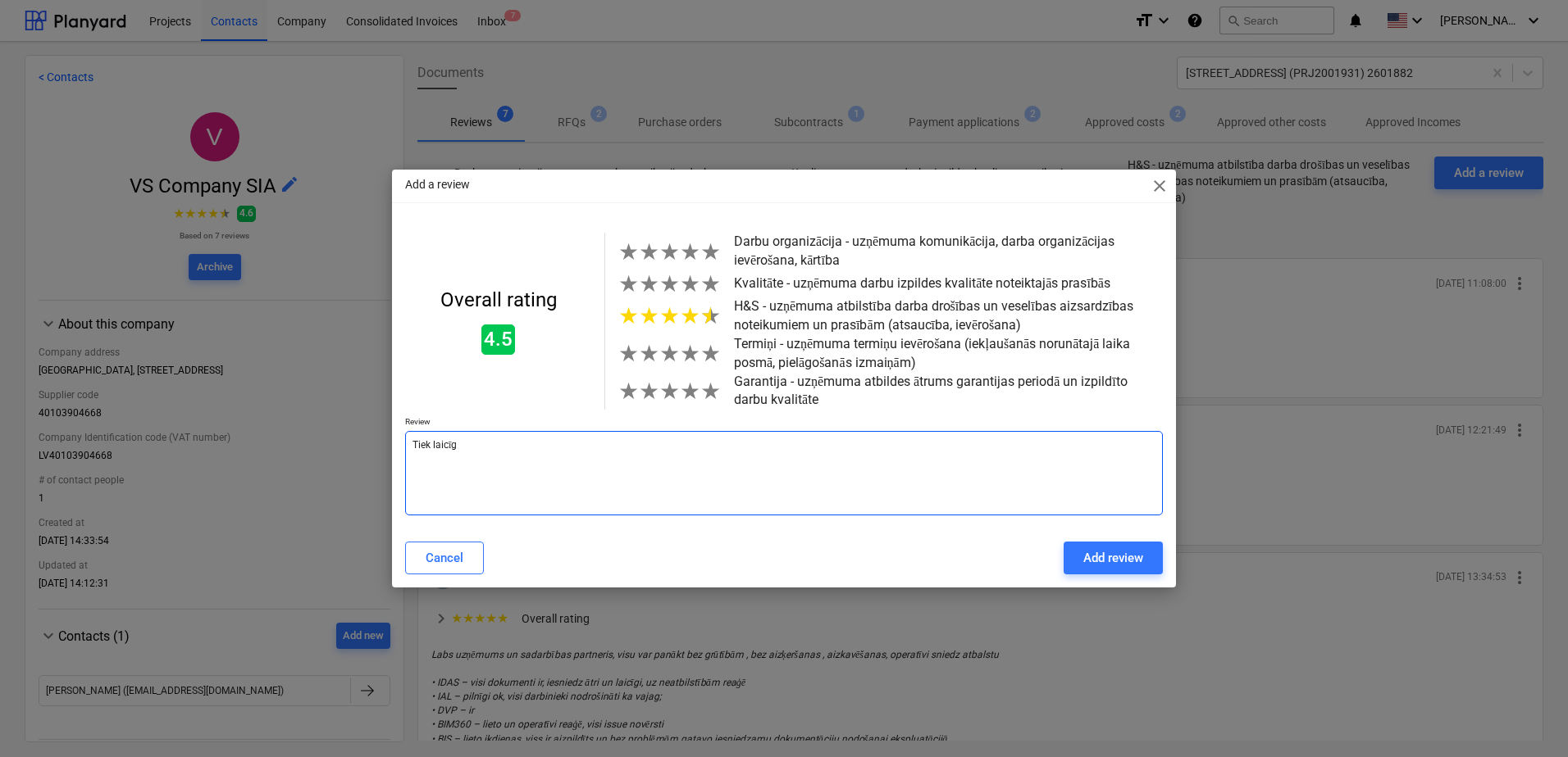
type textarea "Tiek laicīgi"
type textarea "x"
type textarea "Tiek laicīgi"
type textarea "x"
type textarea "Tiek laicīgi i"
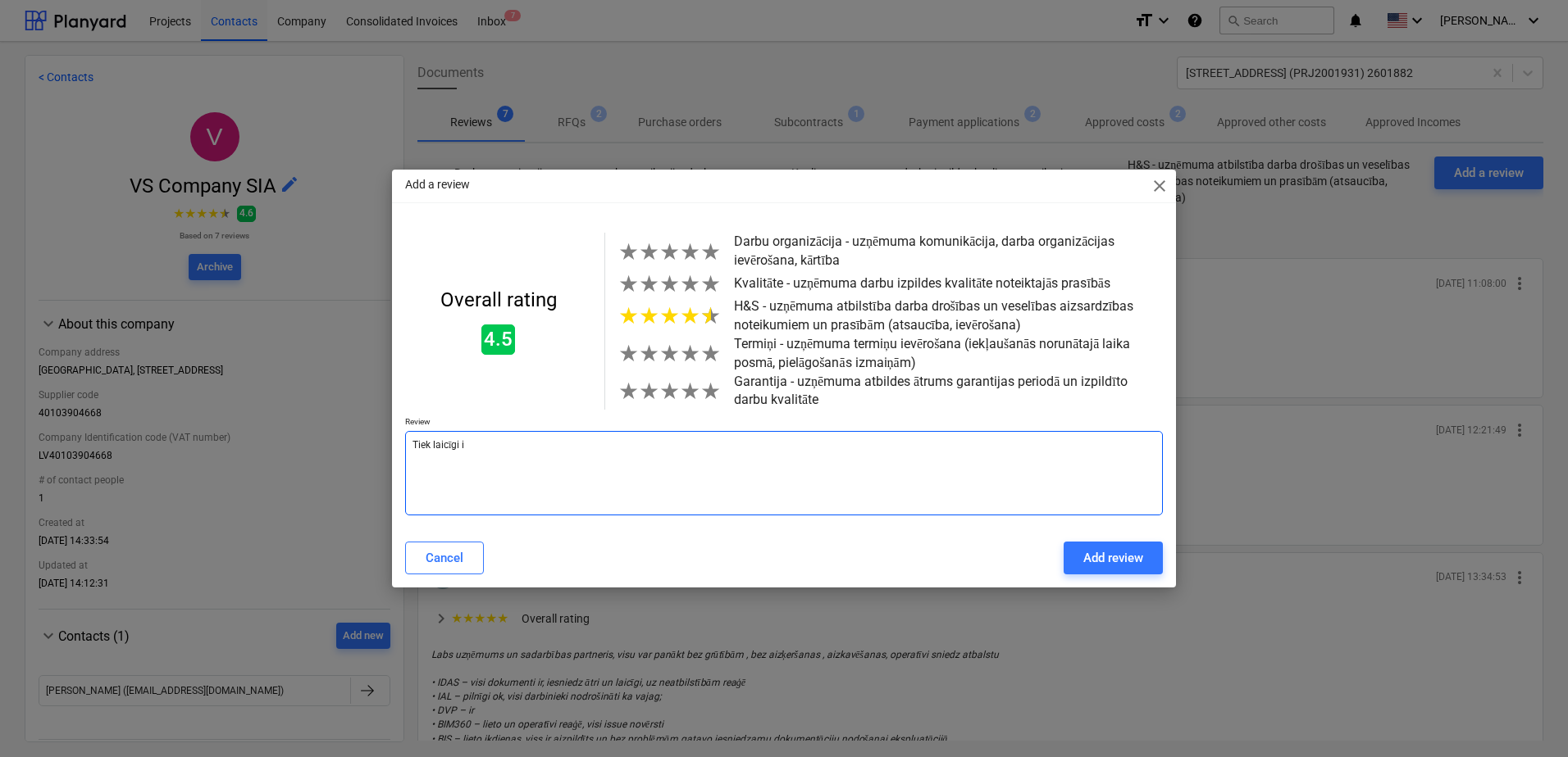
type textarea "x"
type textarea "Tiek laicīgi ie"
type textarea "x"
type textarea "Tiek laicīgi ies"
type textarea "x"
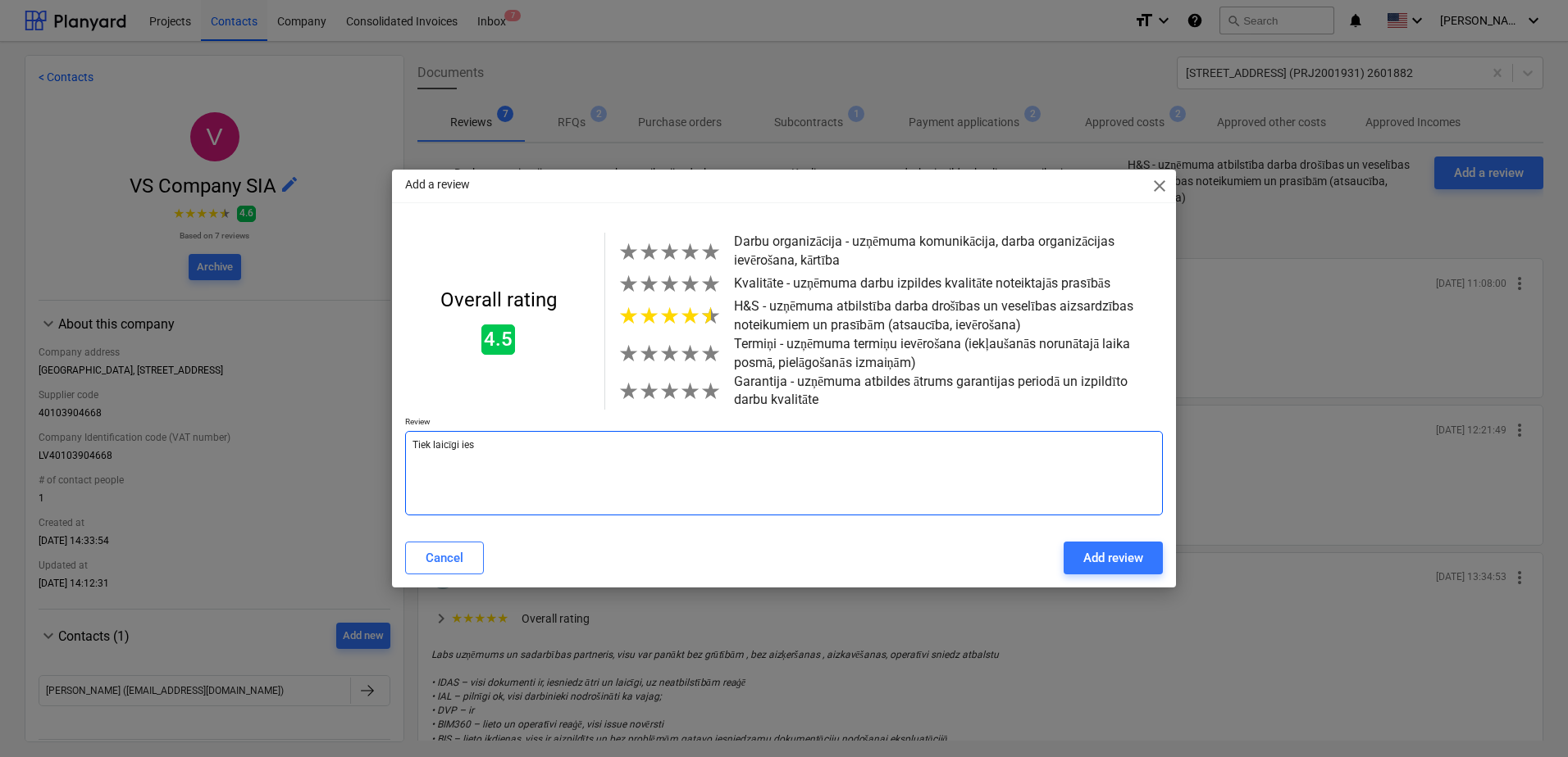
type textarea "Tiek laicīgi iesn"
type textarea "x"
type textarea "Tiek laicīgi iesni"
type textarea "x"
type textarea "Tiek laicīgi iesnie"
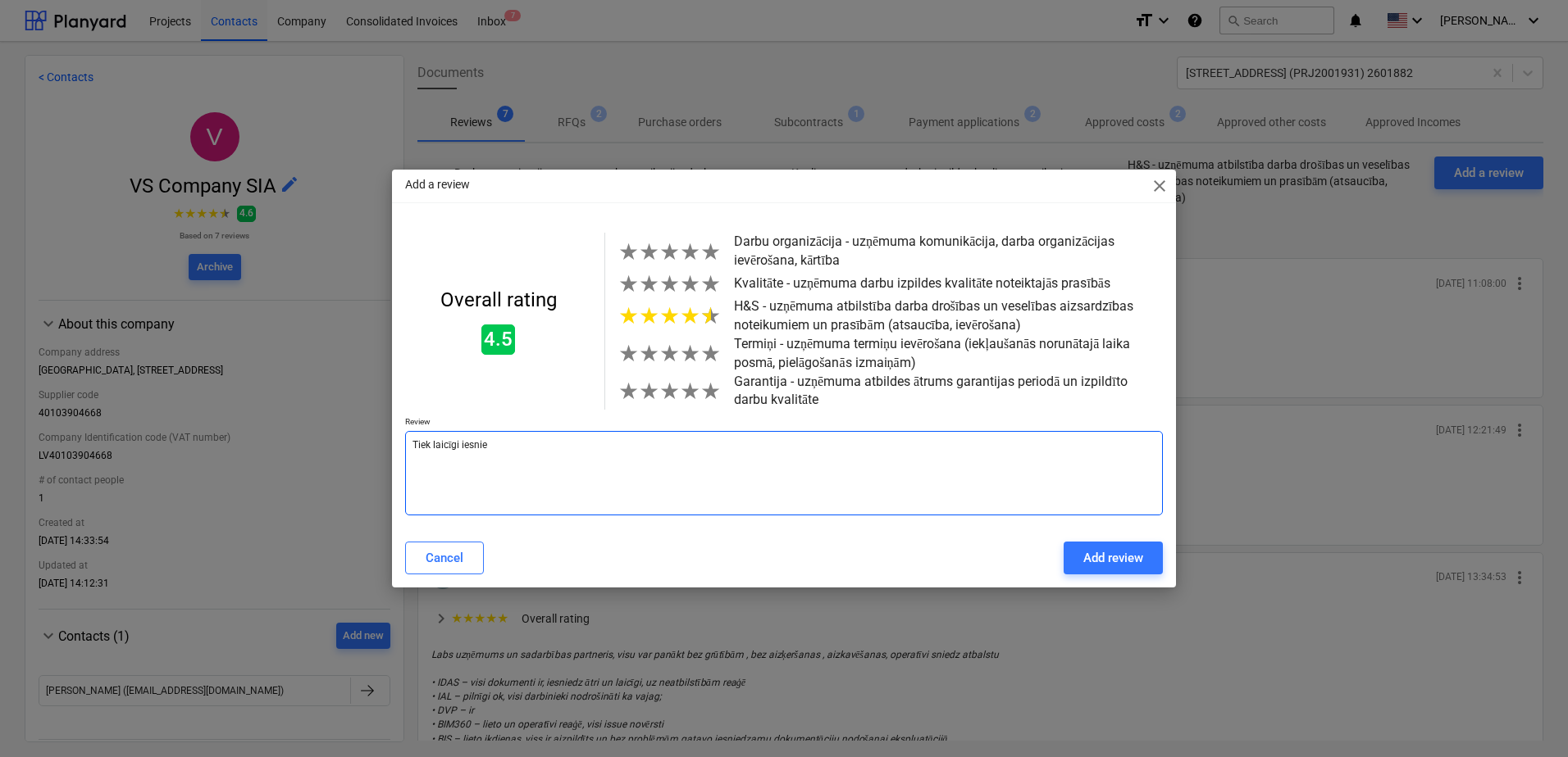
type textarea "x"
type textarea "Tiek laicīgi iesnieg"
type textarea "x"
type textarea "Tiek laicīgi iesniegt"
type textarea "x"
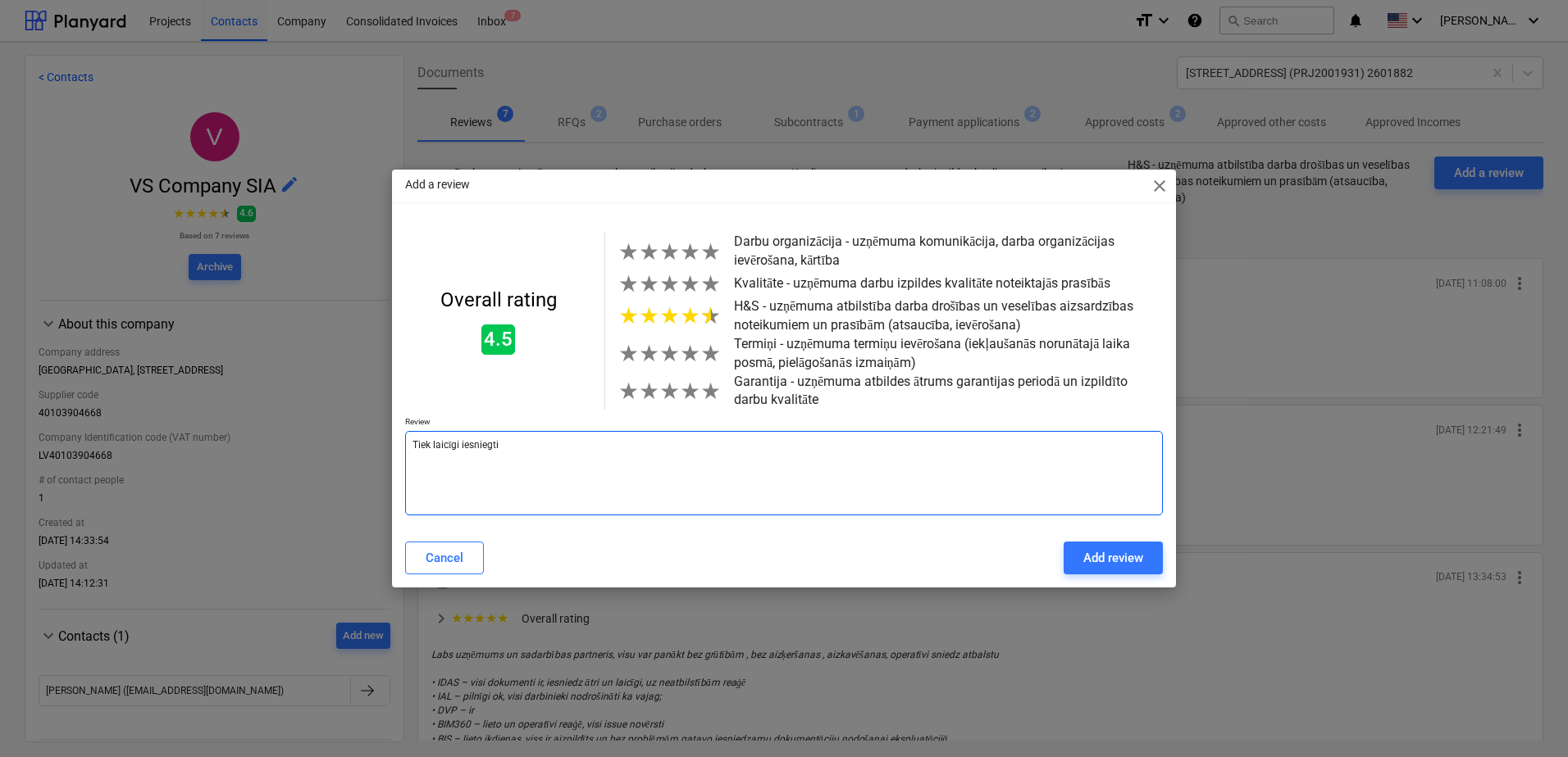
type textarea "Tiek laicīgi iesniegti"
type textarea "x"
type textarea "Tiek laicīgi iesniegti D"
type textarea "x"
type textarea "Tiek laicīgi iesniegti DA"
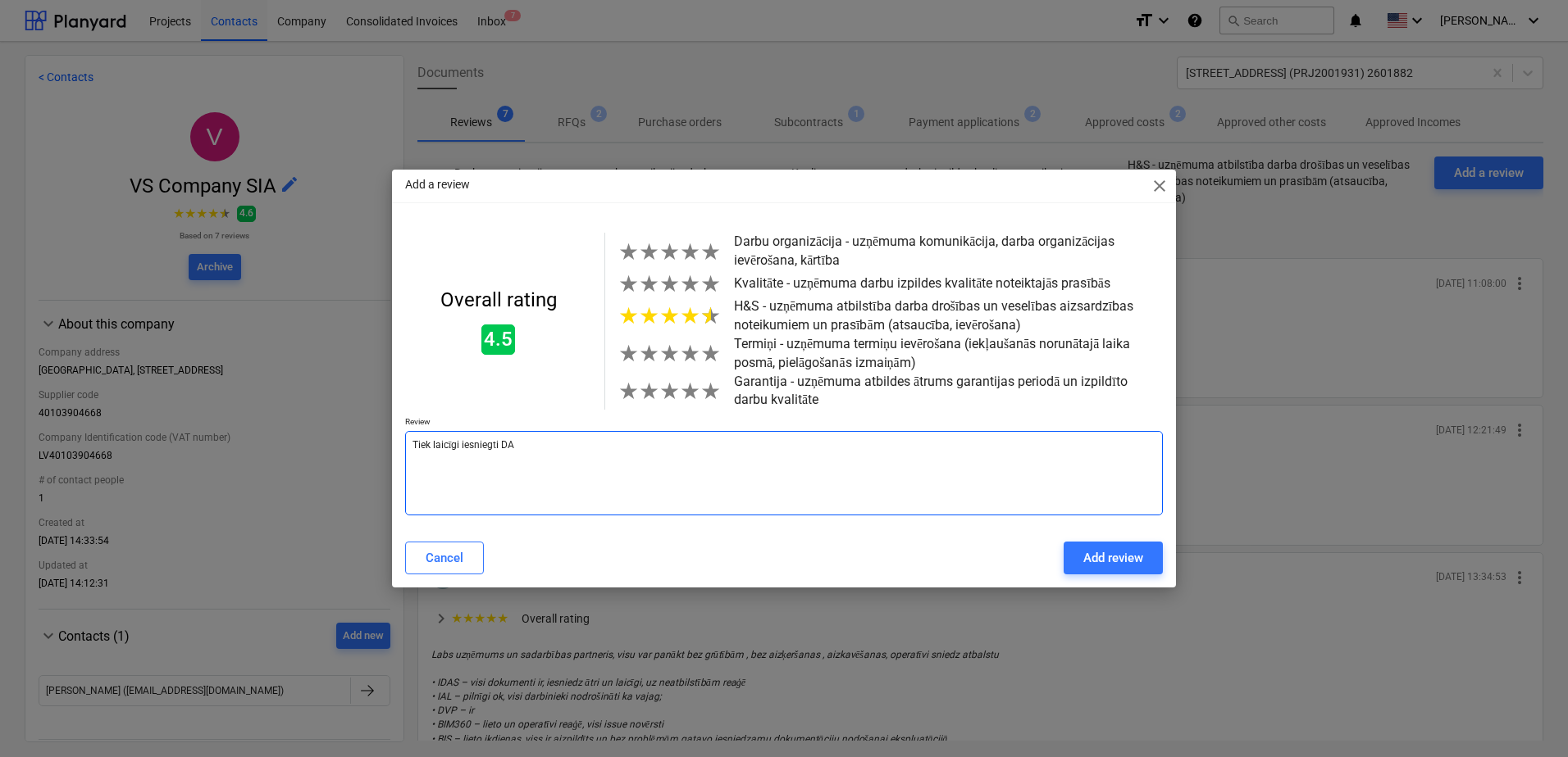
type textarea "x"
type textarea "Tiek laicīgi iesniegti DA"
type textarea "x"
type textarea "Tiek laicīgi iesniegti DA d"
type textarea "x"
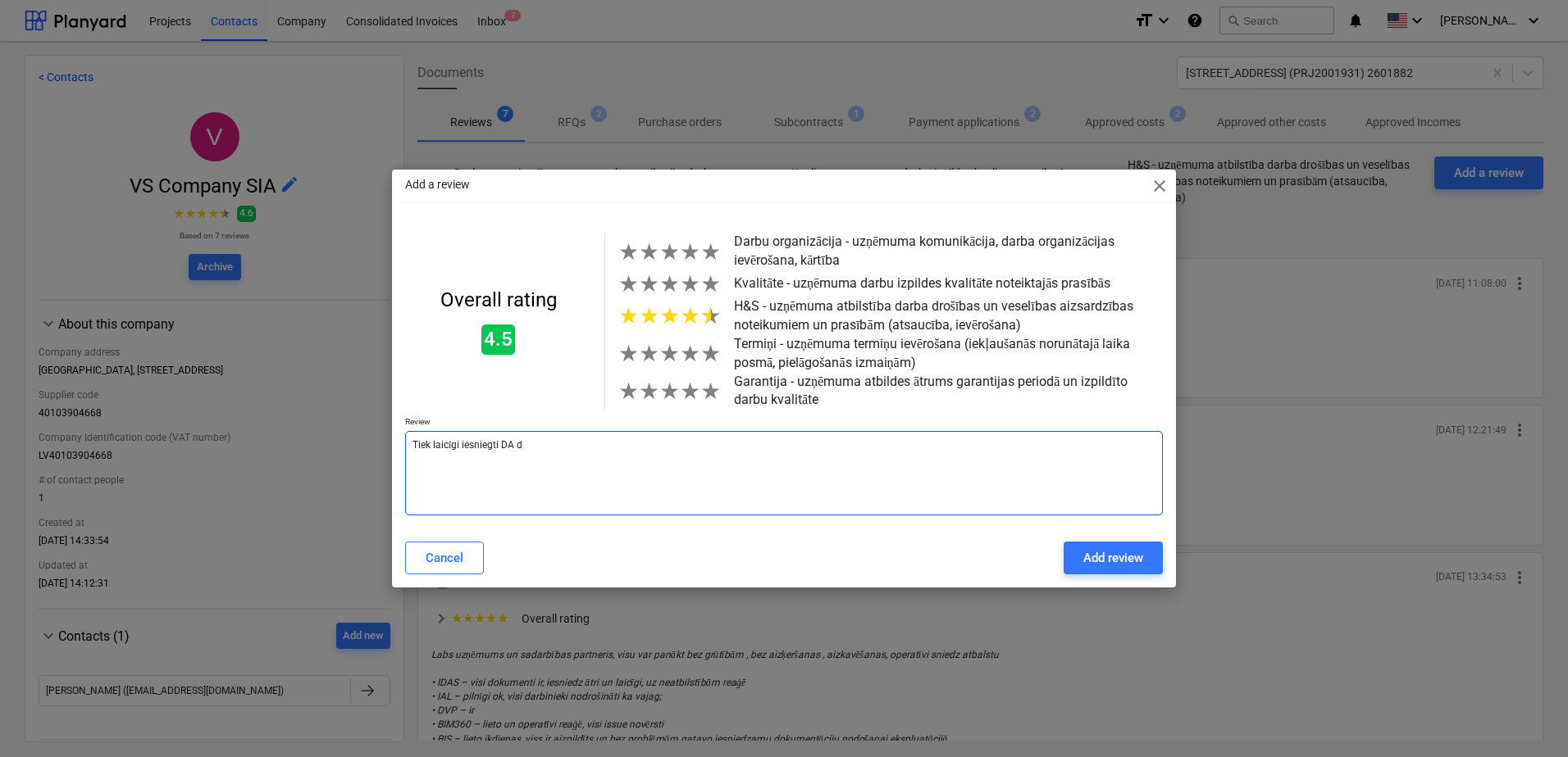
type textarea "Tiek laicīgi iesniegti DA do"
type textarea "x"
type textarea "Tiek laicīgi iesniegti DA dok"
type textarea "x"
type textarea "Tiek laicīgi iesniegti DA doku"
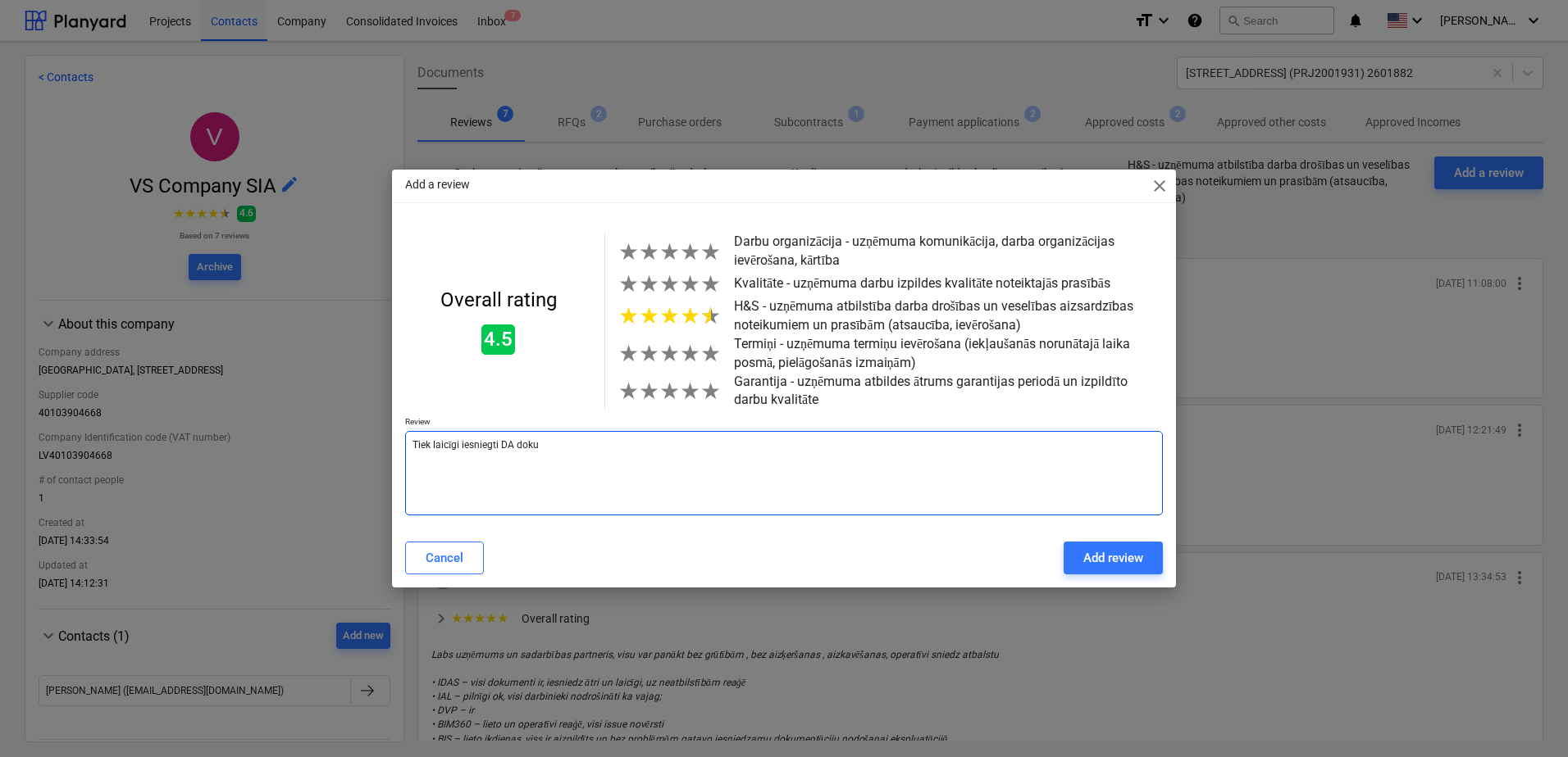
type textarea "x"
type textarea "Tiek laicīgi iesniegti DA dokum"
type textarea "x"
type textarea "Tiek laicīgi iesniegti DA dokume"
type textarea "x"
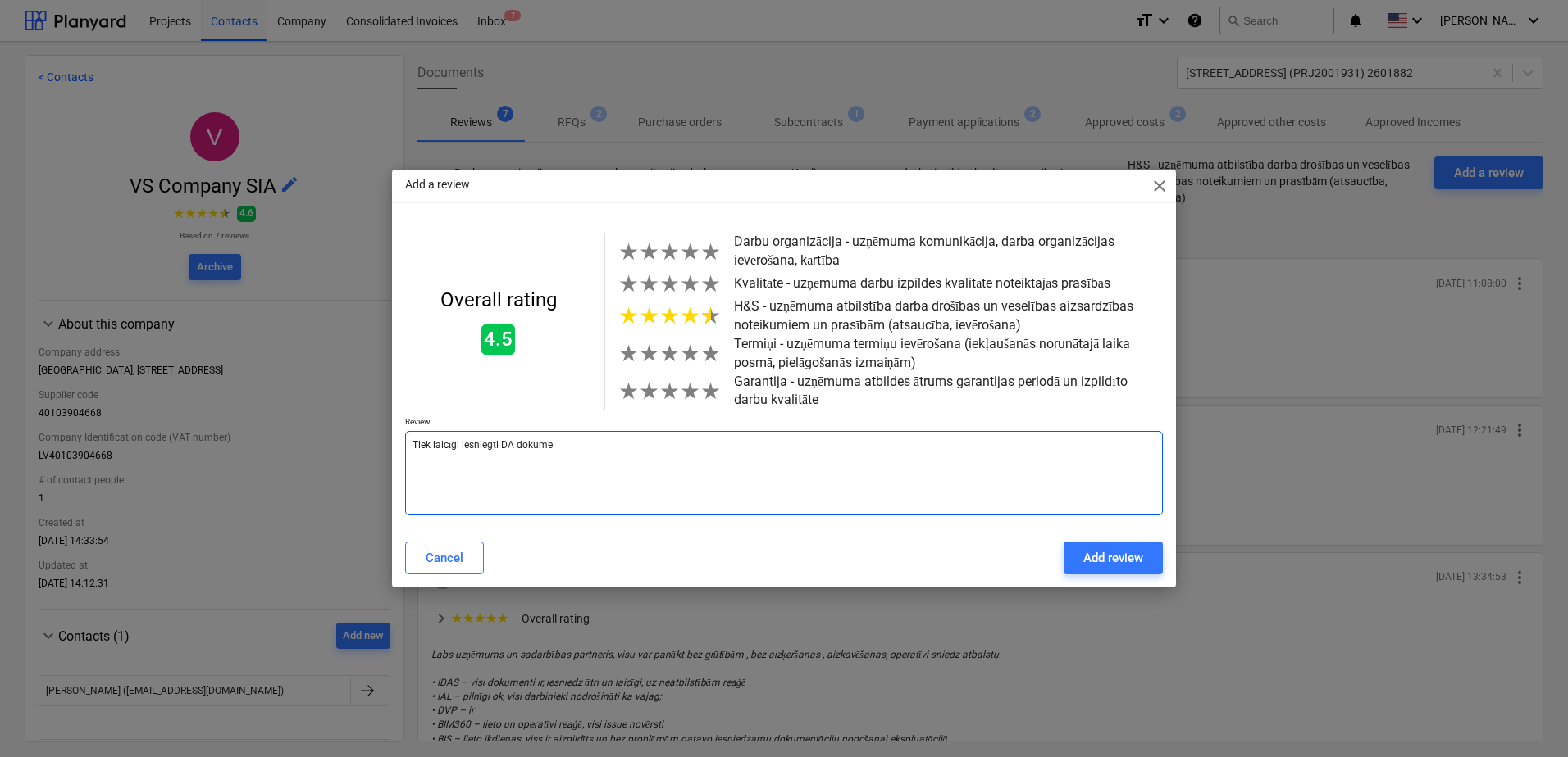
type textarea "Tiek laicīgi iesniegti DA dokumen"
type textarea "x"
type textarea "Tiek laicīgi iesniegti DA dokument"
type textarea "x"
type textarea "Tiek laicīgi iesniegti DA dokumenti"
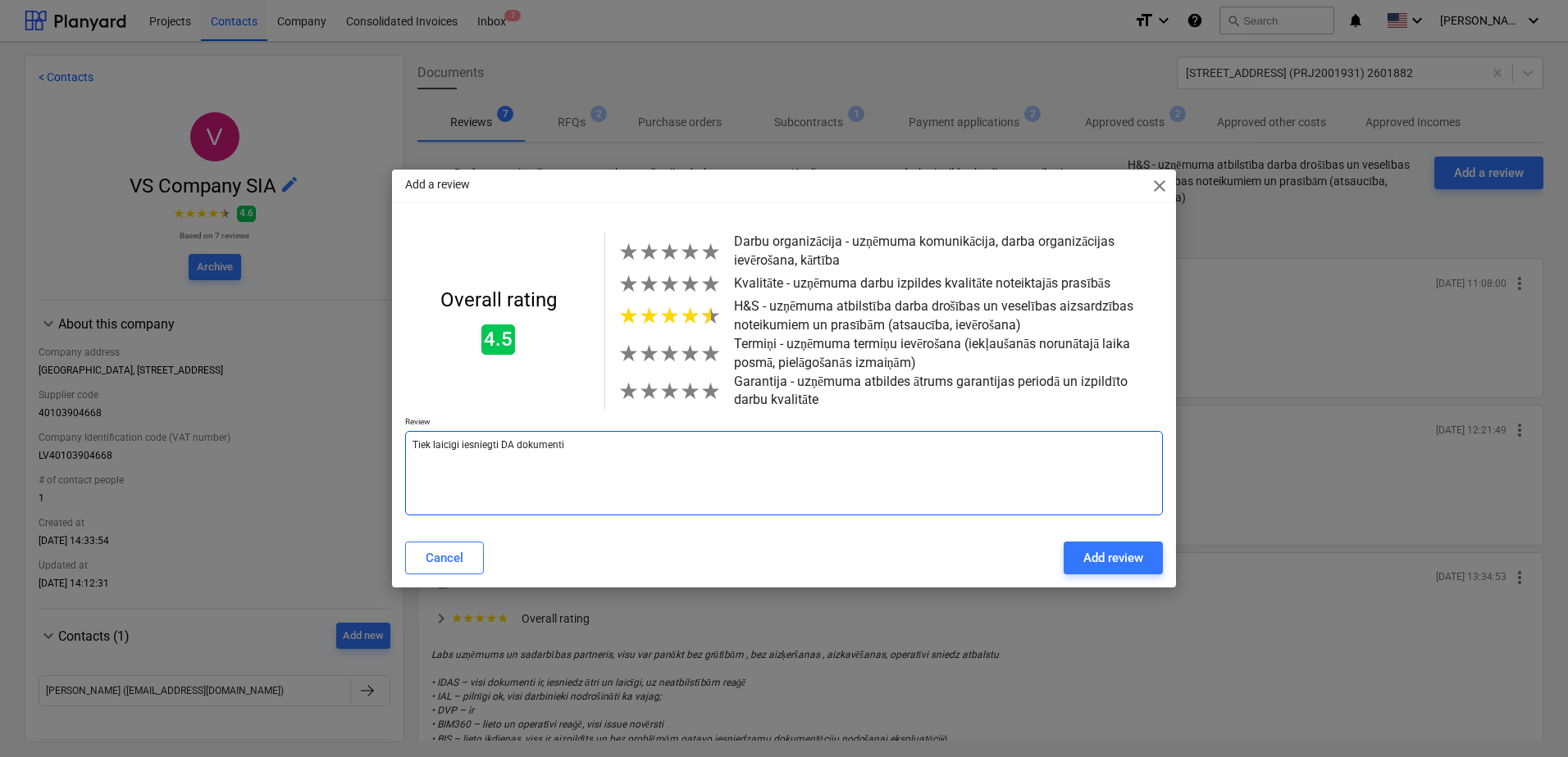
type textarea "x"
type textarea "Tiek laicīgi iesniegti DA dokumenti"
type textarea "x"
type textarea "Tiek laicīgi iesniegti DA dokumenti"
type textarea "x"
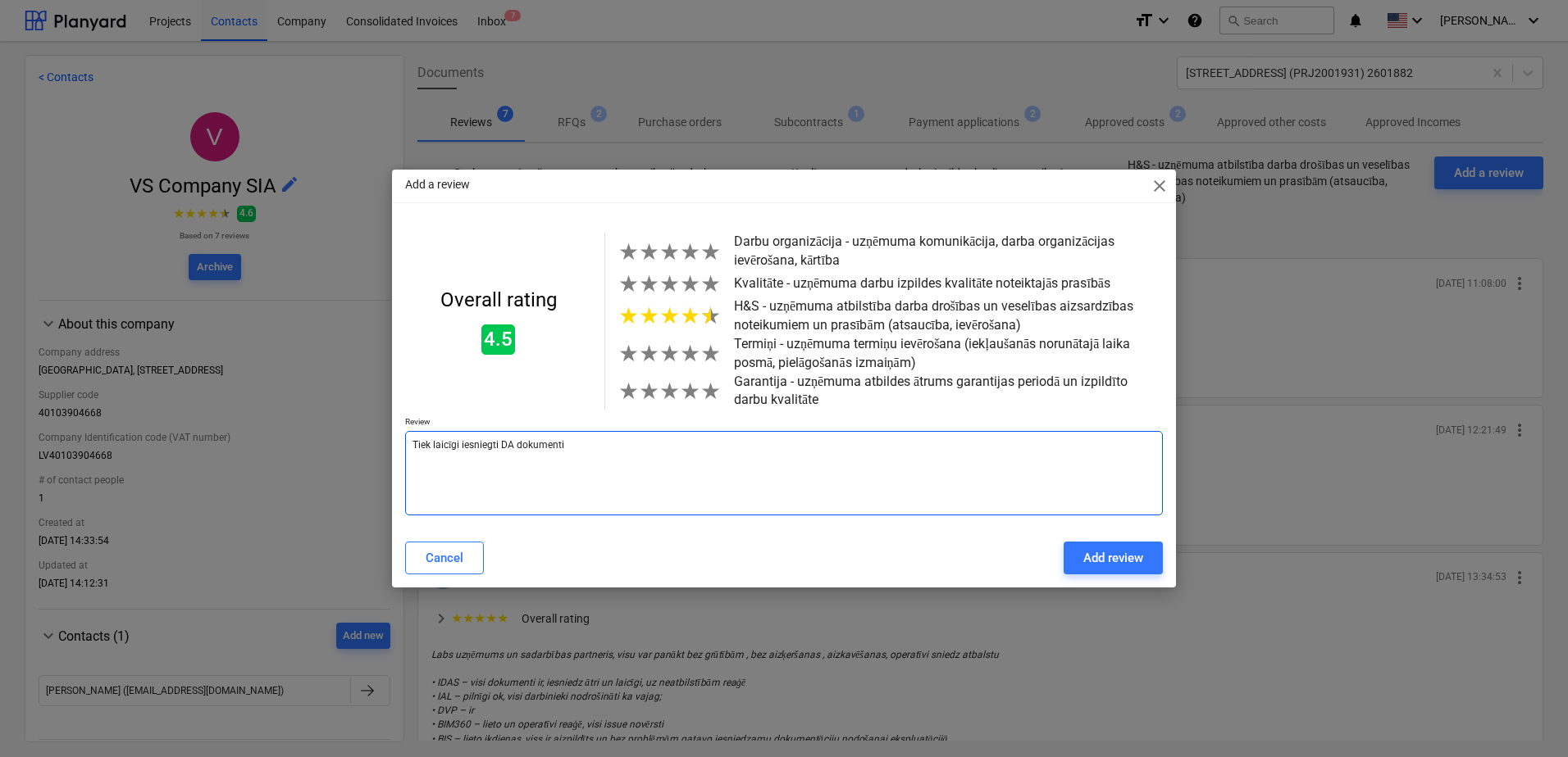
type textarea "Tiek laicīgi iesniegti DA dokumenti,"
type textarea "x"
type textarea "Tiek laicīgi iesniegti DA dokumenti,"
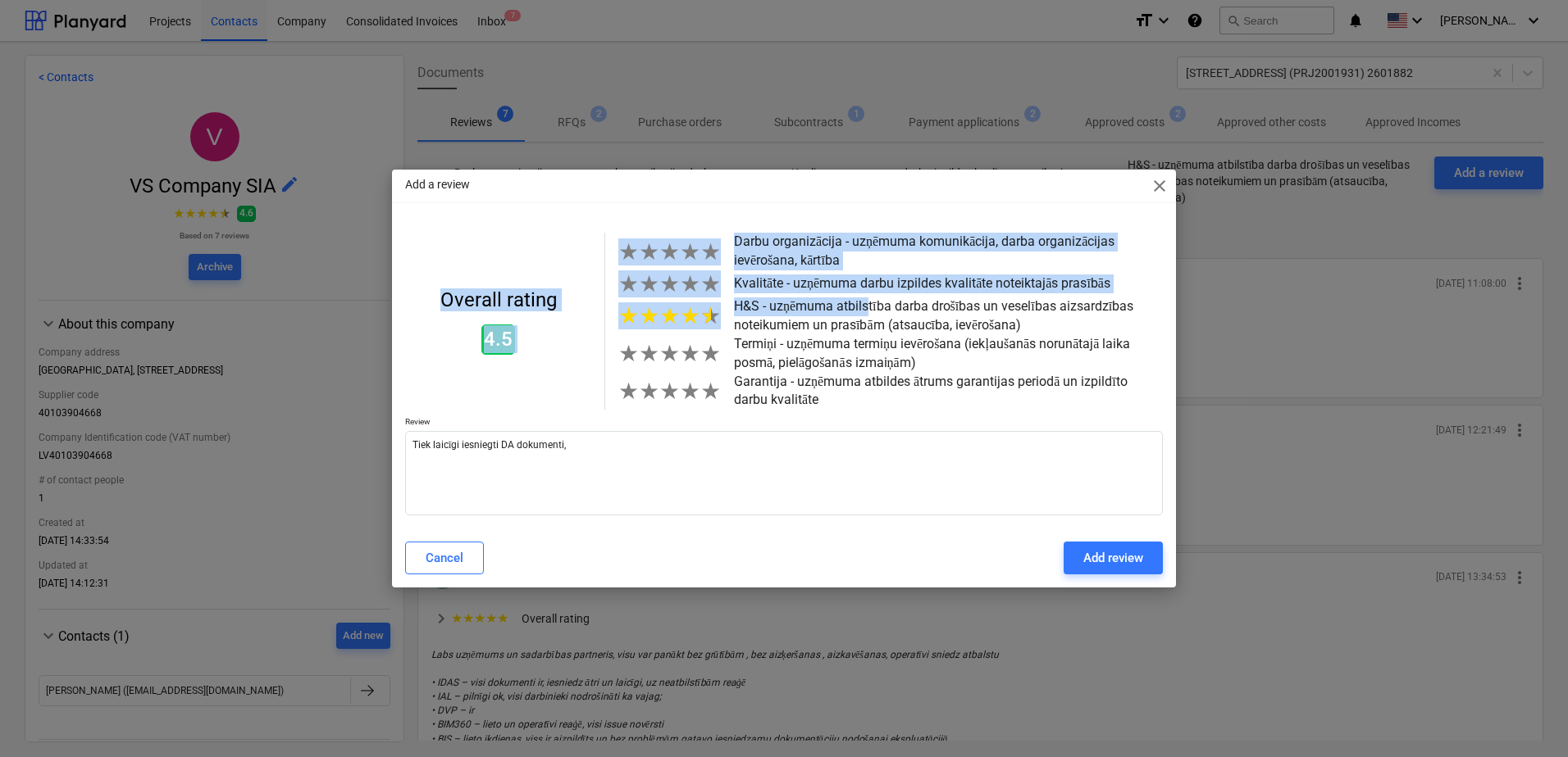
drag, startPoint x: 718, startPoint y: 196, endPoint x: 861, endPoint y: 313, distance: 184.8
click at [861, 313] on div "Add a review close Overall rating 4.5 ★ ★ ★ ★ ★ Darbu organizācija - uzņēmuma k…" at bounding box center [784, 378] width 784 height 417
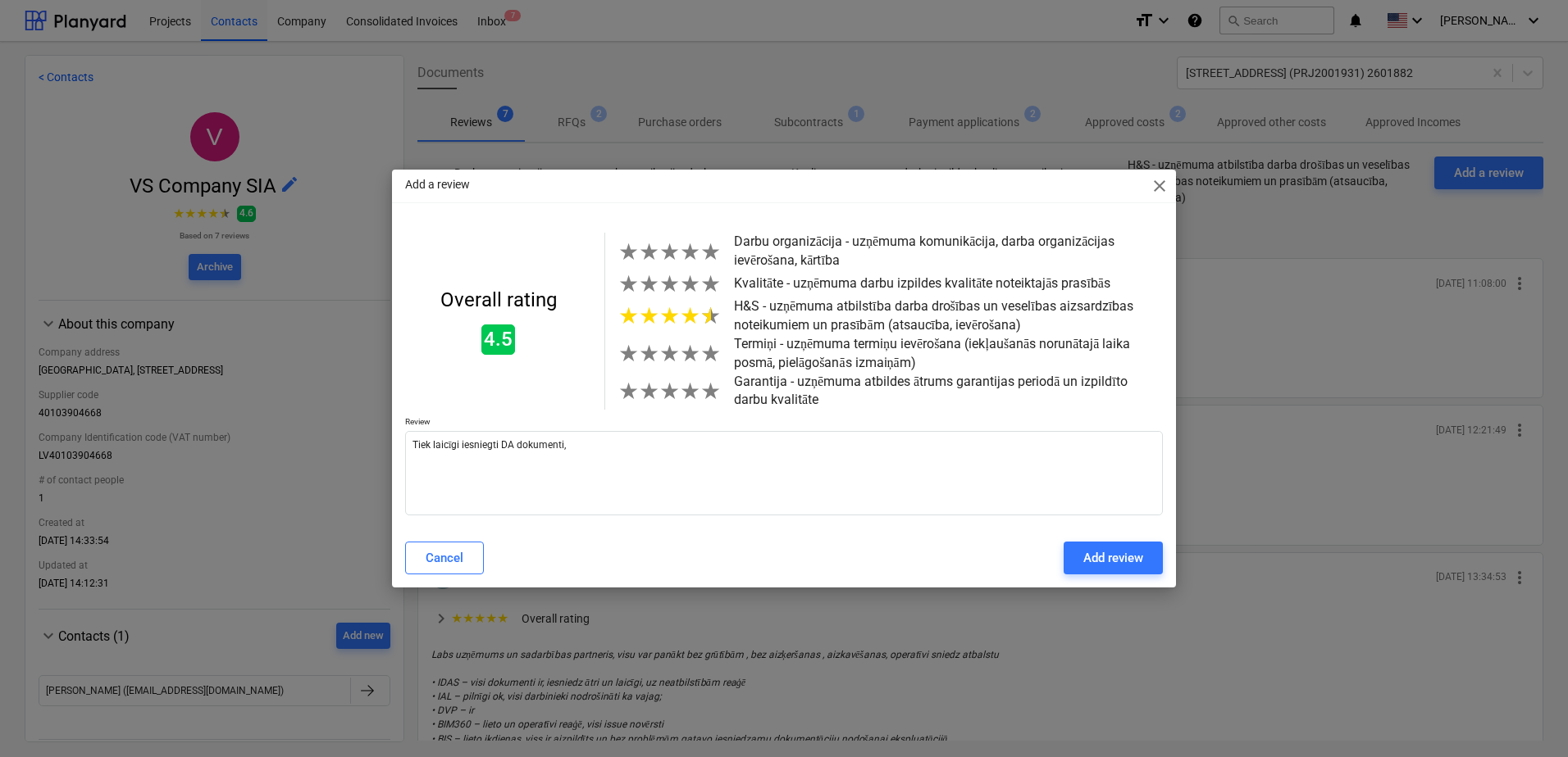
drag, startPoint x: 861, startPoint y: 313, endPoint x: 806, endPoint y: 399, distance: 102.1
click at [806, 399] on p "Garantija - uzņēmuma atbildes ātrums garantijas periodā un izpildīto darbu kval…" at bounding box center [949, 391] width 429 height 38
click at [660, 461] on textarea "Tiek laicīgi iesniegti DA dokumenti," at bounding box center [784, 473] width 757 height 84
type textarea "x"
type textarea "Tiek laicīgi iesniegti DA dokumenti, I"
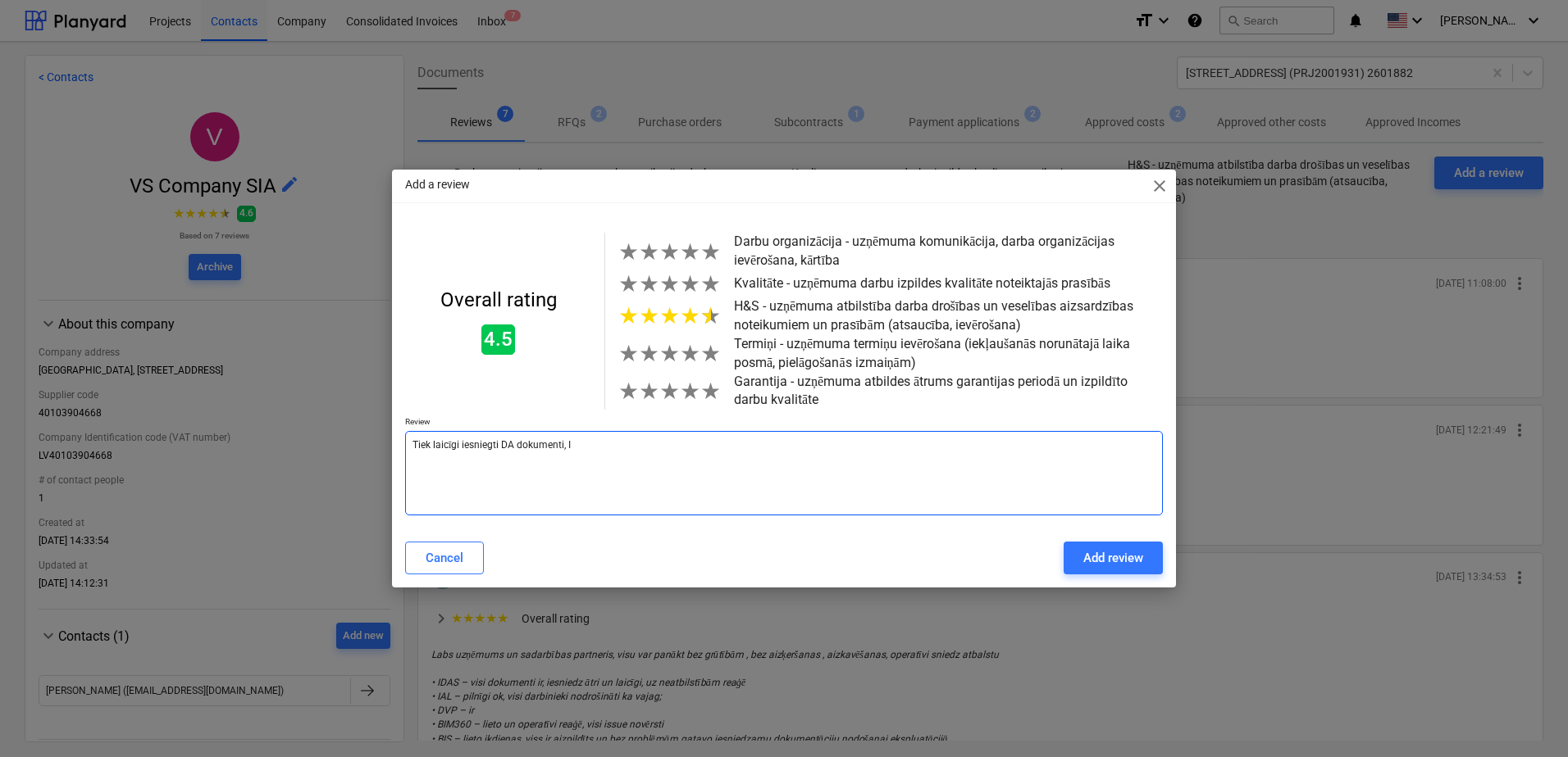
type textarea "x"
type textarea "Tiek laicīgi iesniegti DA dokumenti, Ie"
type textarea "x"
type textarea "Tiek laicīgi iesniegti DA dokumenti, Iev"
type textarea "x"
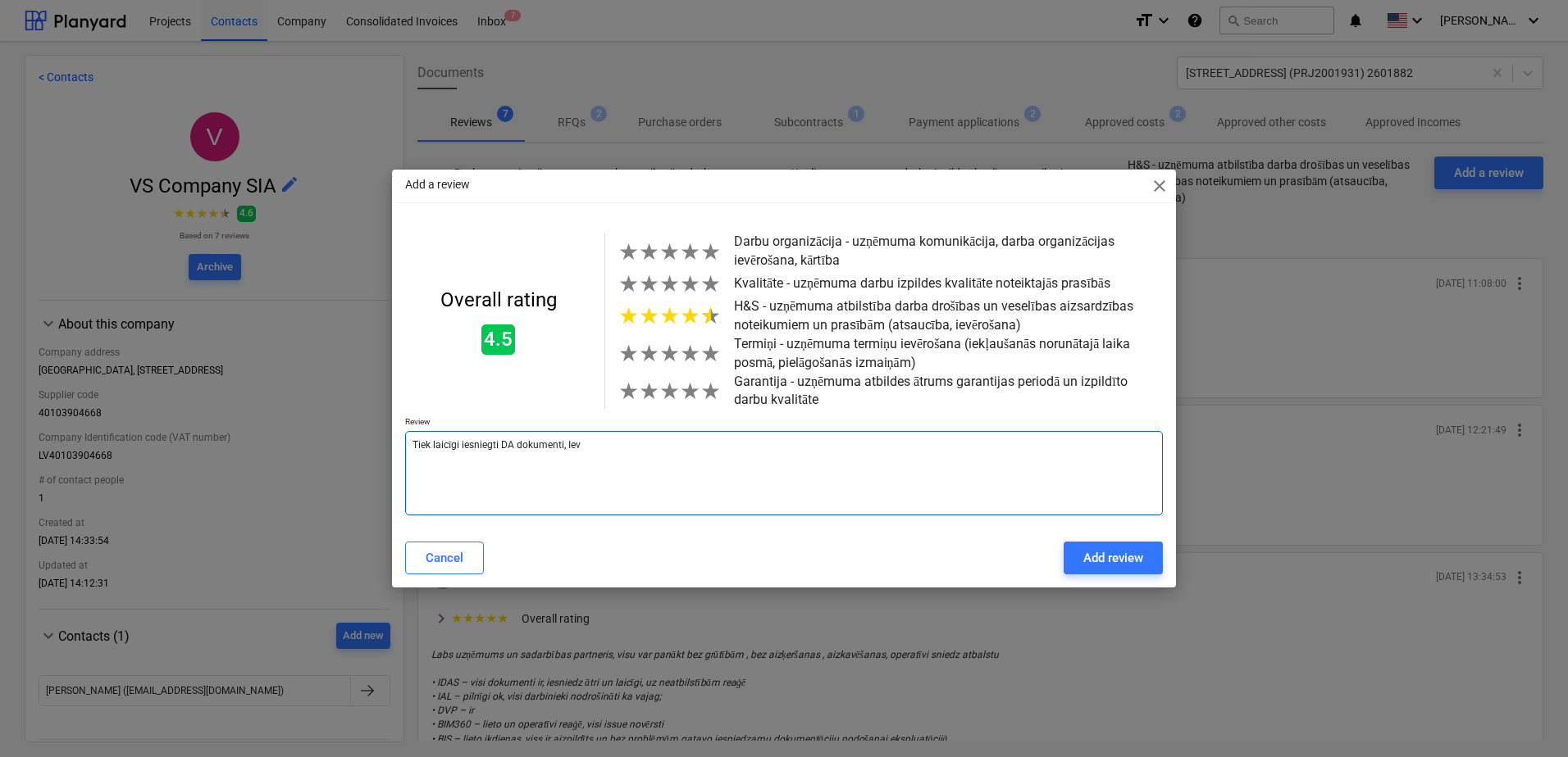
type textarea "Tiek laicīgi iesniegti DA dokumenti, [GEOGRAPHIC_DATA]"
type textarea "x"
type textarea "Tiek laicīgi iesniegti DA dokumenti, Ievēr"
type textarea "x"
type textarea "Tiek laicīgi iesniegti DA dokumenti, Ievēro"
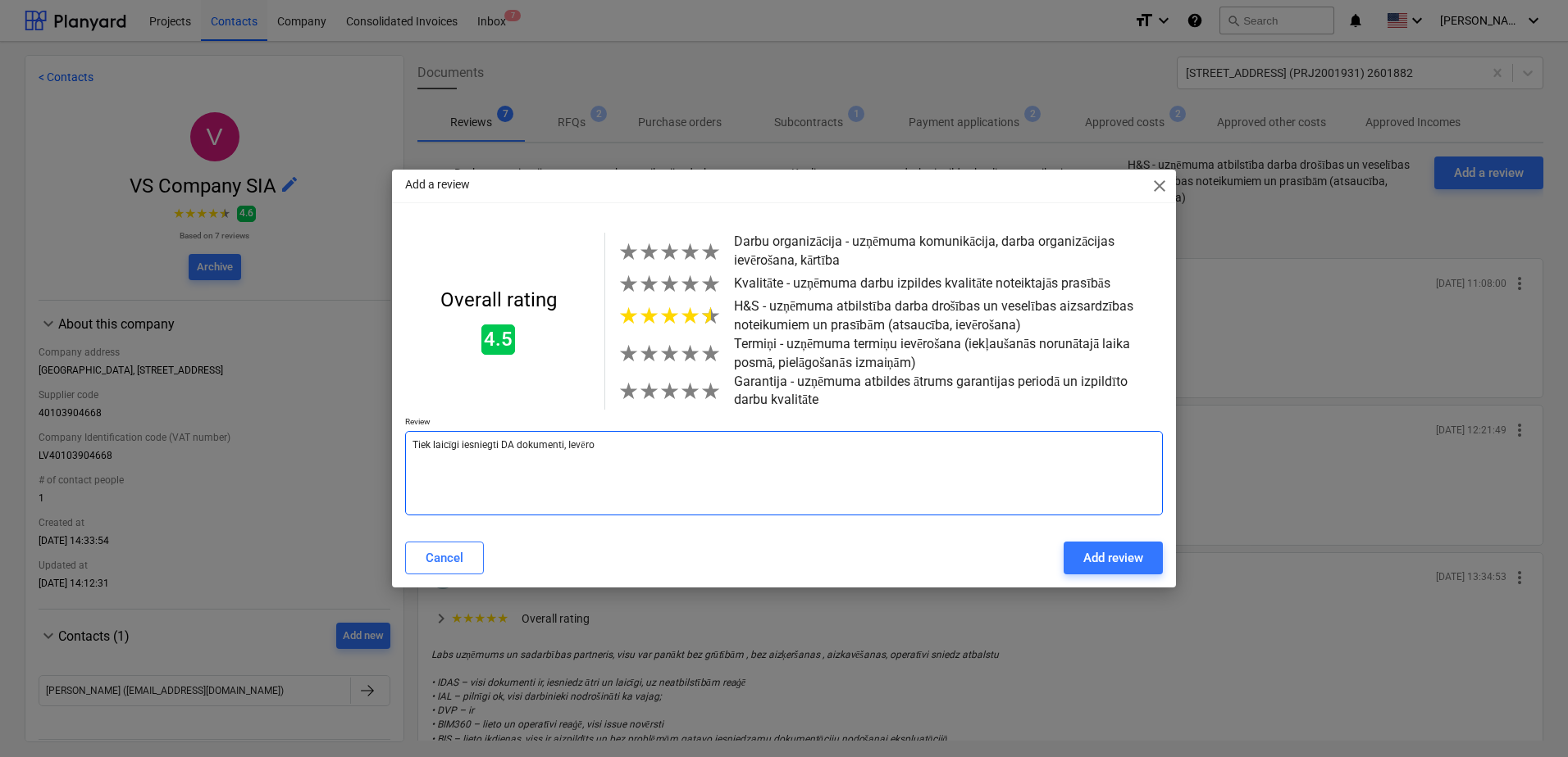
type textarea "x"
type textarea "Tiek laicīgi iesniegti DA dokumenti, Ievērot"
type textarea "x"
type textarea "Tiek laicīgi iesniegti DA dokumenti, Ievērota"
type textarea "x"
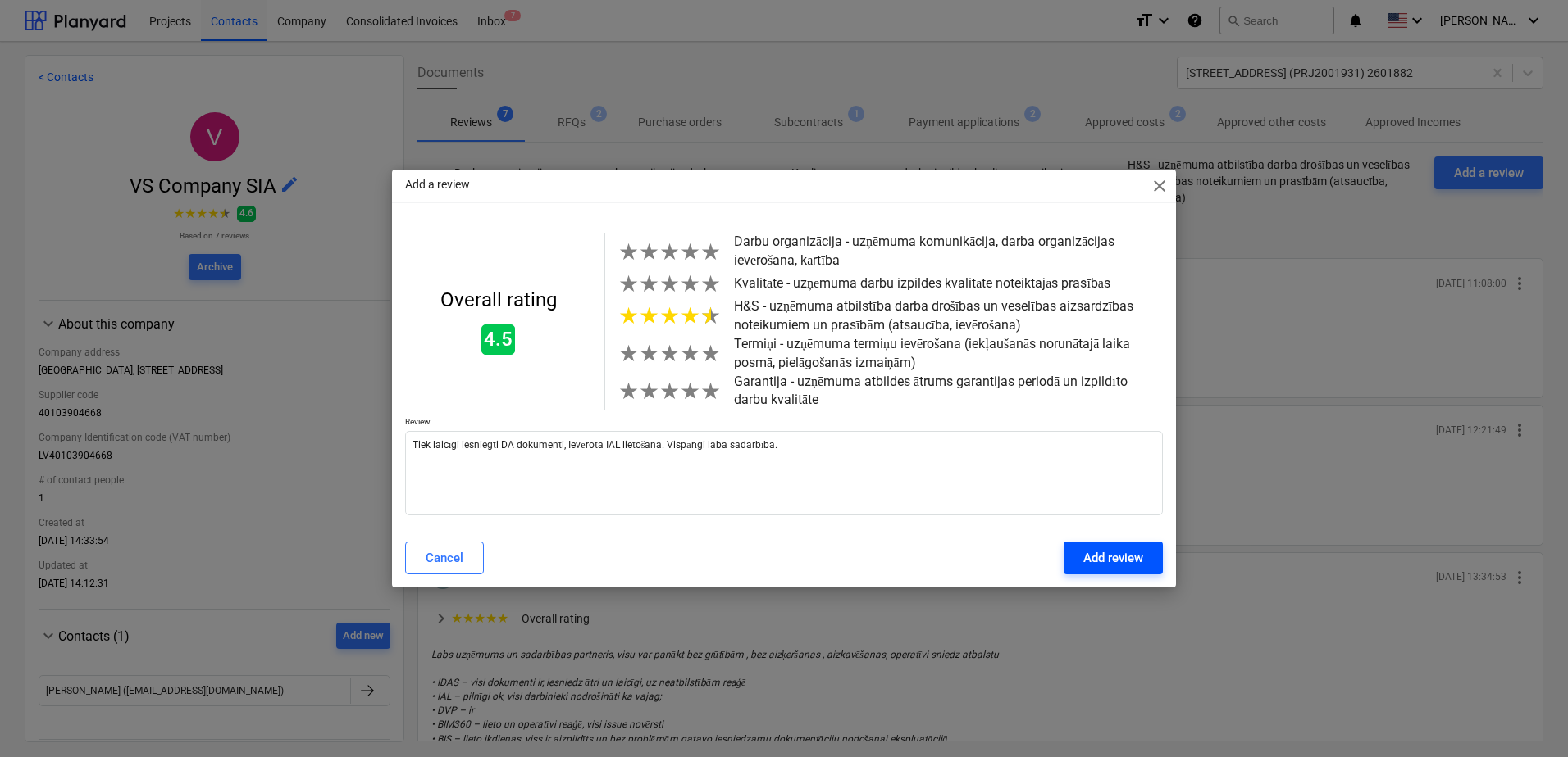
click at [1093, 550] on div "Add review" at bounding box center [1113, 558] width 60 height 21
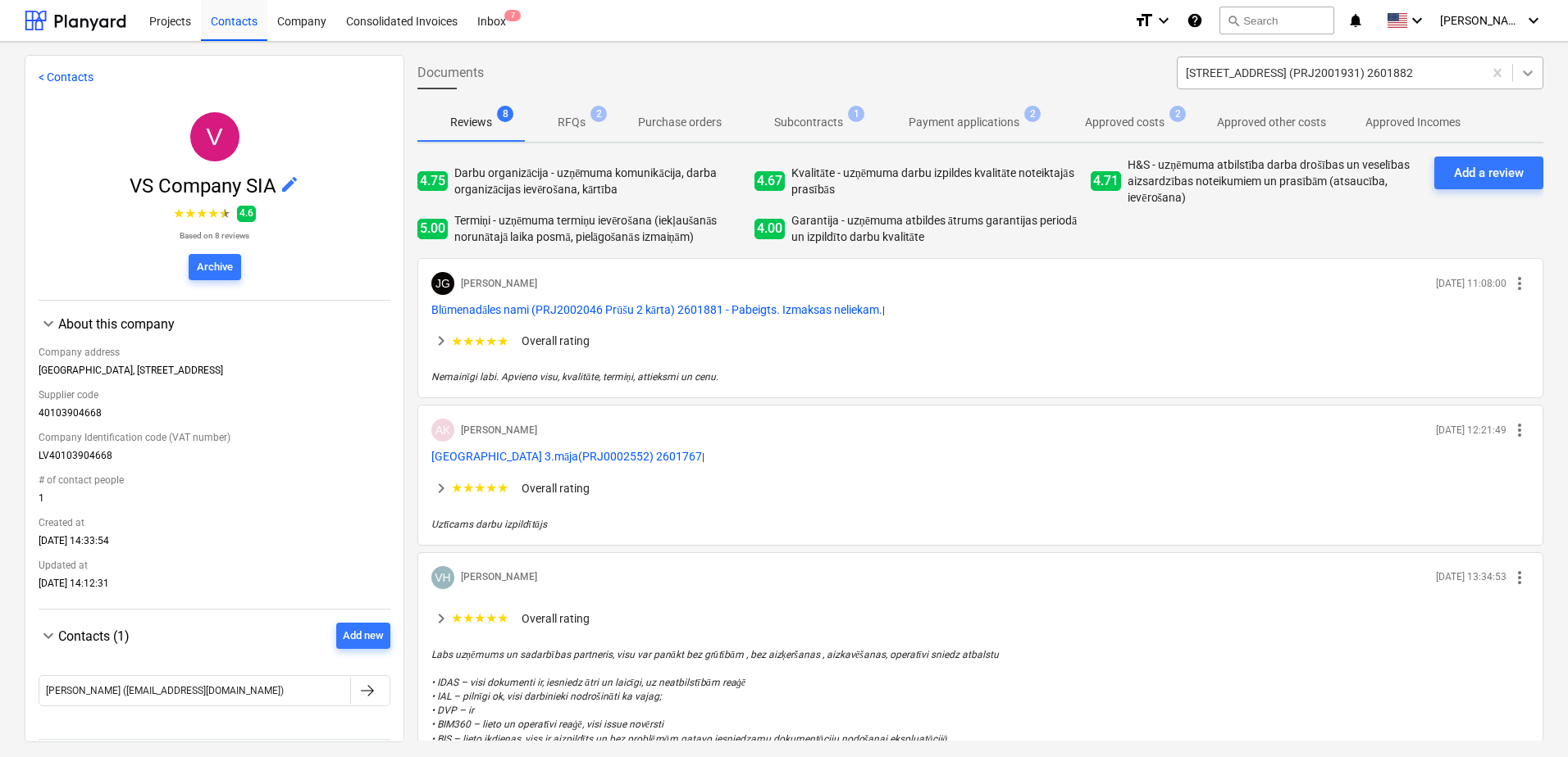
click at [1529, 73] on icon at bounding box center [1527, 72] width 16 height 16
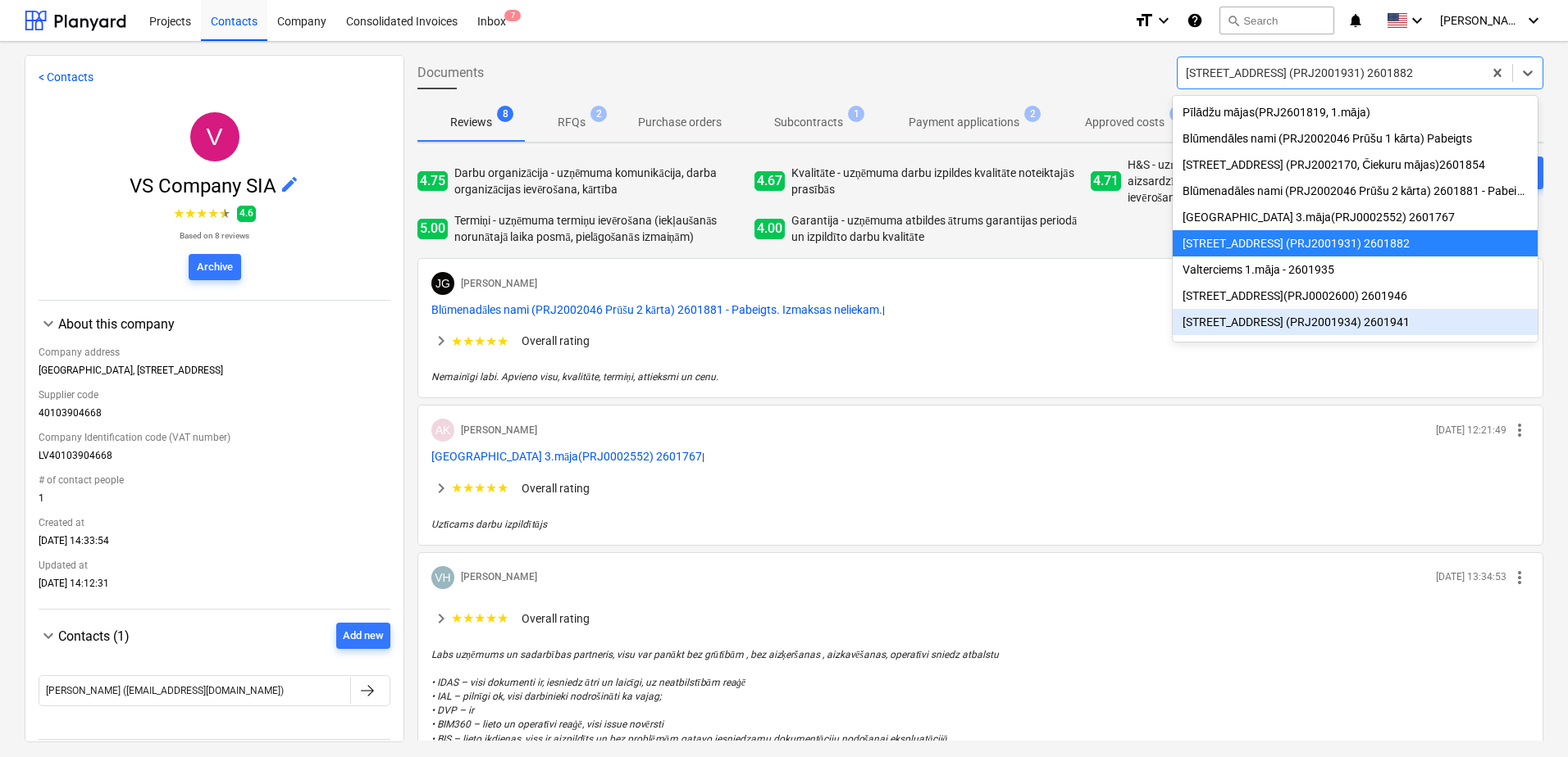
click at [1270, 335] on div "[STREET_ADDRESS] (PRJ2001934) 2601941" at bounding box center [1355, 322] width 365 height 26
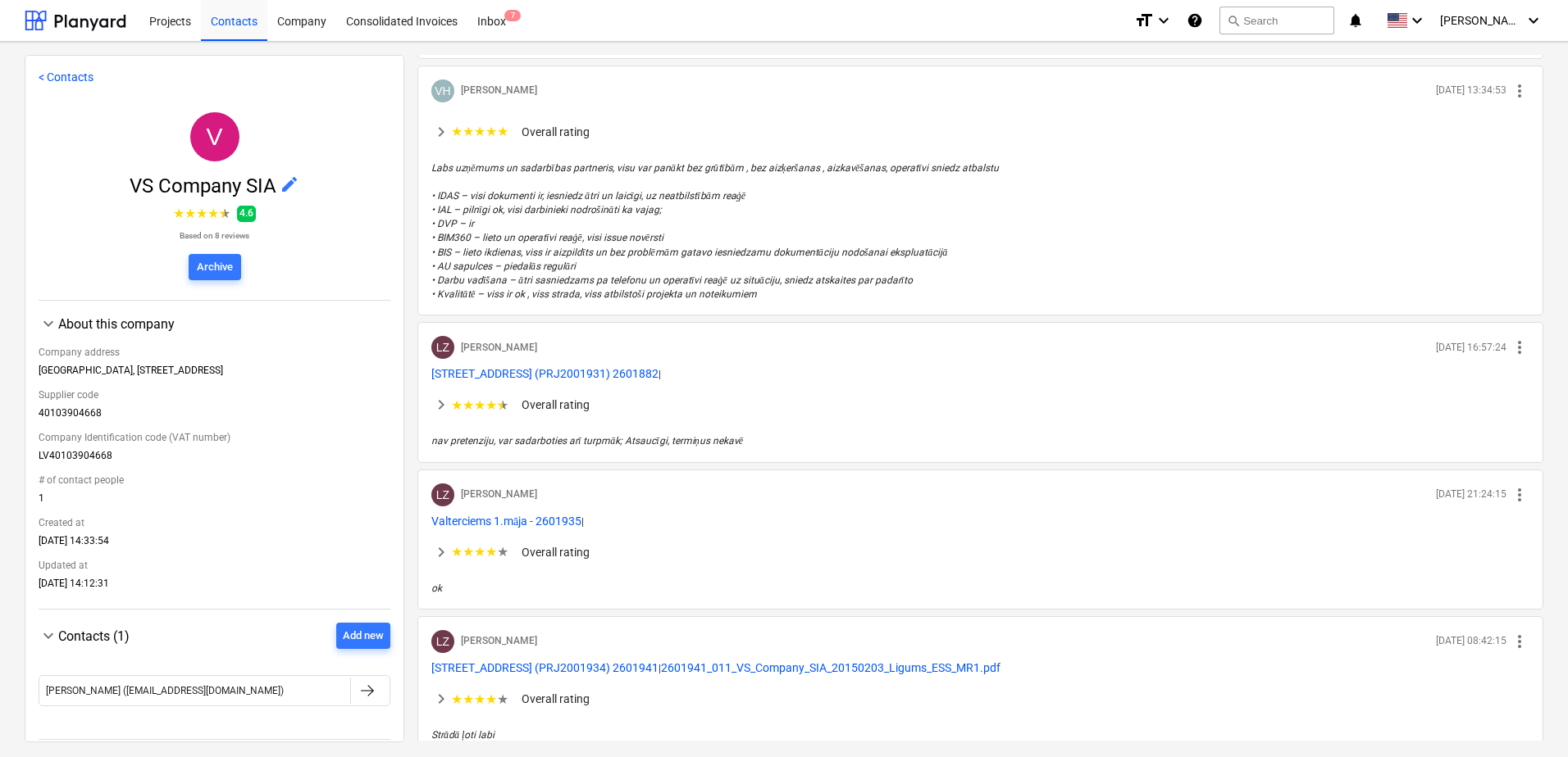
scroll to position [902, 0]
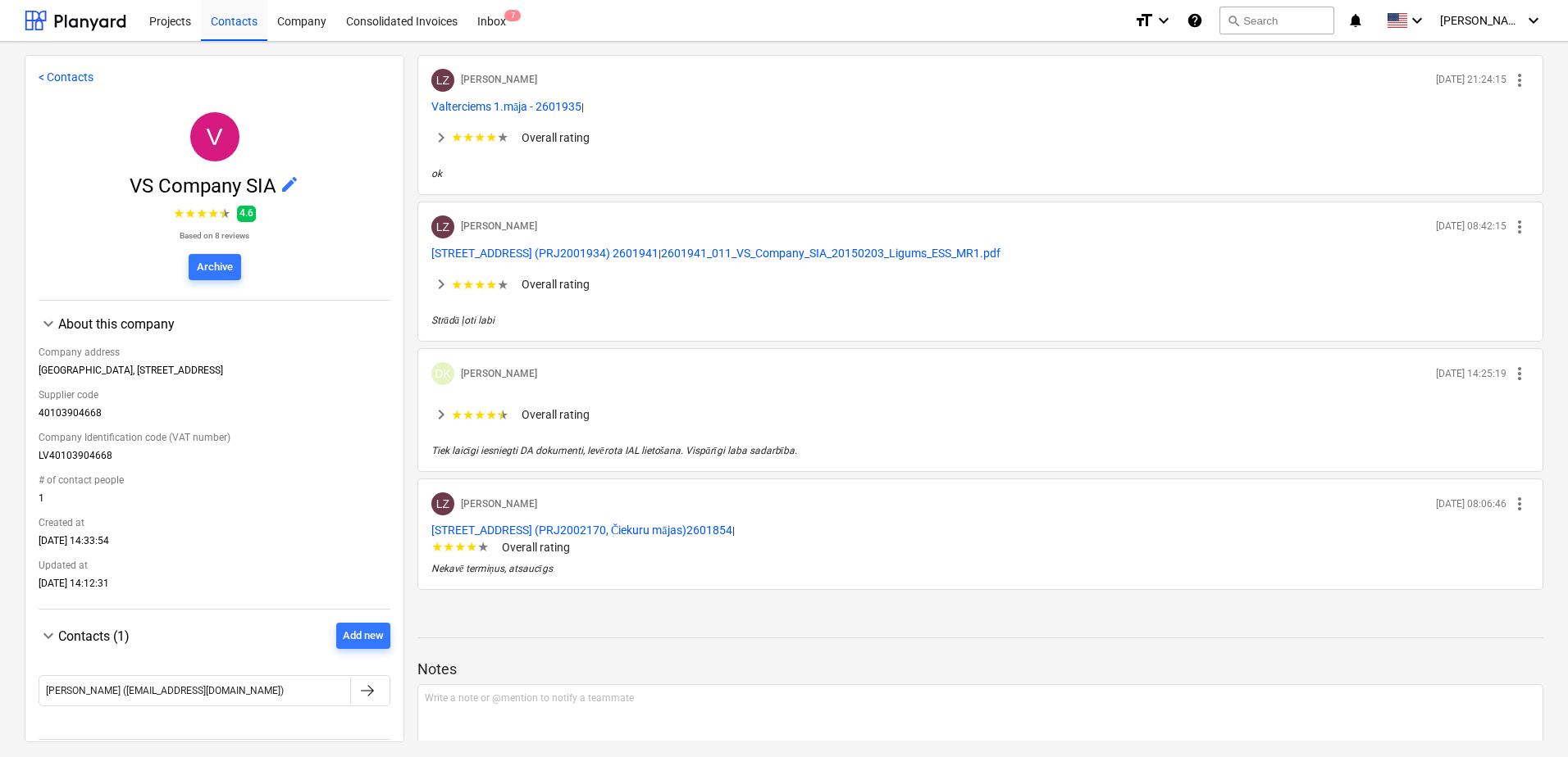
click at [817, 380] on div "DK [PERSON_NAME] [DATE] 14:25:19 more_vert" at bounding box center [981, 377] width 1098 height 30
click at [1512, 378] on span "more_vert" at bounding box center [1520, 374] width 19 height 19
click at [1409, 419] on div at bounding box center [784, 378] width 1568 height 757
click at [446, 418] on span "keyboard_arrow_right" at bounding box center [442, 414] width 19 height 19
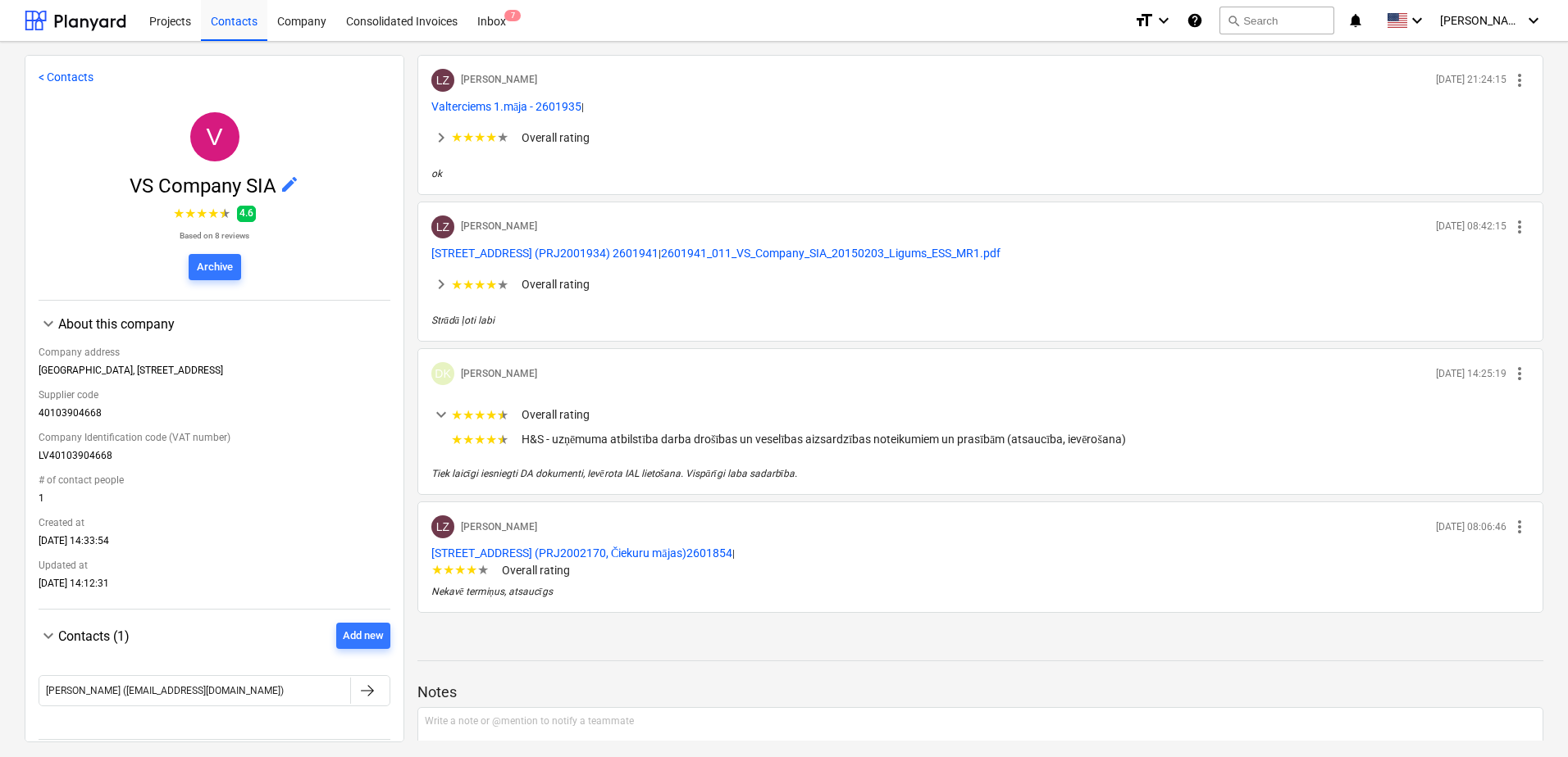
click at [447, 415] on span "keyboard_arrow_down" at bounding box center [442, 414] width 19 height 19
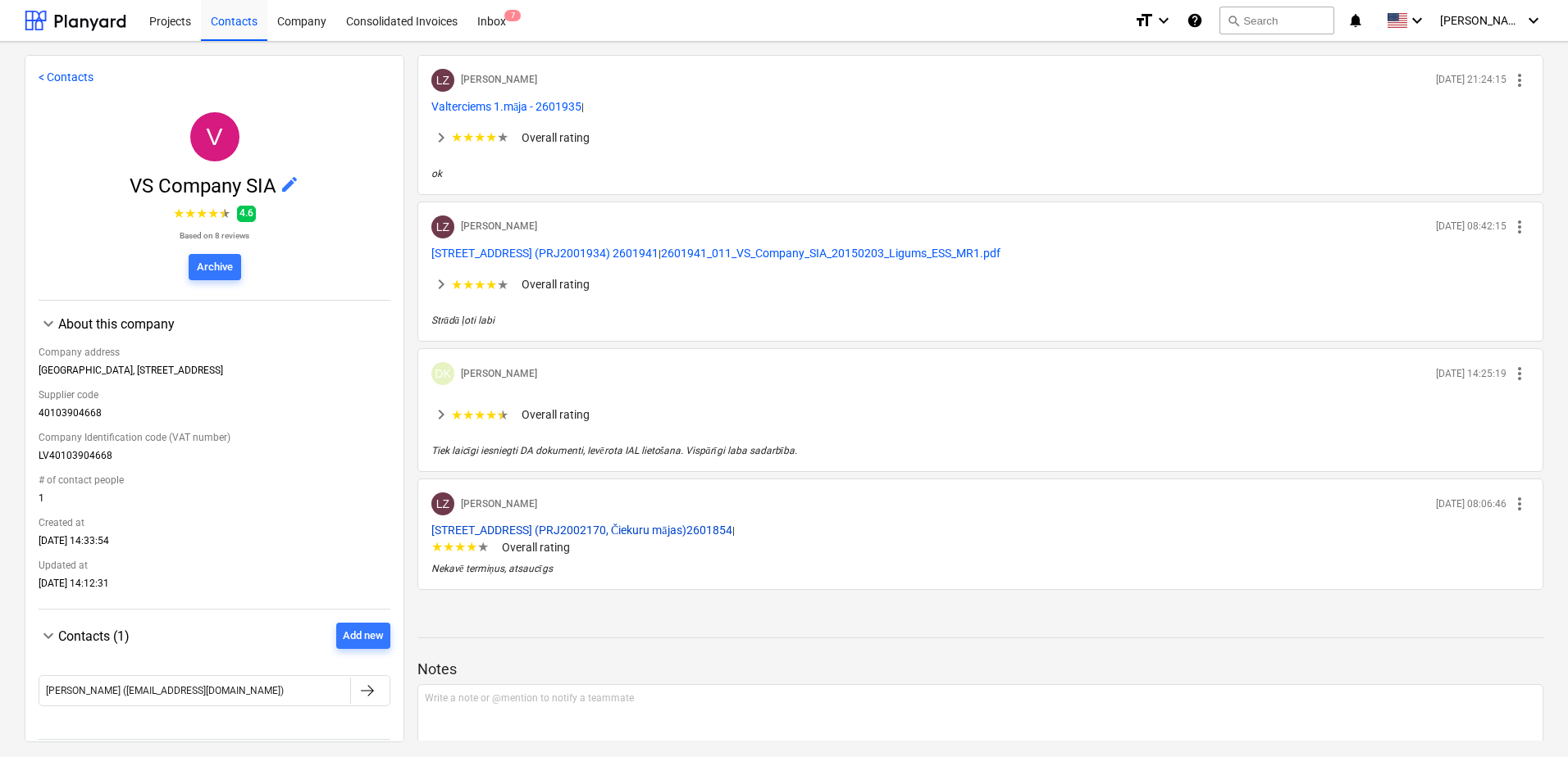
click at [585, 525] on span "[STREET_ADDRESS] (PRJ2002170, Čiekuru mājas)2601854" at bounding box center [583, 530] width 301 height 14
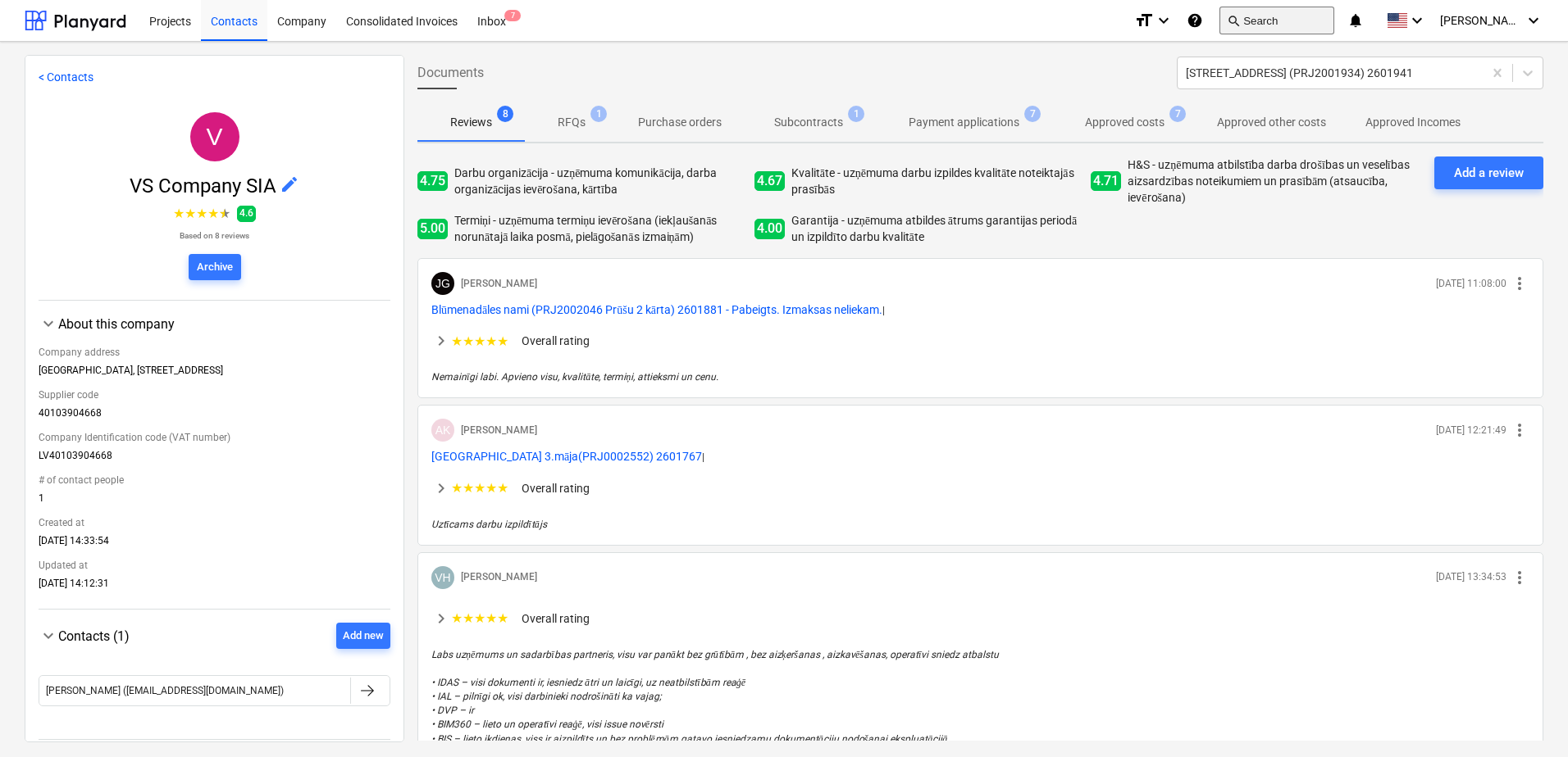
click at [1317, 23] on button "search Search" at bounding box center [1276, 20] width 115 height 28
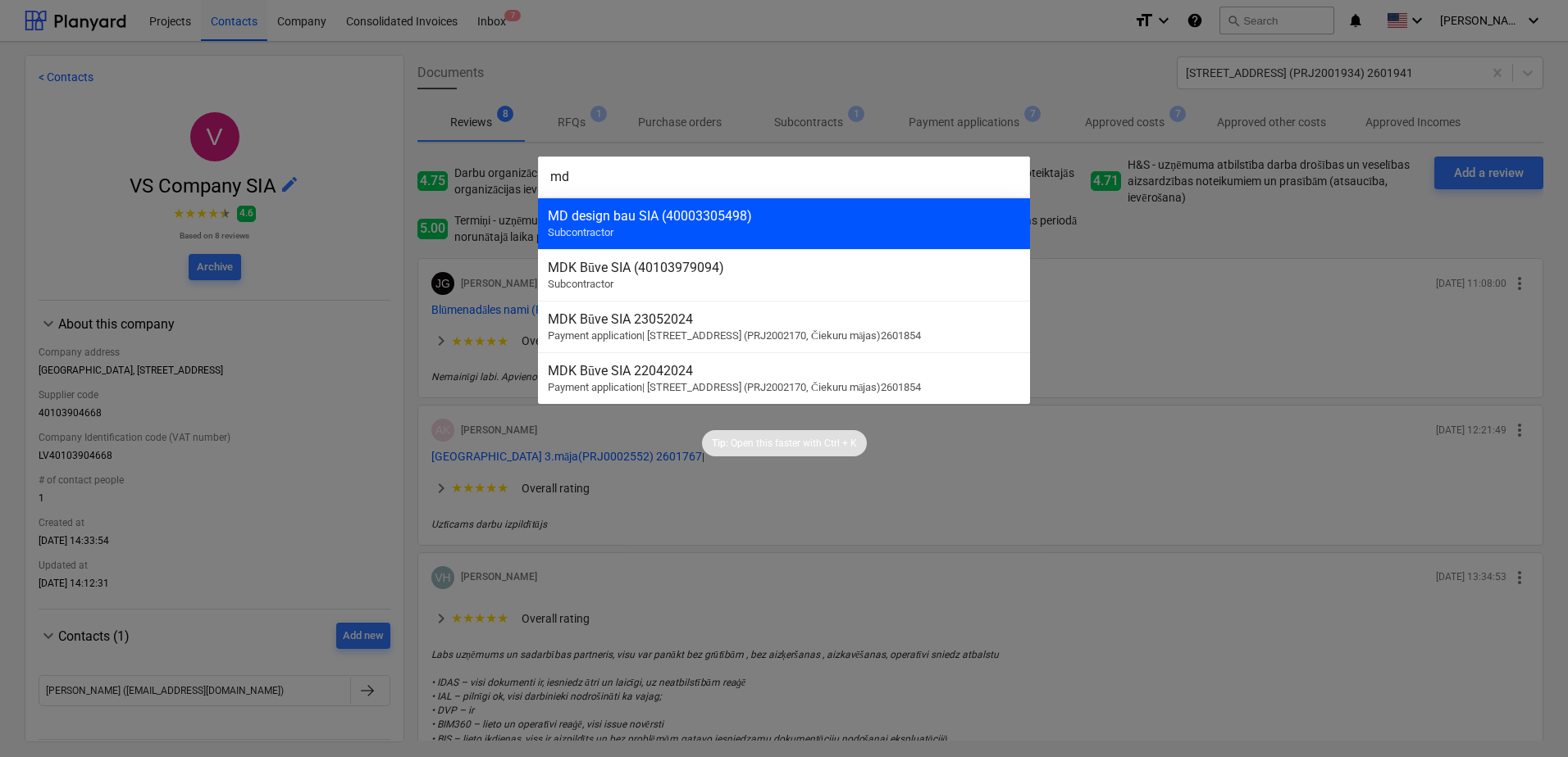
click at [730, 235] on div "MD design bau SIA (40003305498) Subcontractor" at bounding box center [784, 223] width 492 height 51
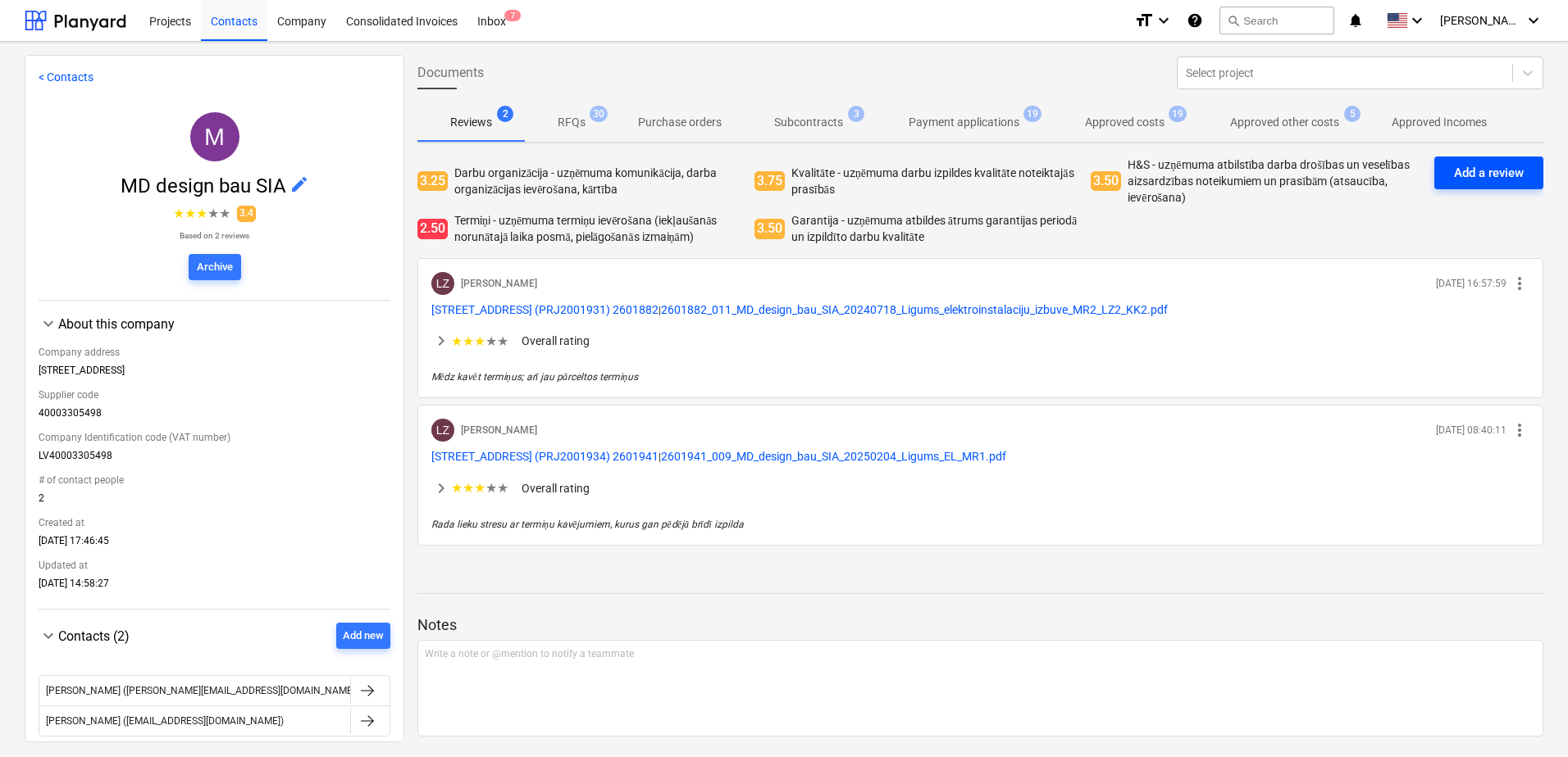
click at [1454, 170] on div "Add a review" at bounding box center [1489, 173] width 70 height 21
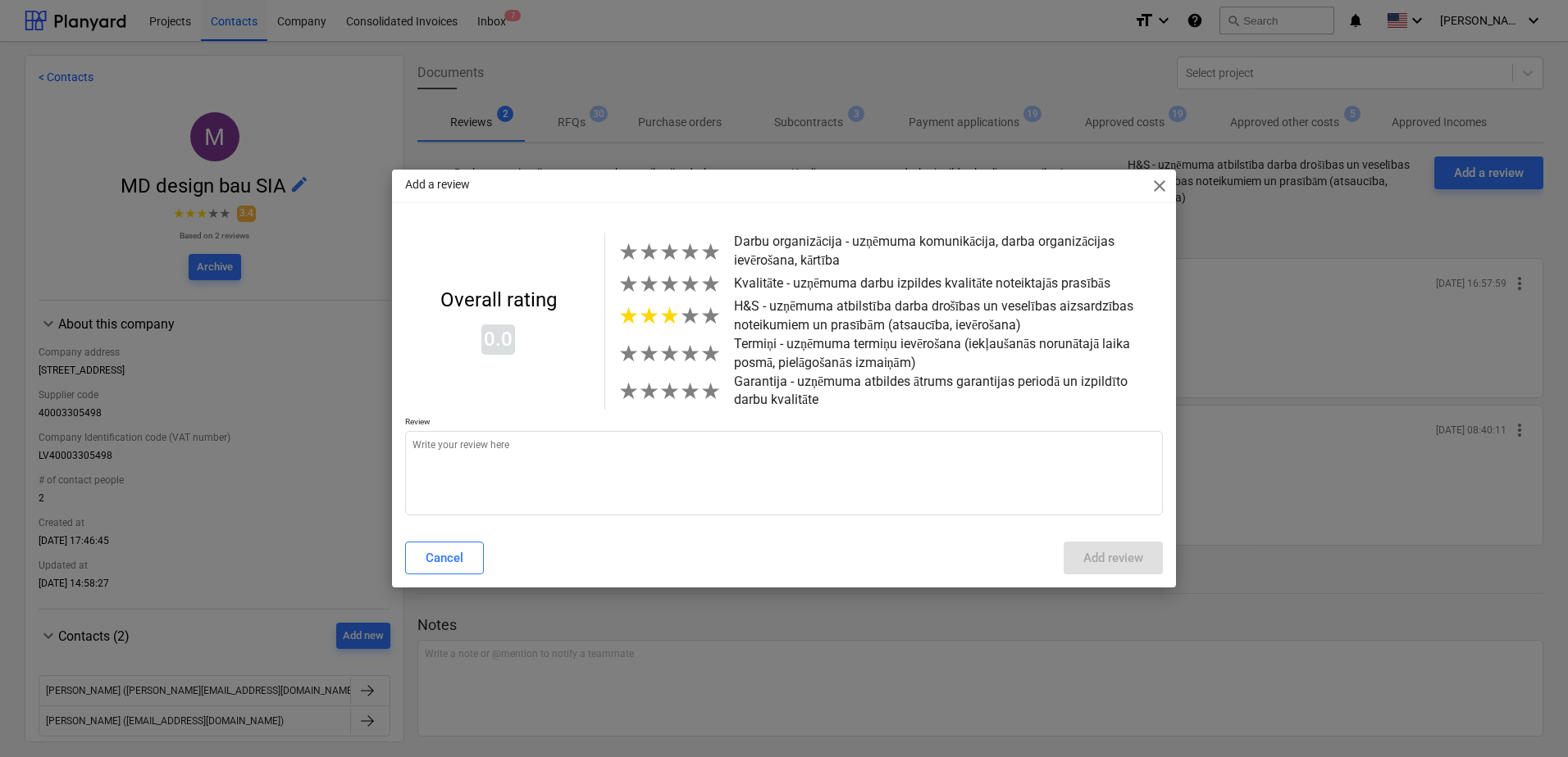
click at [672, 324] on span "★" at bounding box center [670, 316] width 20 height 27
click at [551, 452] on textarea at bounding box center [784, 473] width 757 height 84
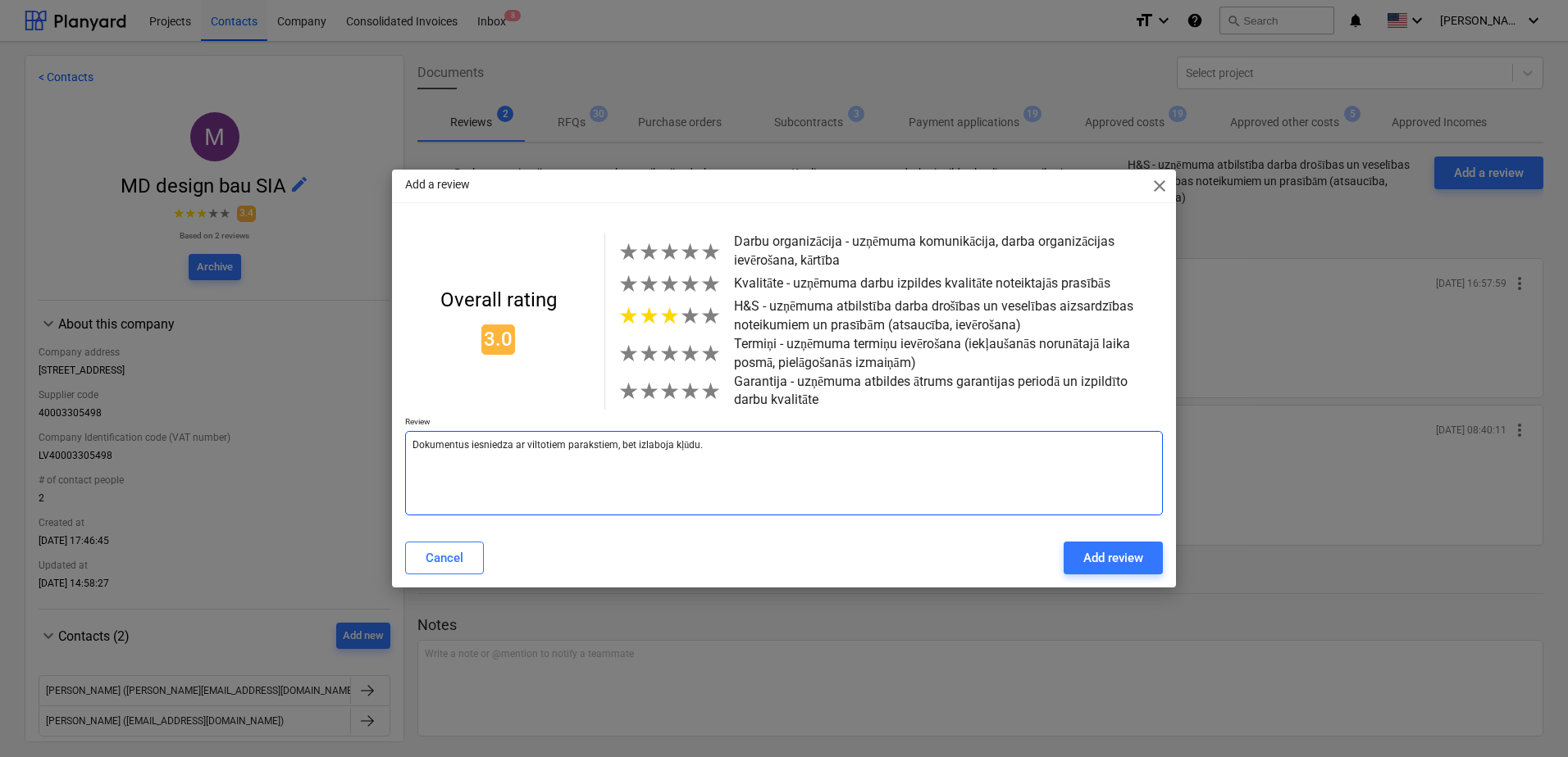
click at [757, 439] on textarea "Dokumentus iesniedza ar viltotiem parakstiem, bet izlaboja kļūdu." at bounding box center [784, 473] width 757 height 84
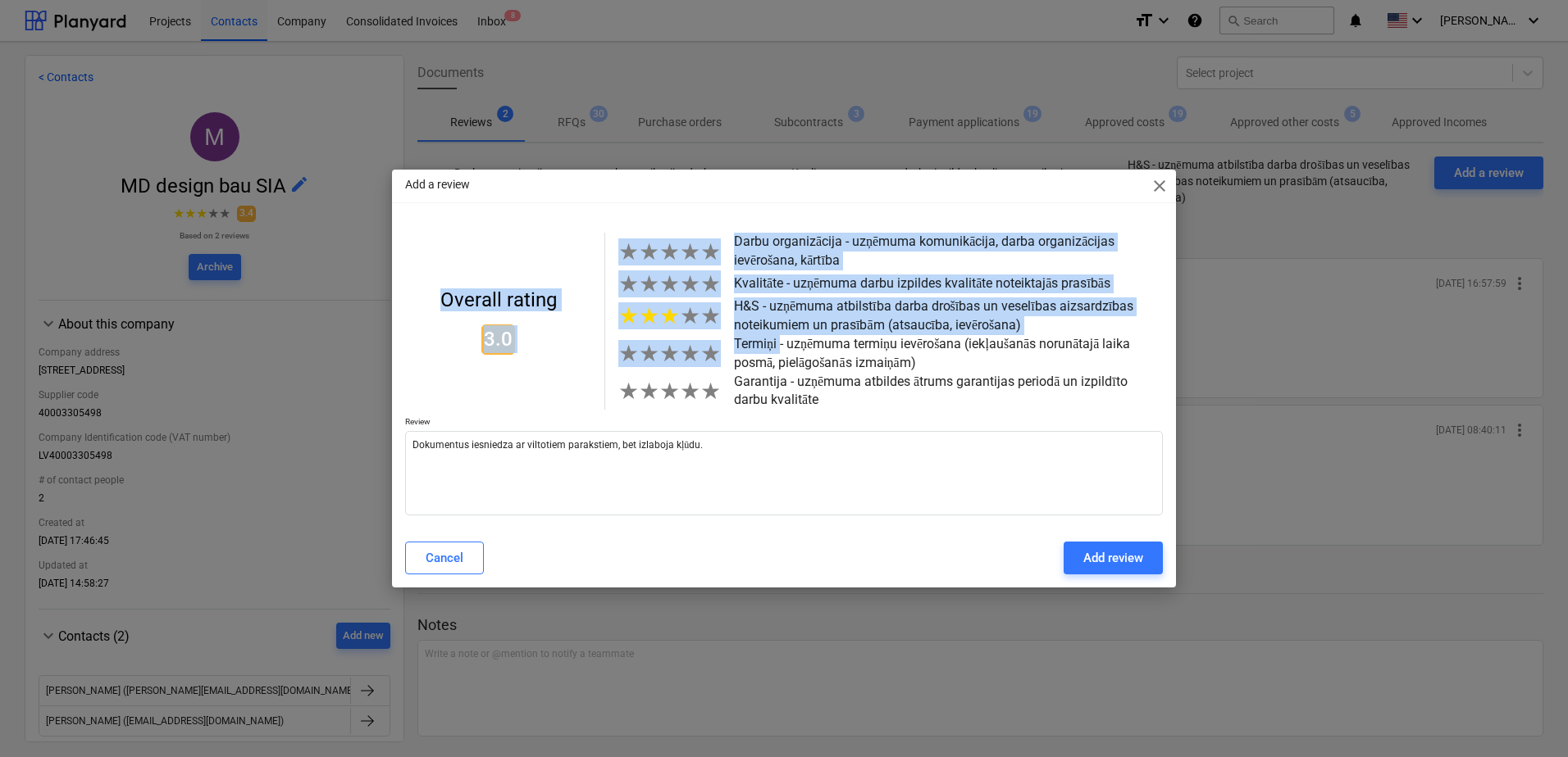
drag, startPoint x: 807, startPoint y: 185, endPoint x: 779, endPoint y: 350, distance: 167.4
click at [776, 353] on div "Add a review close Overall rating 3.0 ★ ★ ★ ★ ★ Darbu organizācija - uzņēmuma k…" at bounding box center [784, 378] width 784 height 417
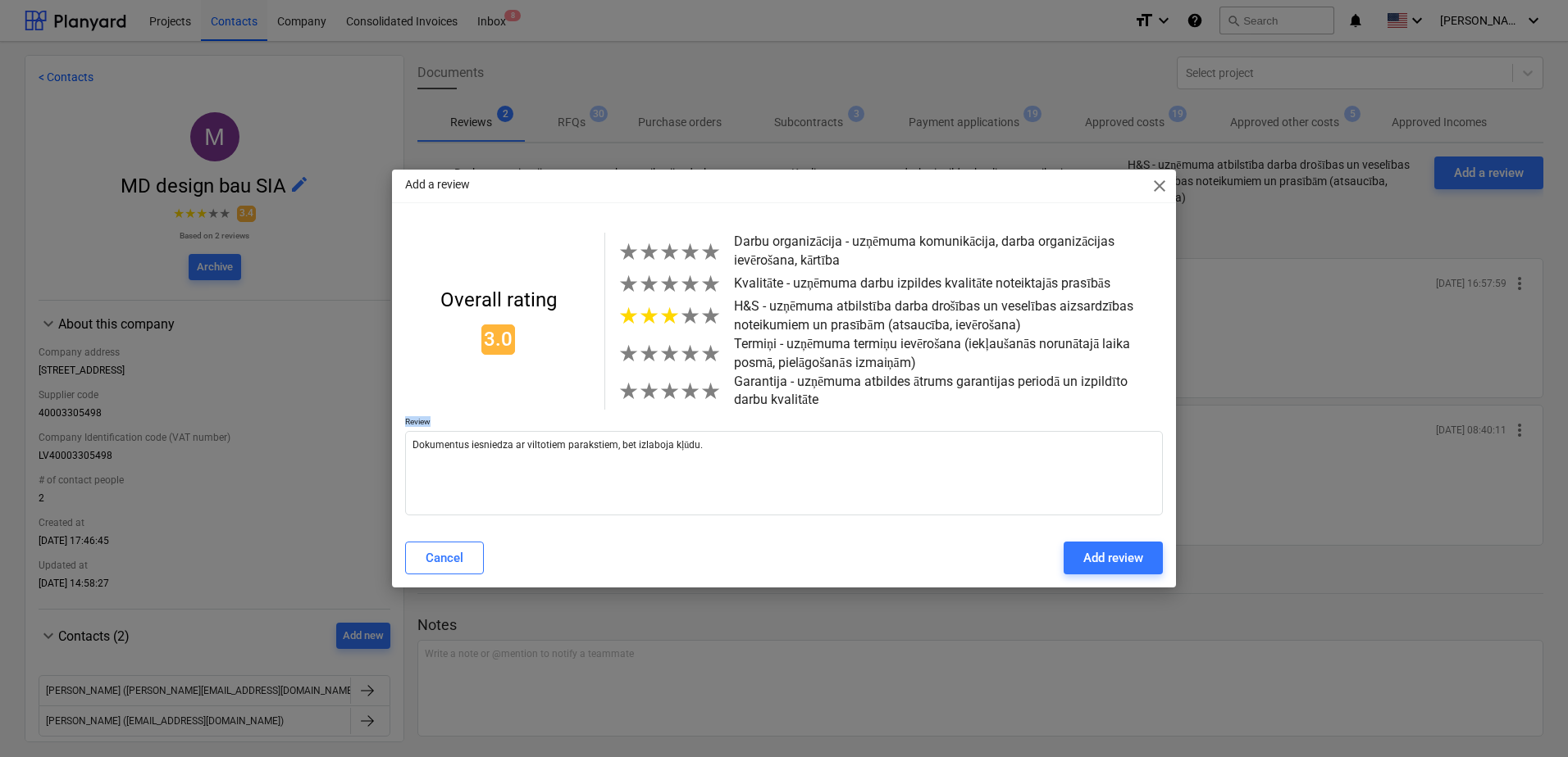
click at [1027, 423] on div "Overall rating 3.0 ★ ★ ★ ★ ★ Darbu organizācija - uzņēmuma komunikācija, darba …" at bounding box center [784, 374] width 757 height 282
click at [1135, 554] on div "Add review" at bounding box center [1113, 558] width 60 height 21
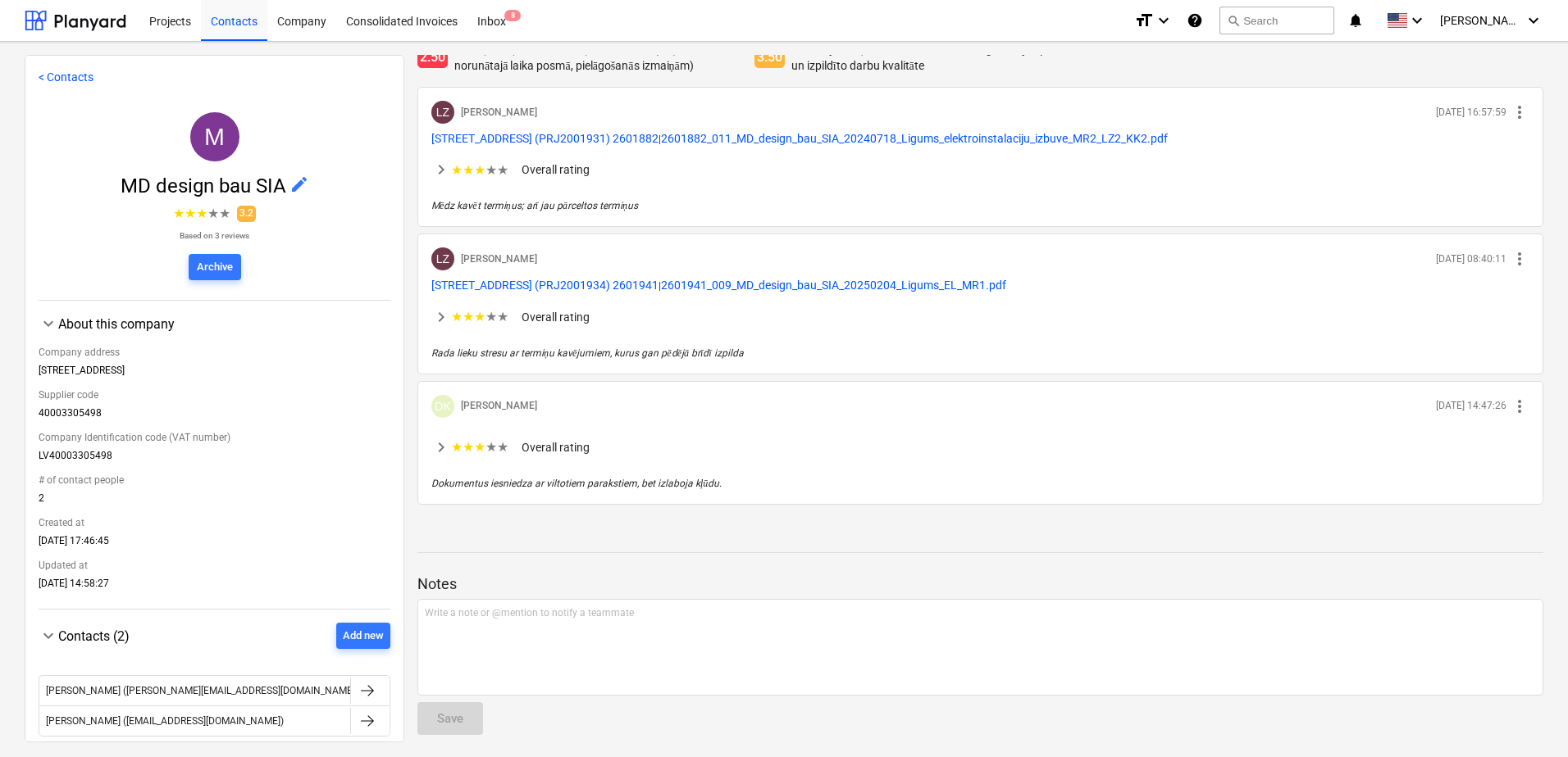
scroll to position [179, 0]
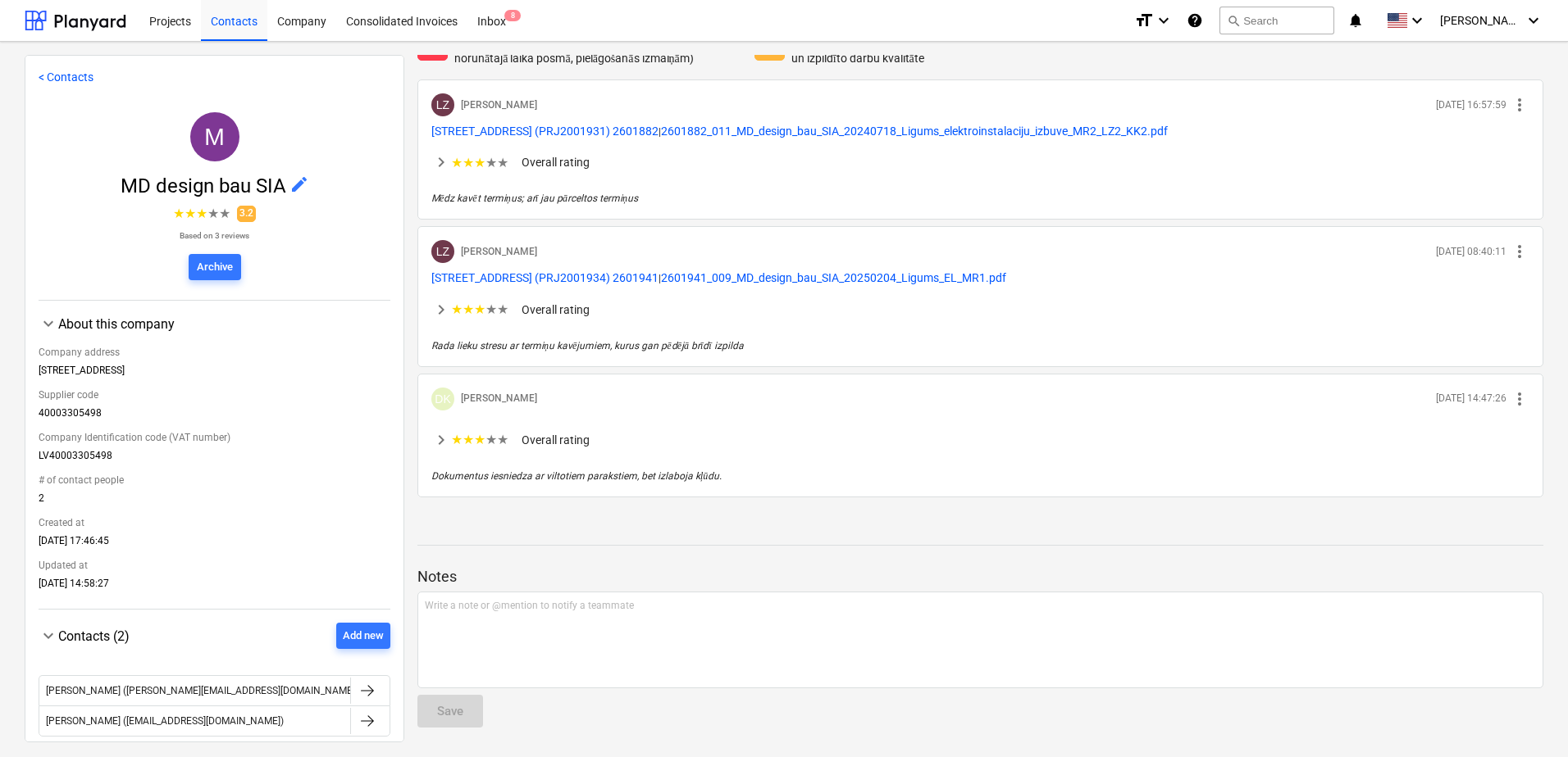
click at [437, 304] on span "keyboard_arrow_right" at bounding box center [442, 310] width 19 height 19
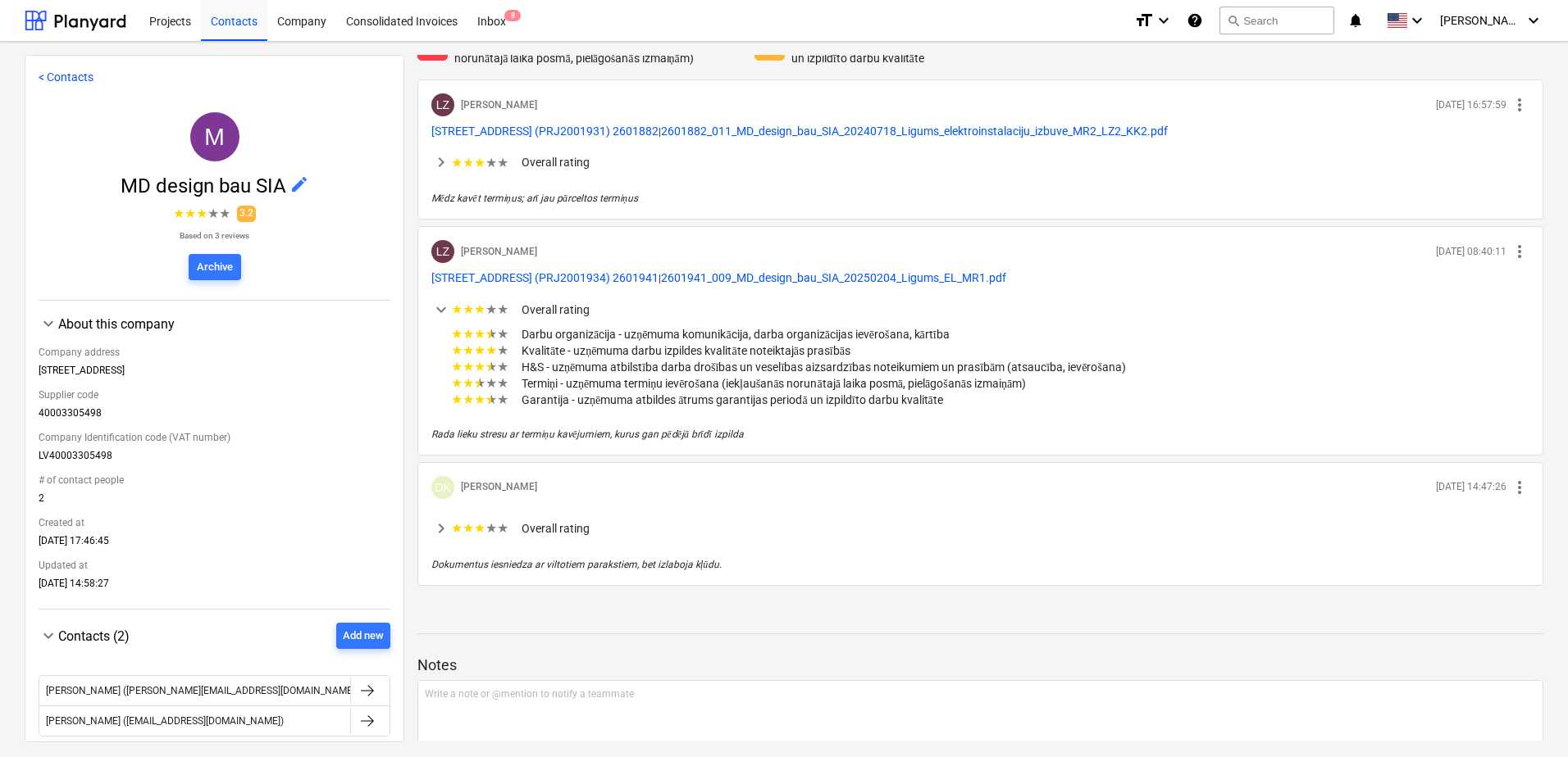
click at [437, 303] on span "keyboard_arrow_down" at bounding box center [442, 310] width 19 height 19
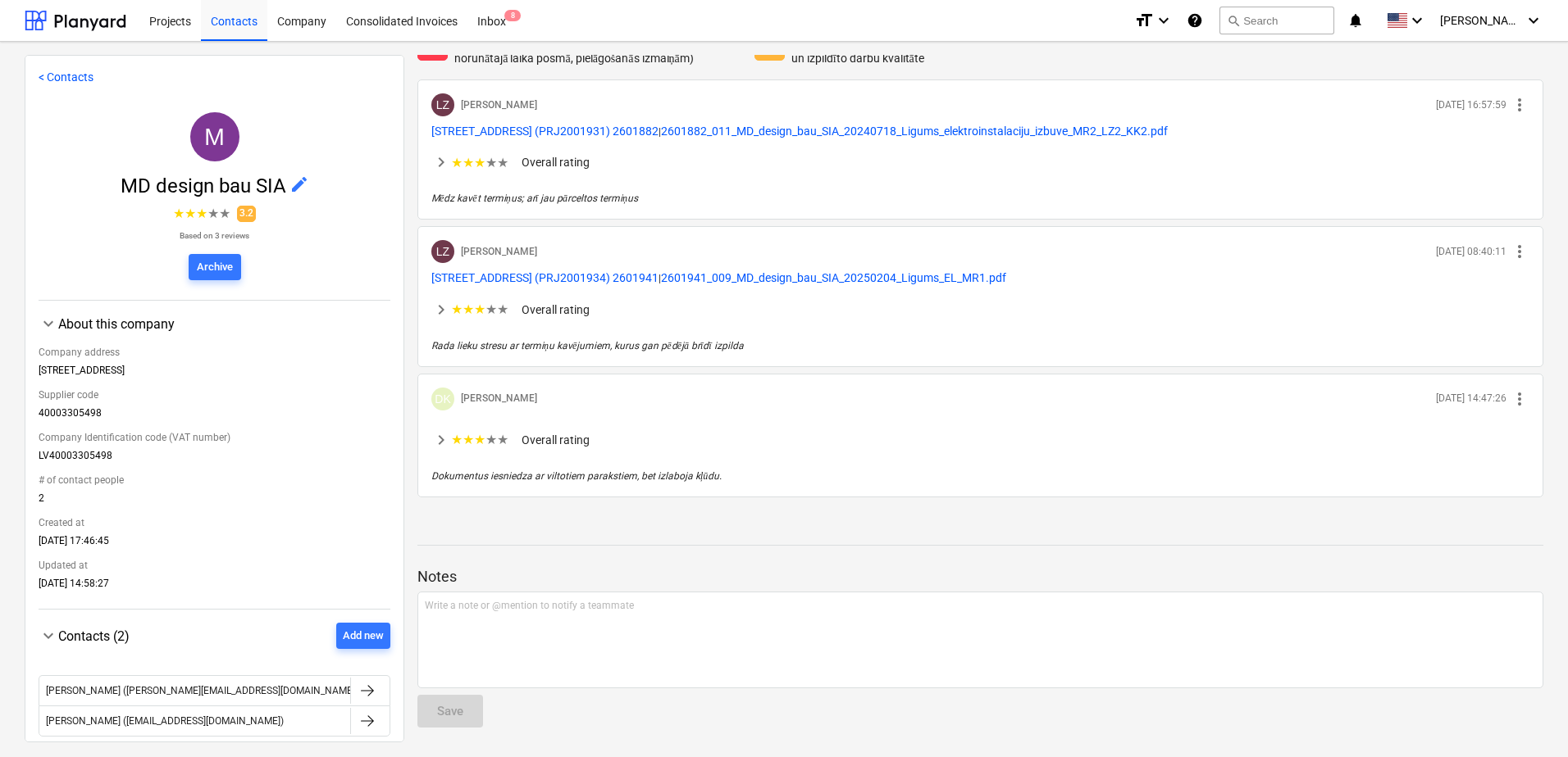
click at [442, 160] on span "keyboard_arrow_right" at bounding box center [442, 162] width 19 height 19
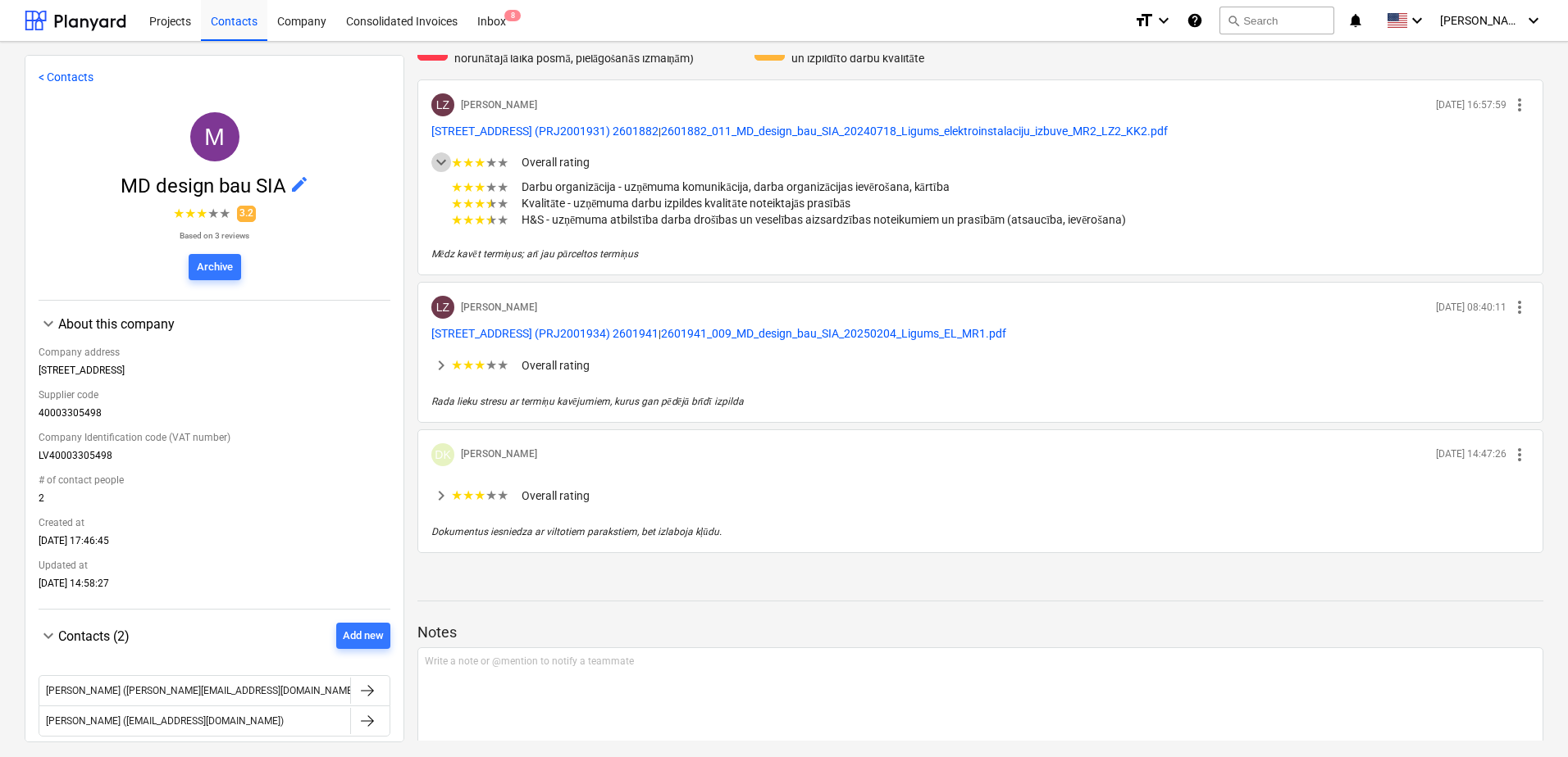
click at [442, 159] on span "keyboard_arrow_down" at bounding box center [442, 162] width 19 height 19
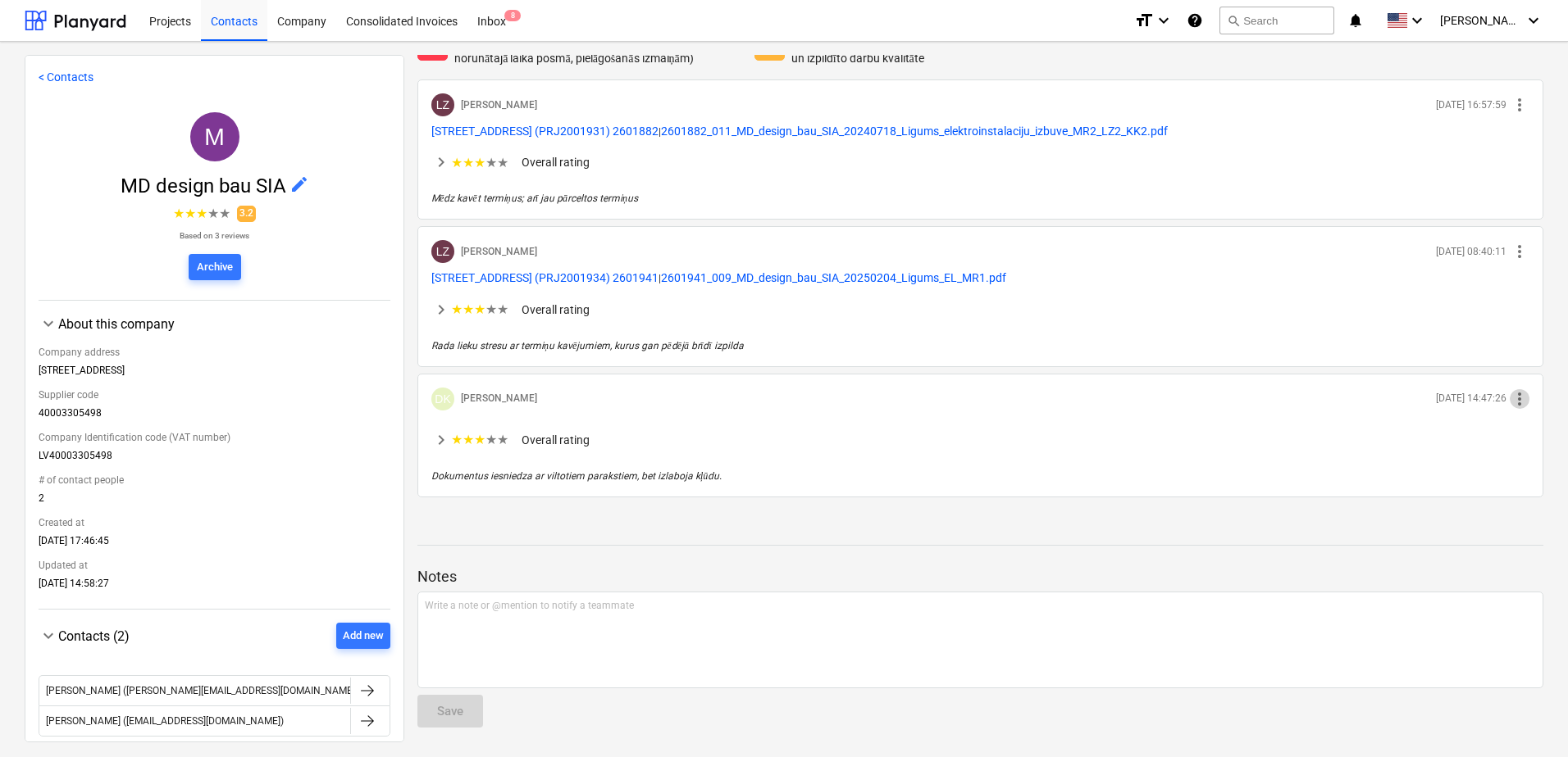
click at [1510, 400] on span "more_vert" at bounding box center [1520, 399] width 19 height 19
click at [1447, 446] on div at bounding box center [784, 378] width 1568 height 757
click at [438, 444] on span "keyboard_arrow_right" at bounding box center [442, 440] width 19 height 19
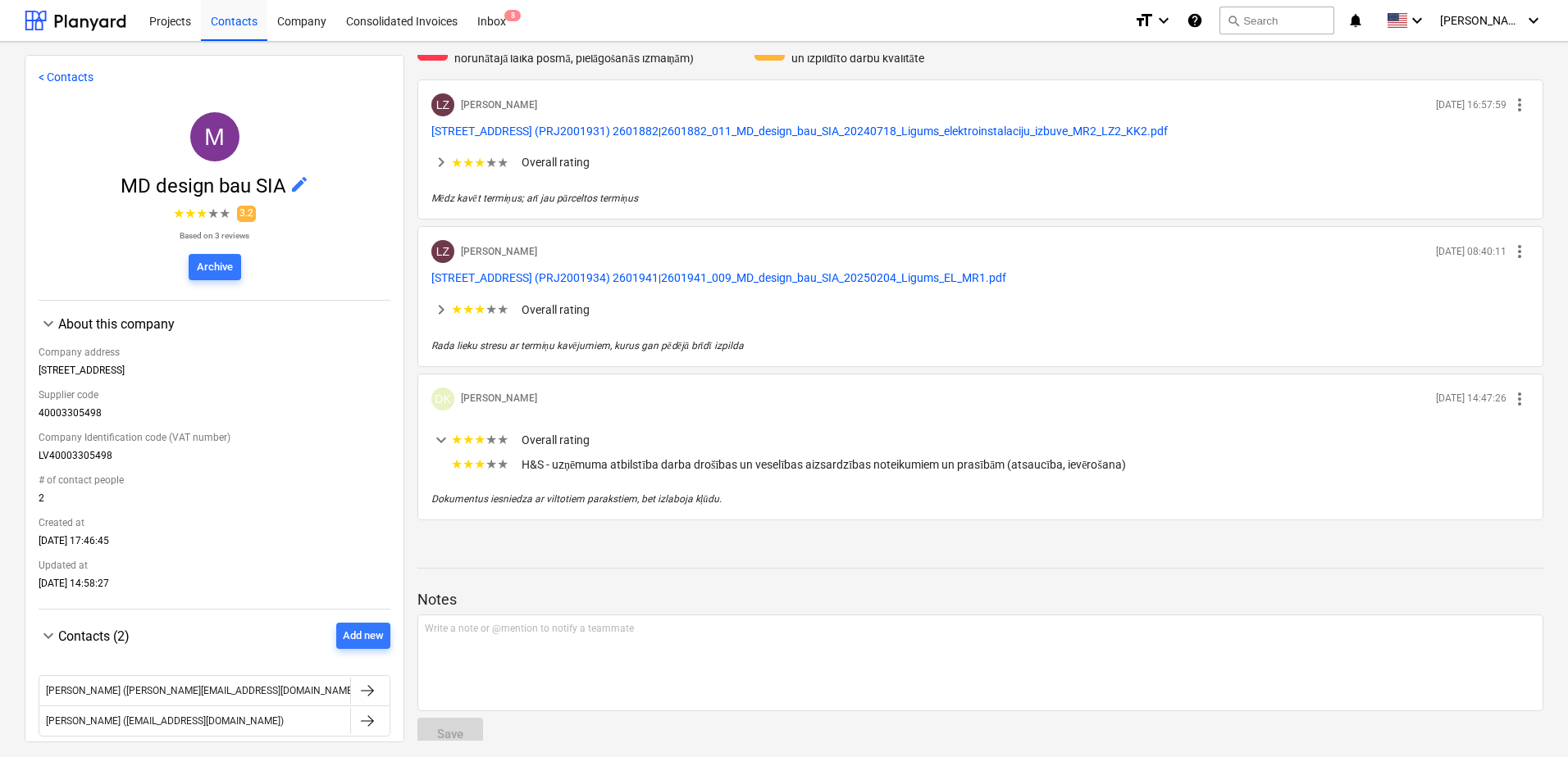
click at [438, 443] on span "keyboard_arrow_down" at bounding box center [442, 440] width 19 height 19
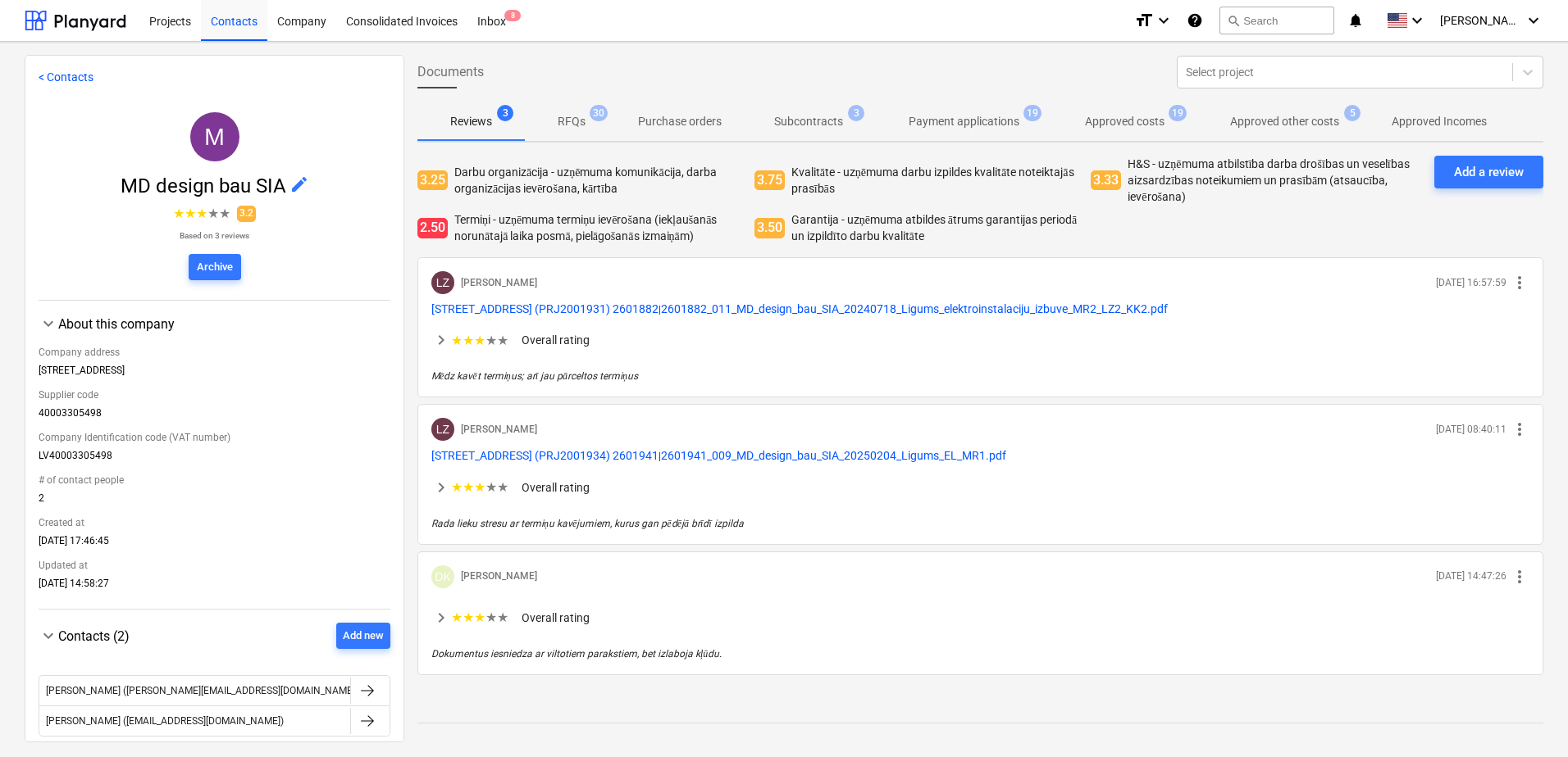
scroll to position [0, 0]
